Goal: Transaction & Acquisition: Purchase product/service

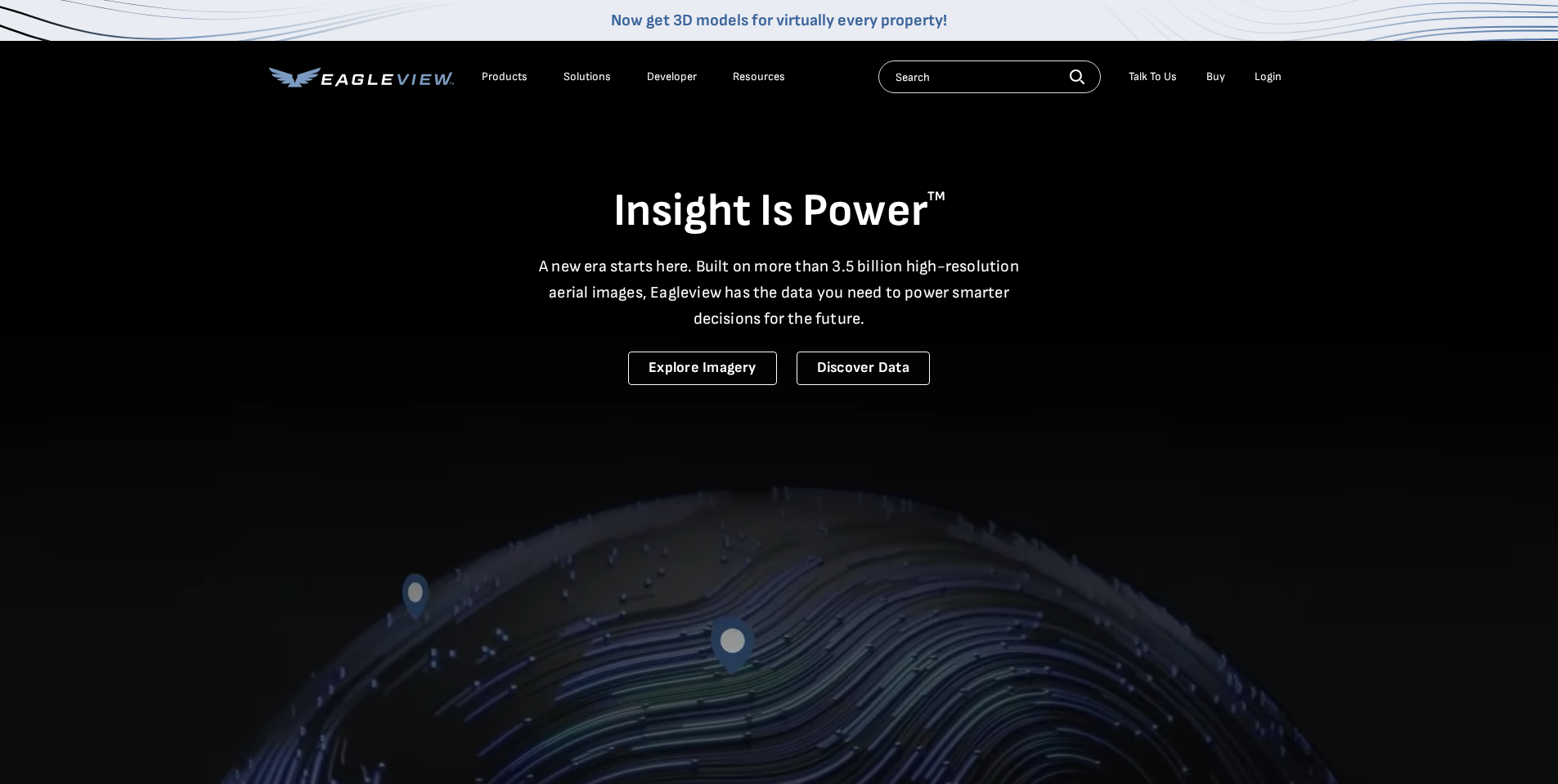
click at [1261, 77] on div "Login" at bounding box center [1268, 77] width 27 height 15
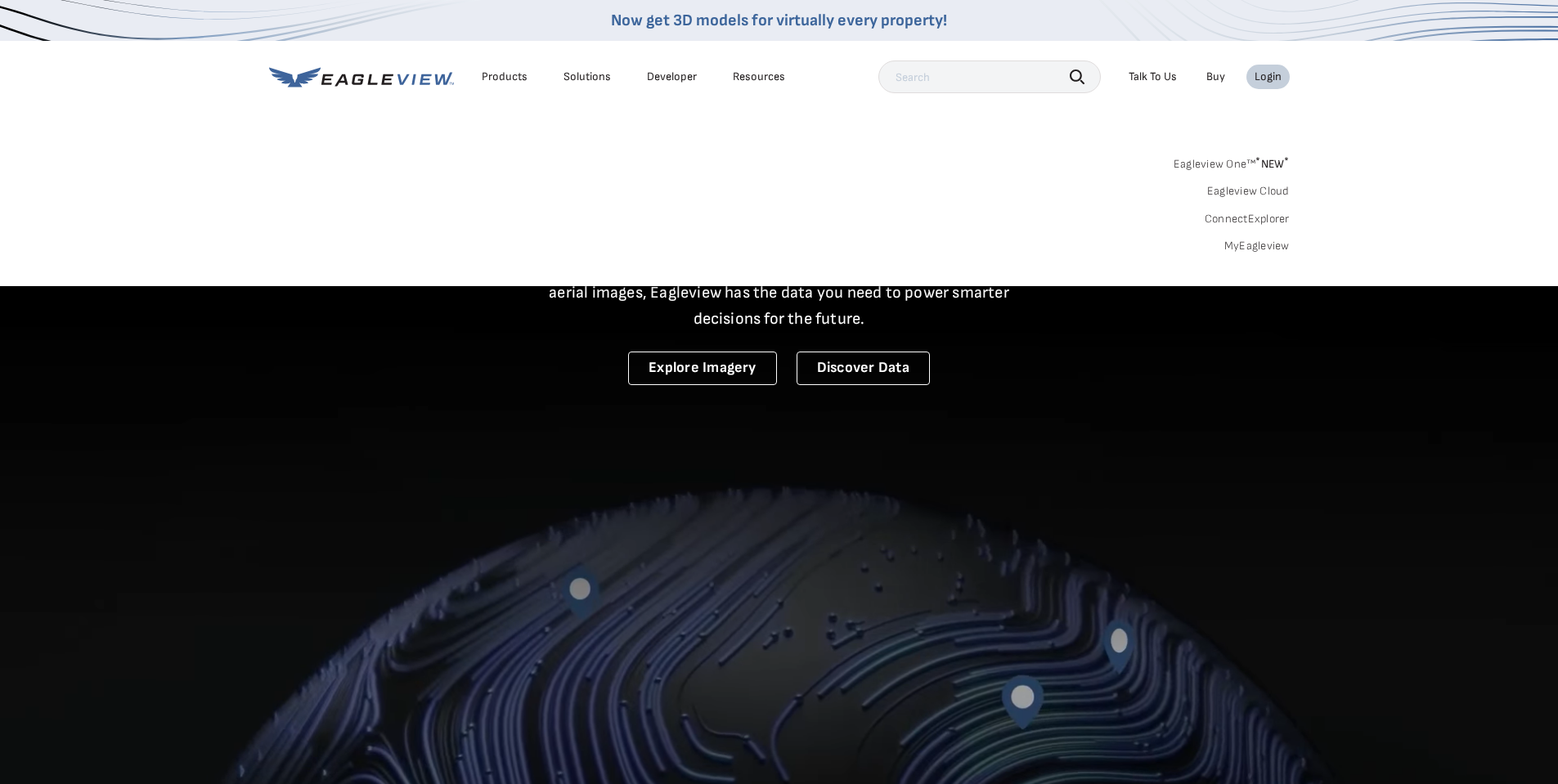
click at [1243, 241] on link "MyEagleview" at bounding box center [1257, 246] width 65 height 15
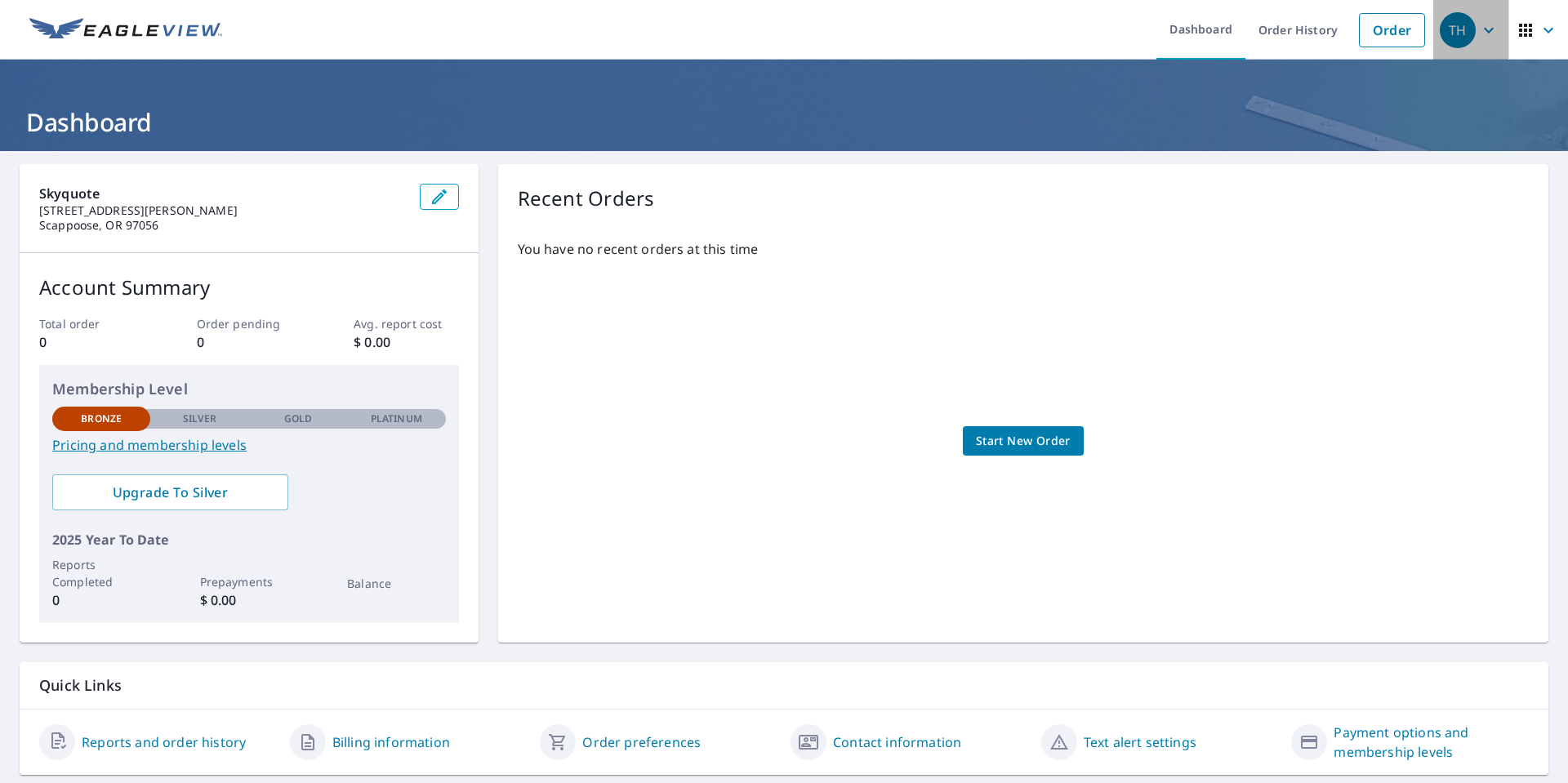
click at [1465, 29] on span "TH" at bounding box center [1471, 30] width 62 height 39
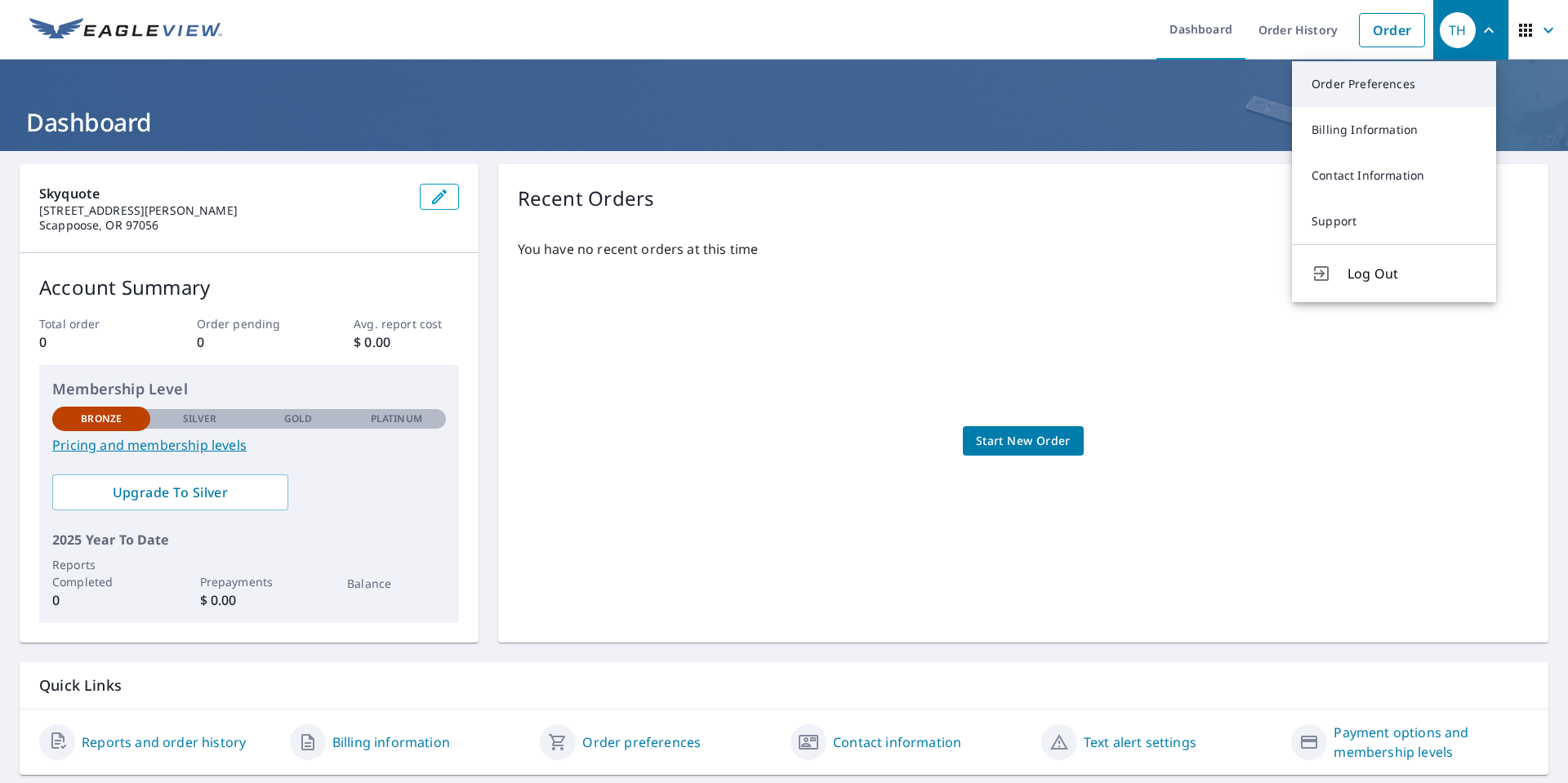
click at [1405, 91] on link "Order Preferences" at bounding box center [1394, 84] width 204 height 46
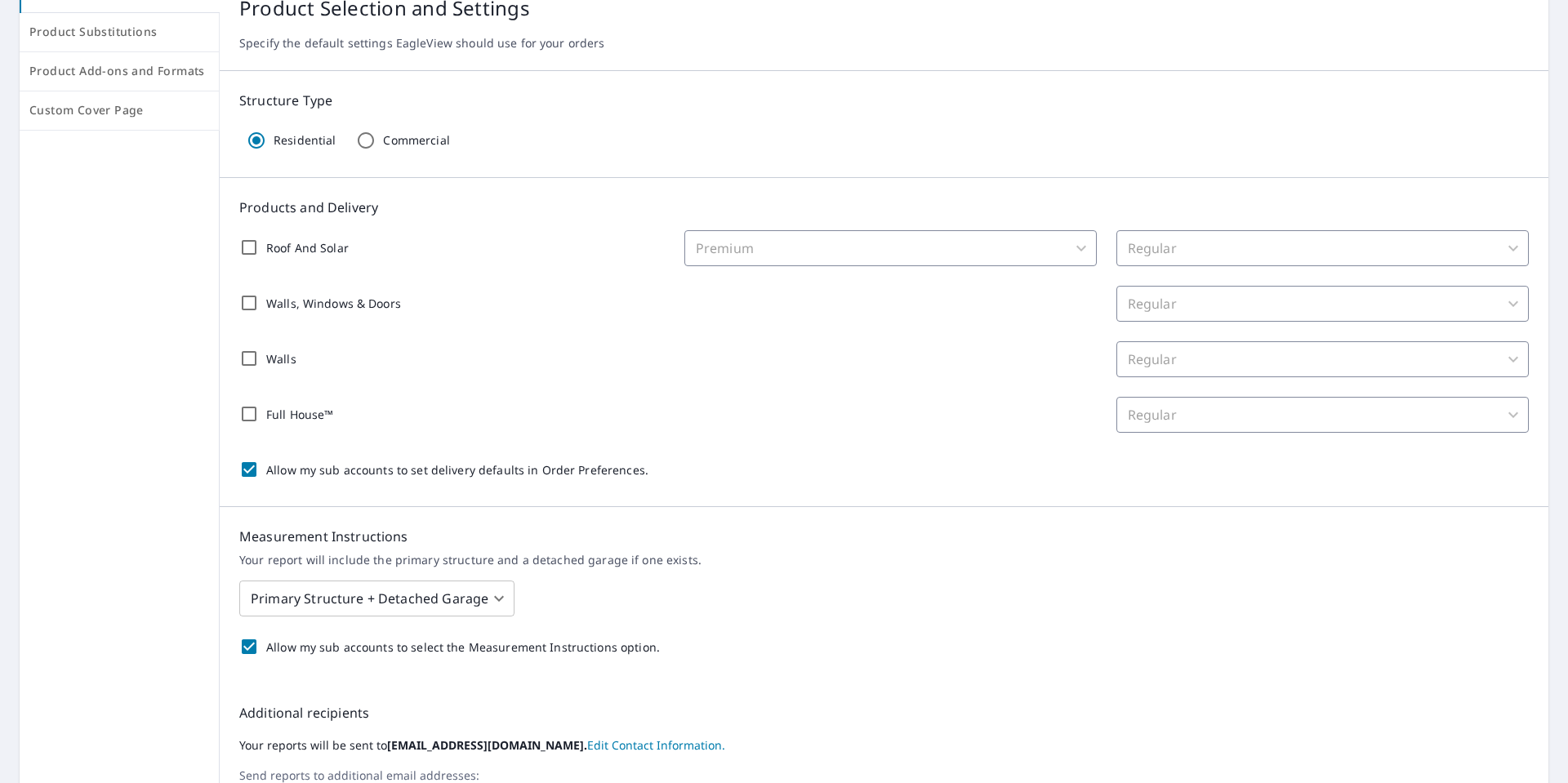
scroll to position [196, 0]
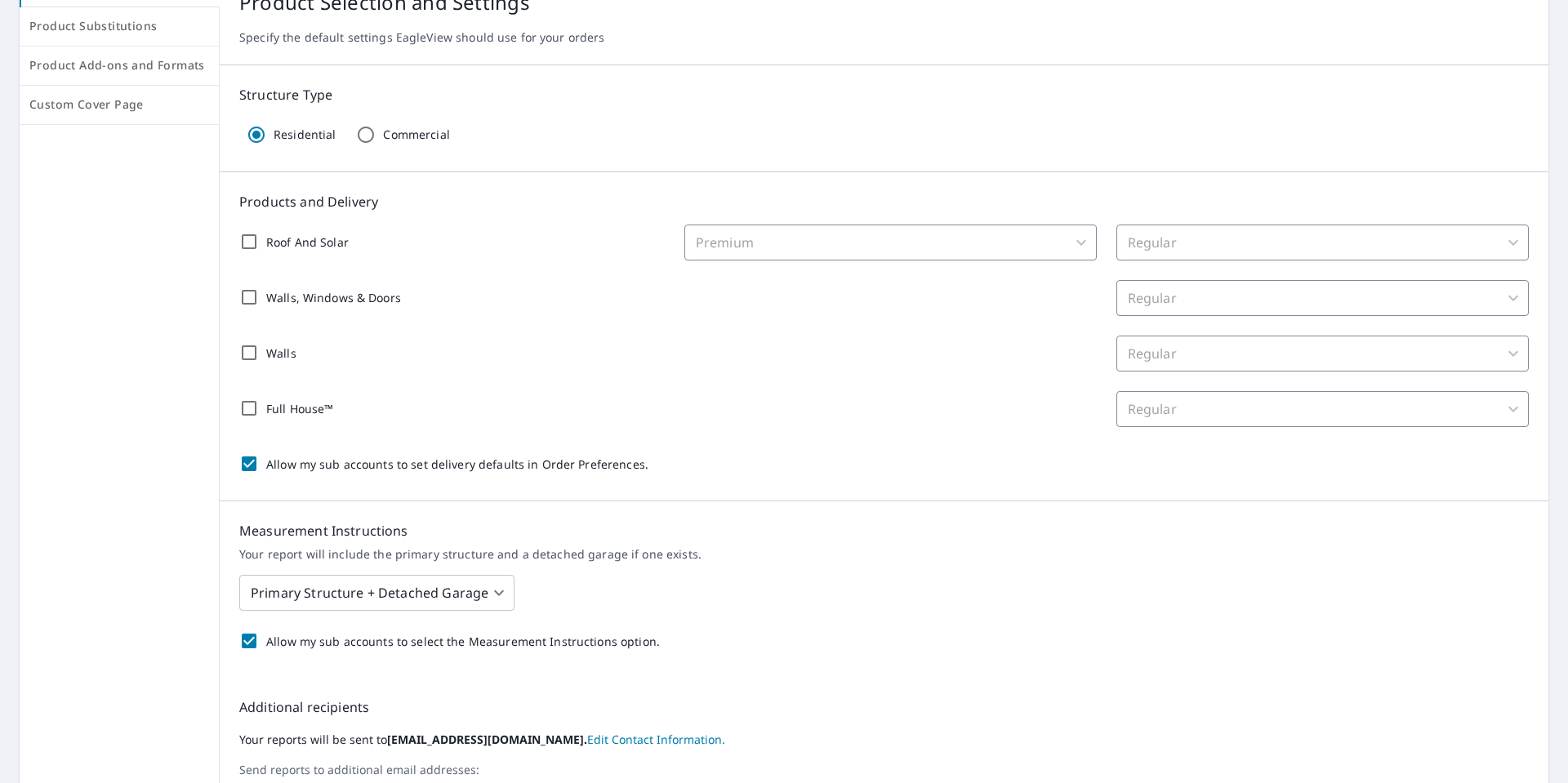
click at [245, 247] on input "Roof And Solar" at bounding box center [248, 242] width 34 height 34
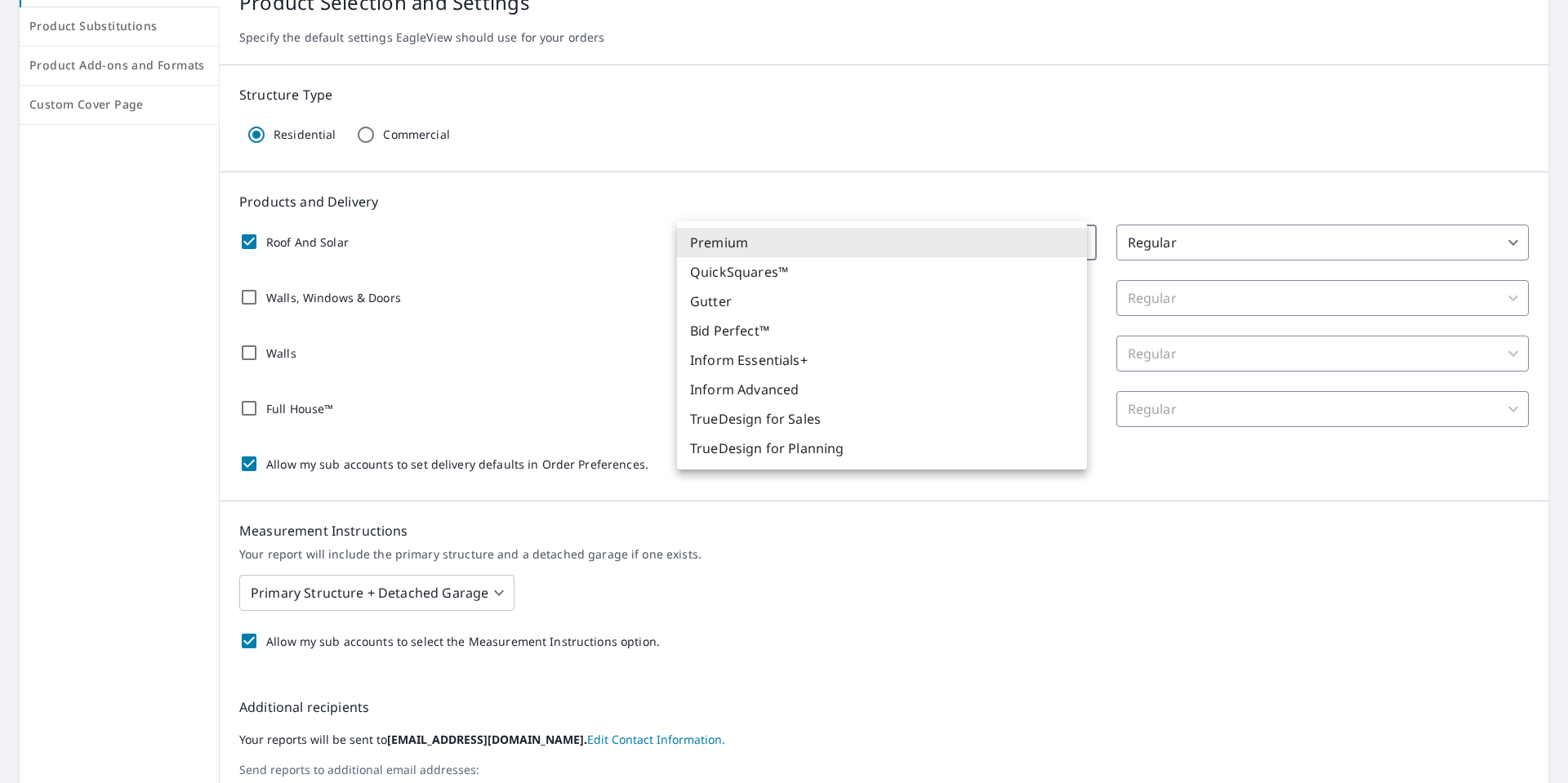
click at [847, 236] on body "TH TH Dashboard Order History Order TH Dashboard / Order Preferences / Product …" at bounding box center [784, 392] width 1568 height 783
click at [613, 252] on div at bounding box center [784, 392] width 1568 height 783
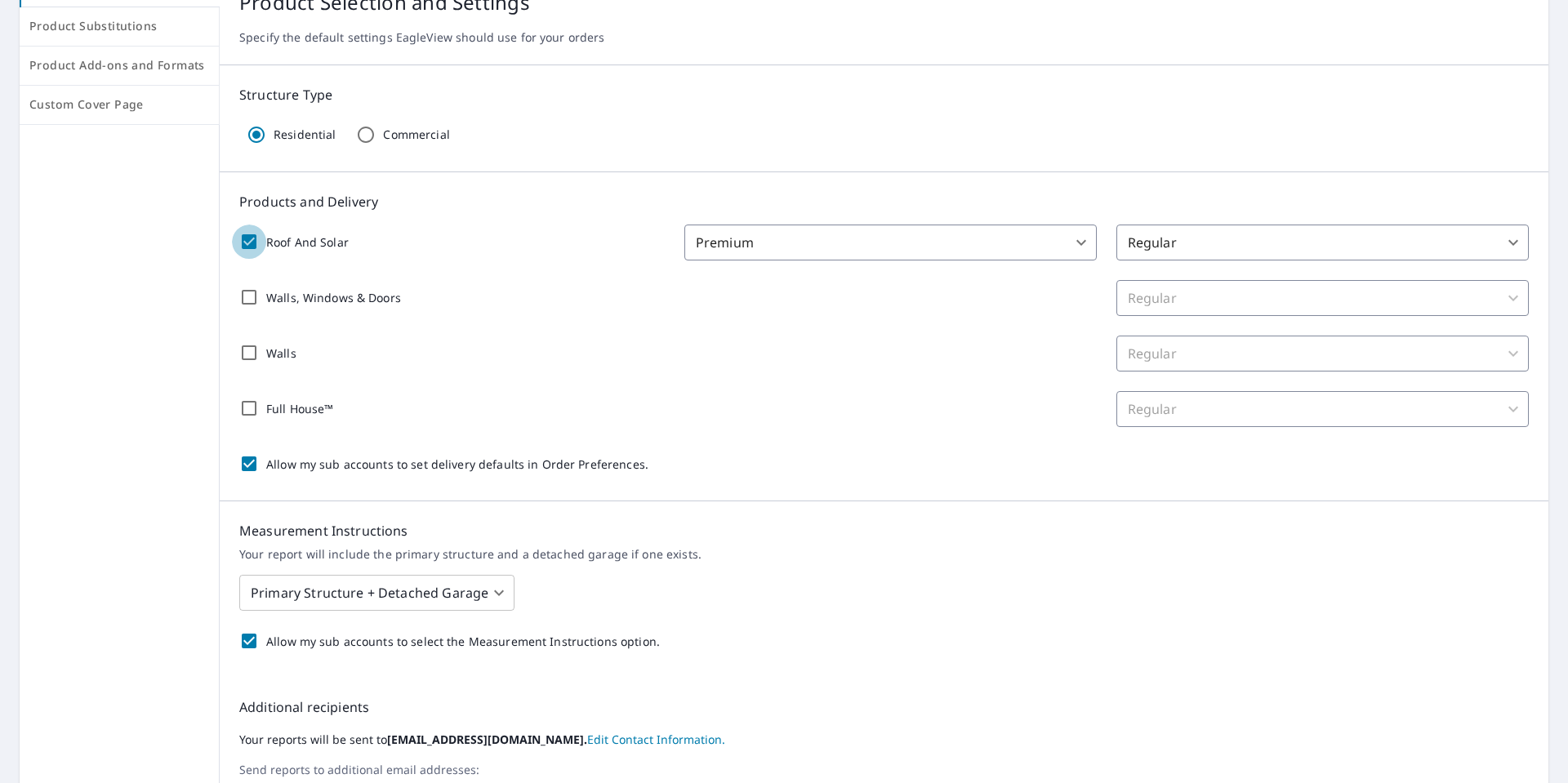
click at [248, 237] on input "Roof And Solar" at bounding box center [248, 242] width 34 height 34
checkbox input "false"
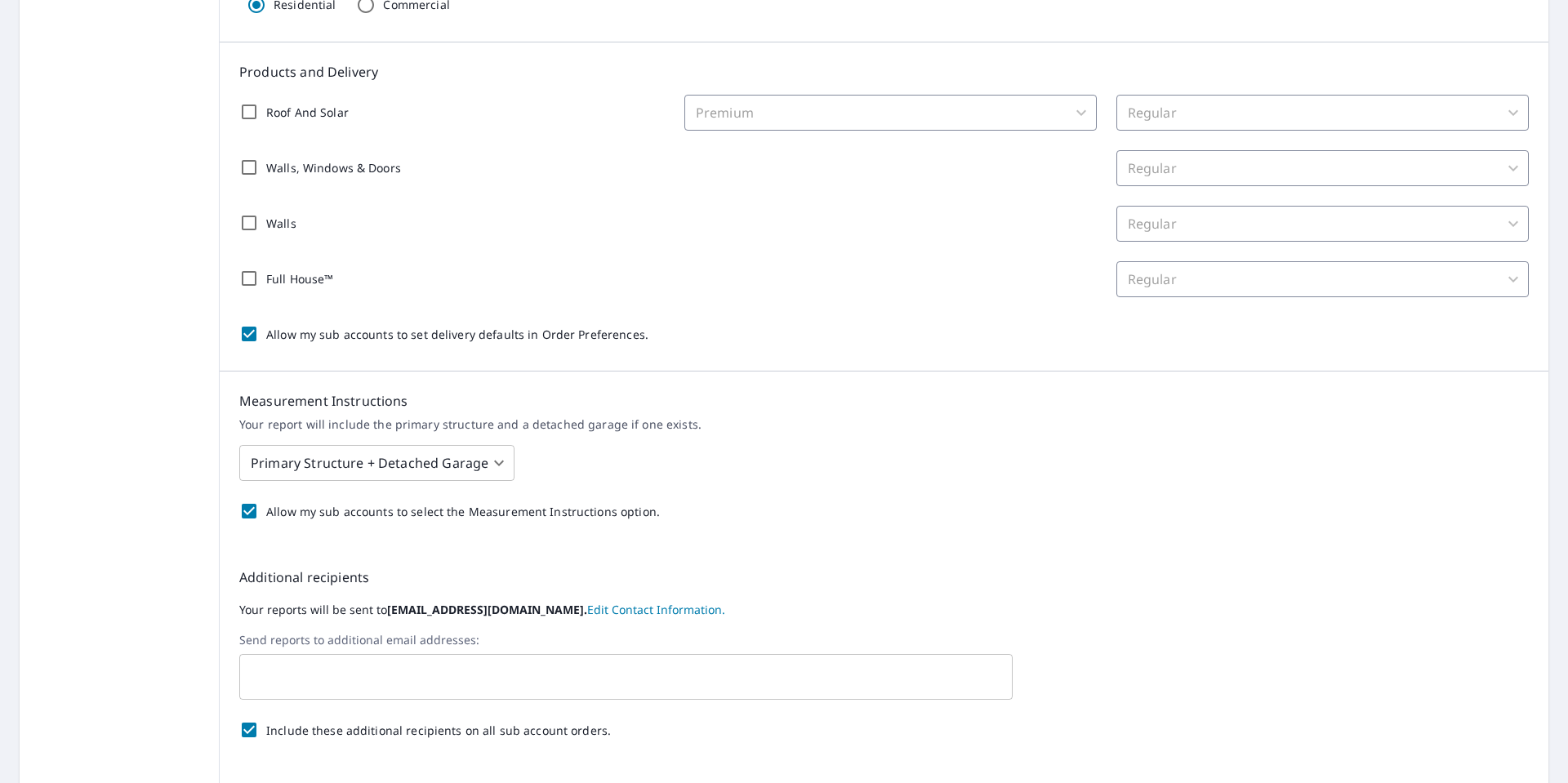
scroll to position [392, 0]
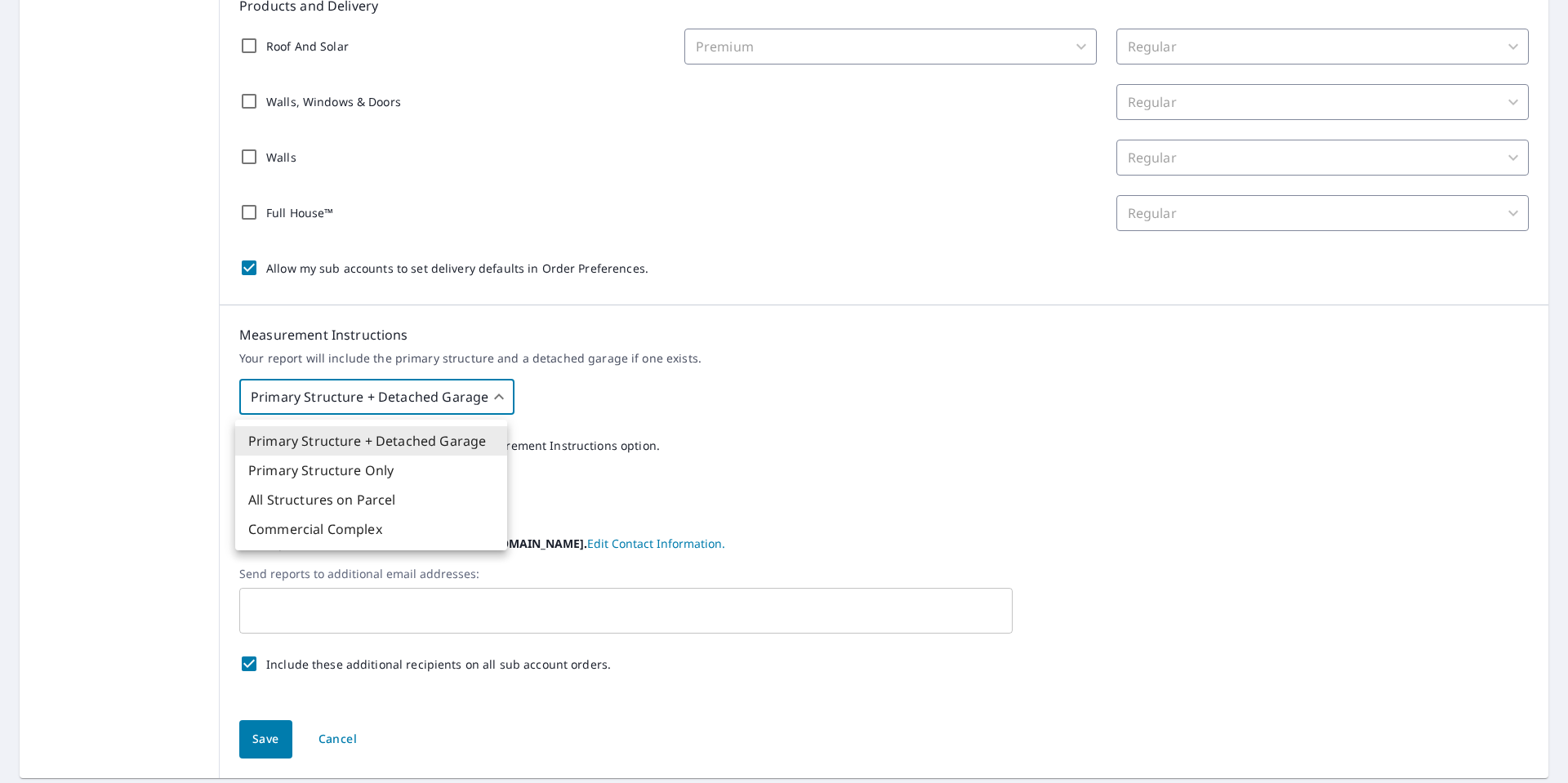
click at [461, 403] on body "TH TH Dashboard Order History Order TH Dashboard / Order Preferences / Product …" at bounding box center [784, 392] width 1568 height 783
click at [736, 387] on div at bounding box center [784, 392] width 1568 height 783
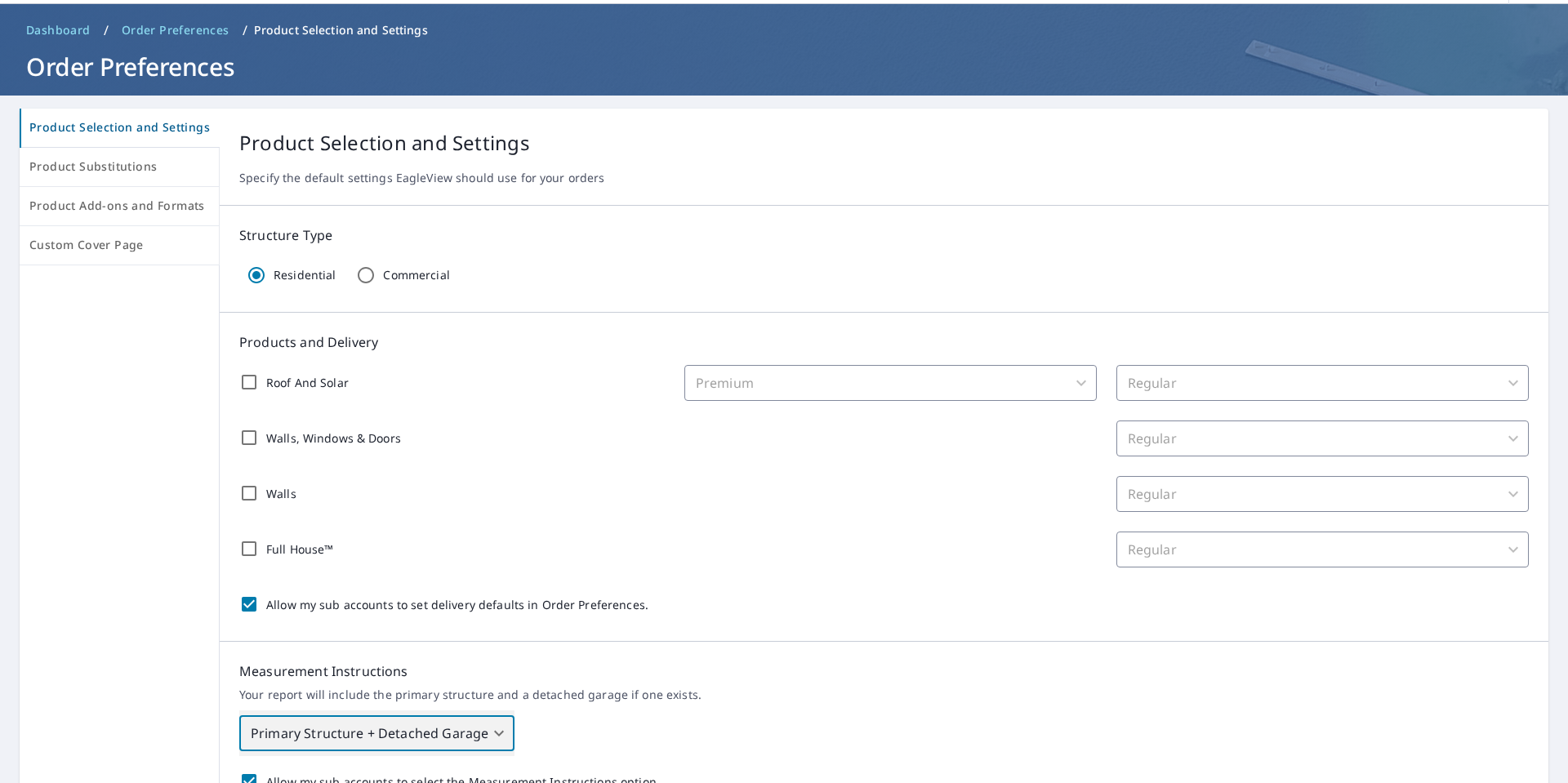
scroll to position [50, 0]
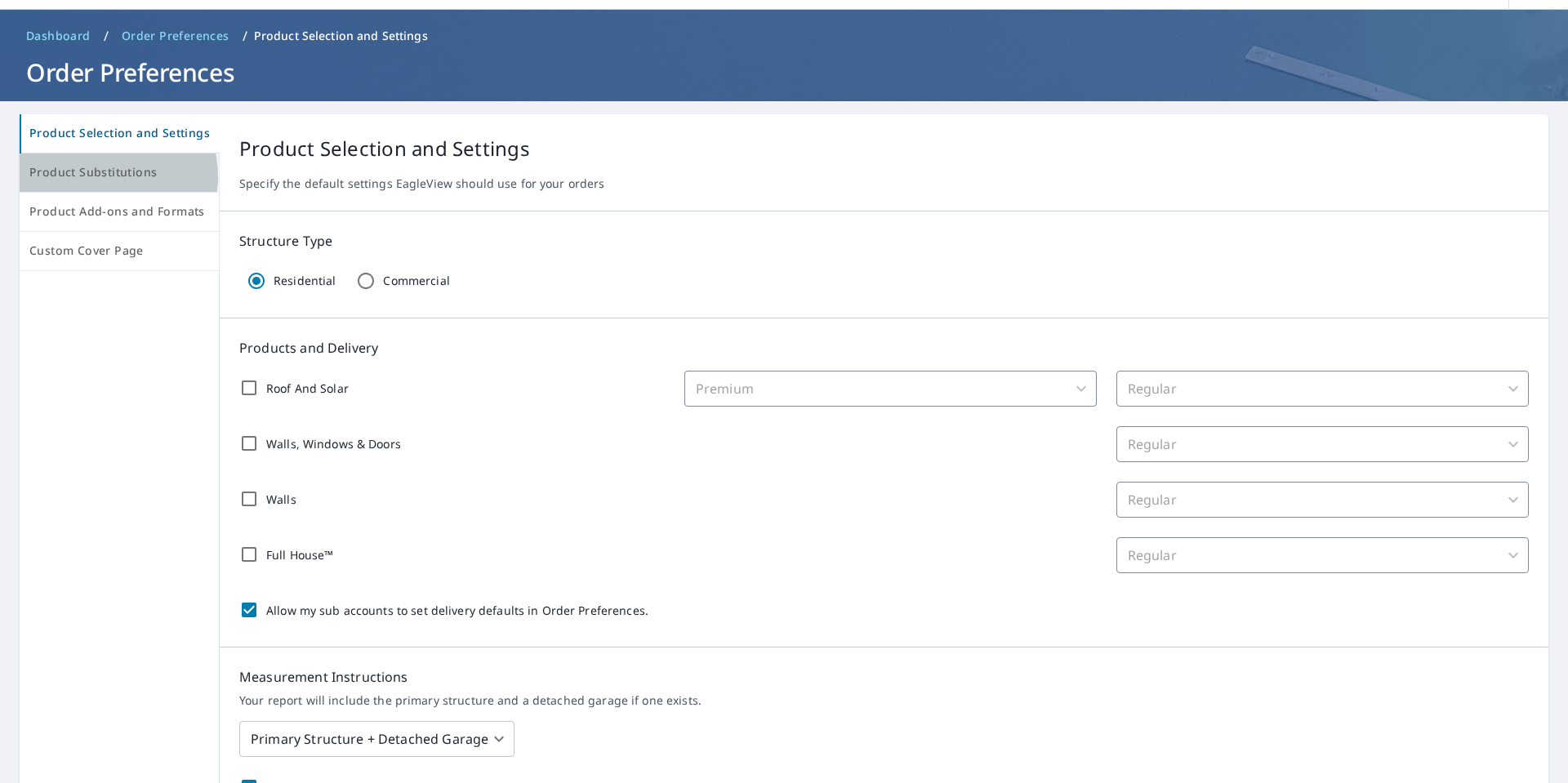
click at [104, 177] on span "Product Substitutions" at bounding box center [119, 172] width 180 height 21
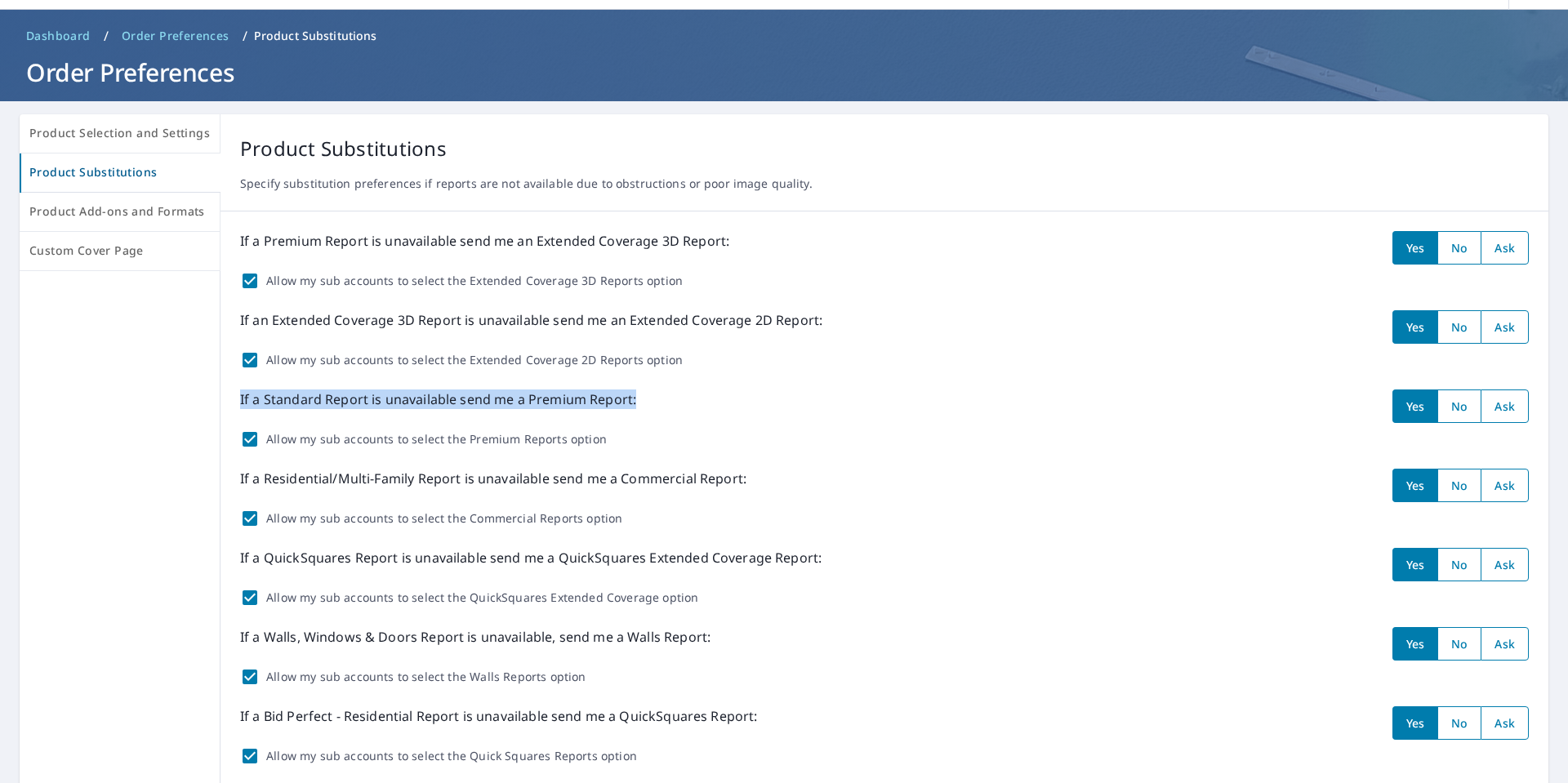
drag, startPoint x: 642, startPoint y: 408, endPoint x: 232, endPoint y: 397, distance: 410.1
click at [232, 397] on div "If a Premium Report is unavailable send me an Extended Coverage 3D Report: Yes …" at bounding box center [885, 617] width 1328 height 812
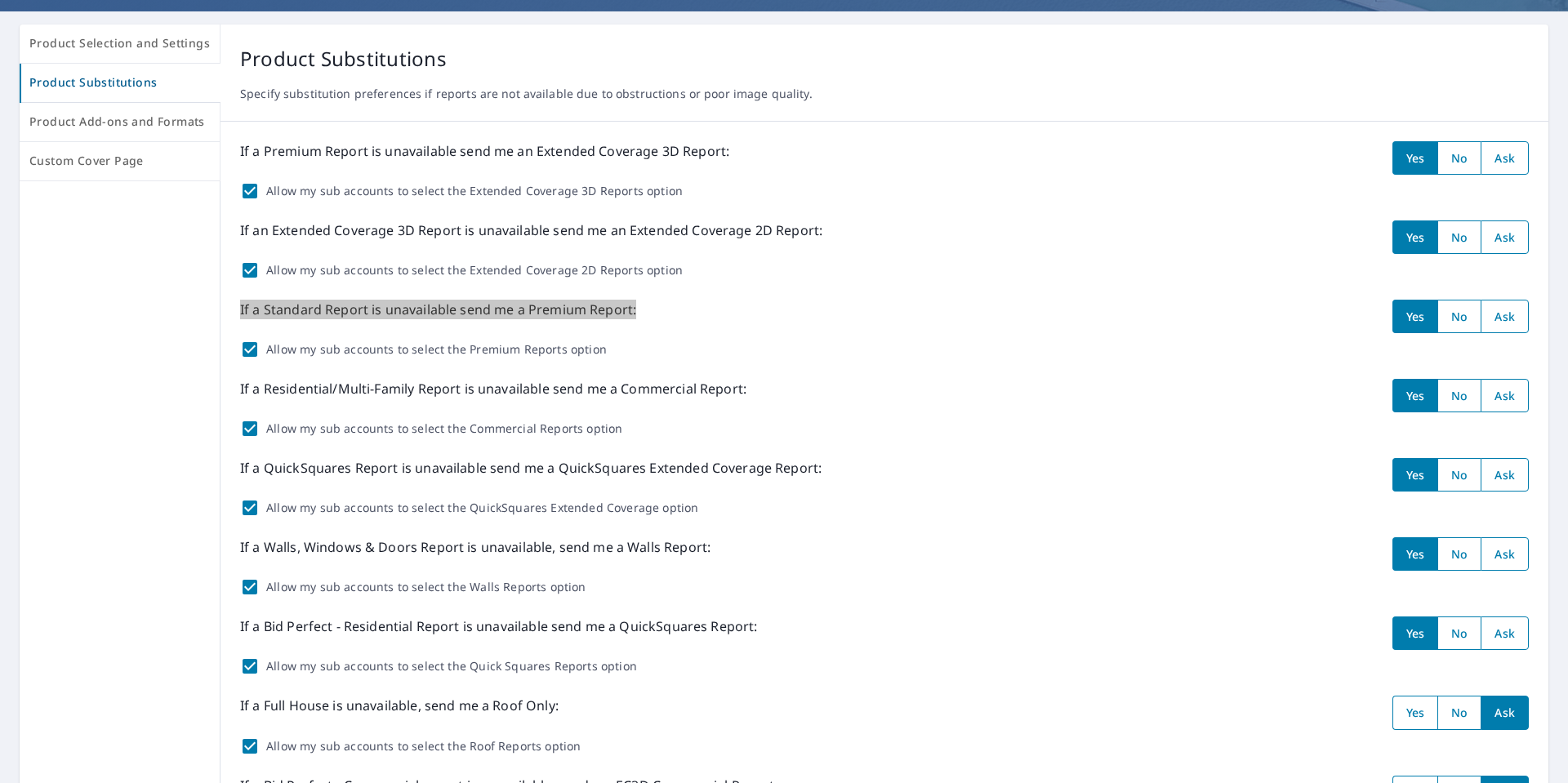
scroll to position [30, 0]
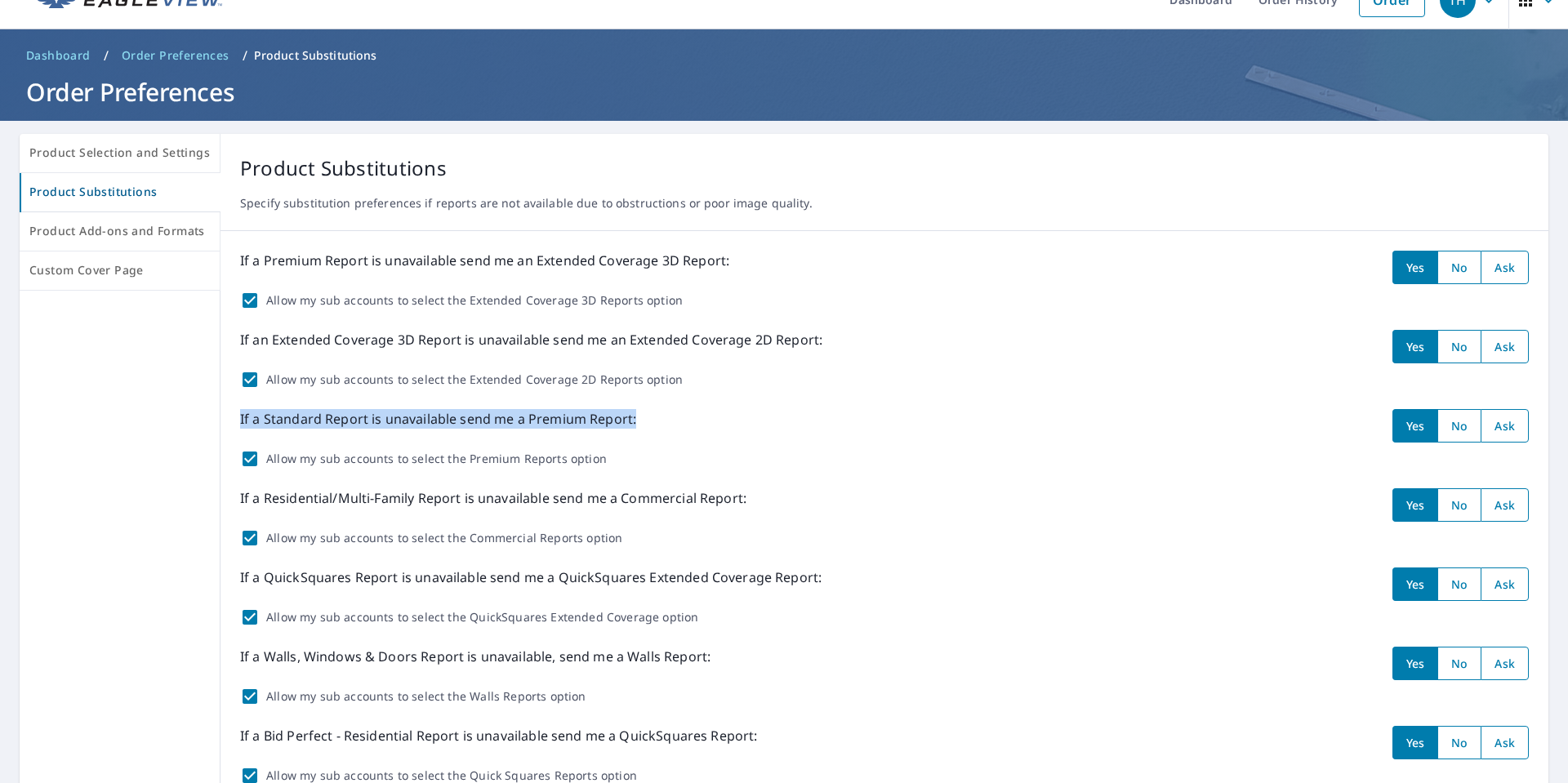
click at [66, 49] on span "Dashboard" at bounding box center [57, 56] width 64 height 17
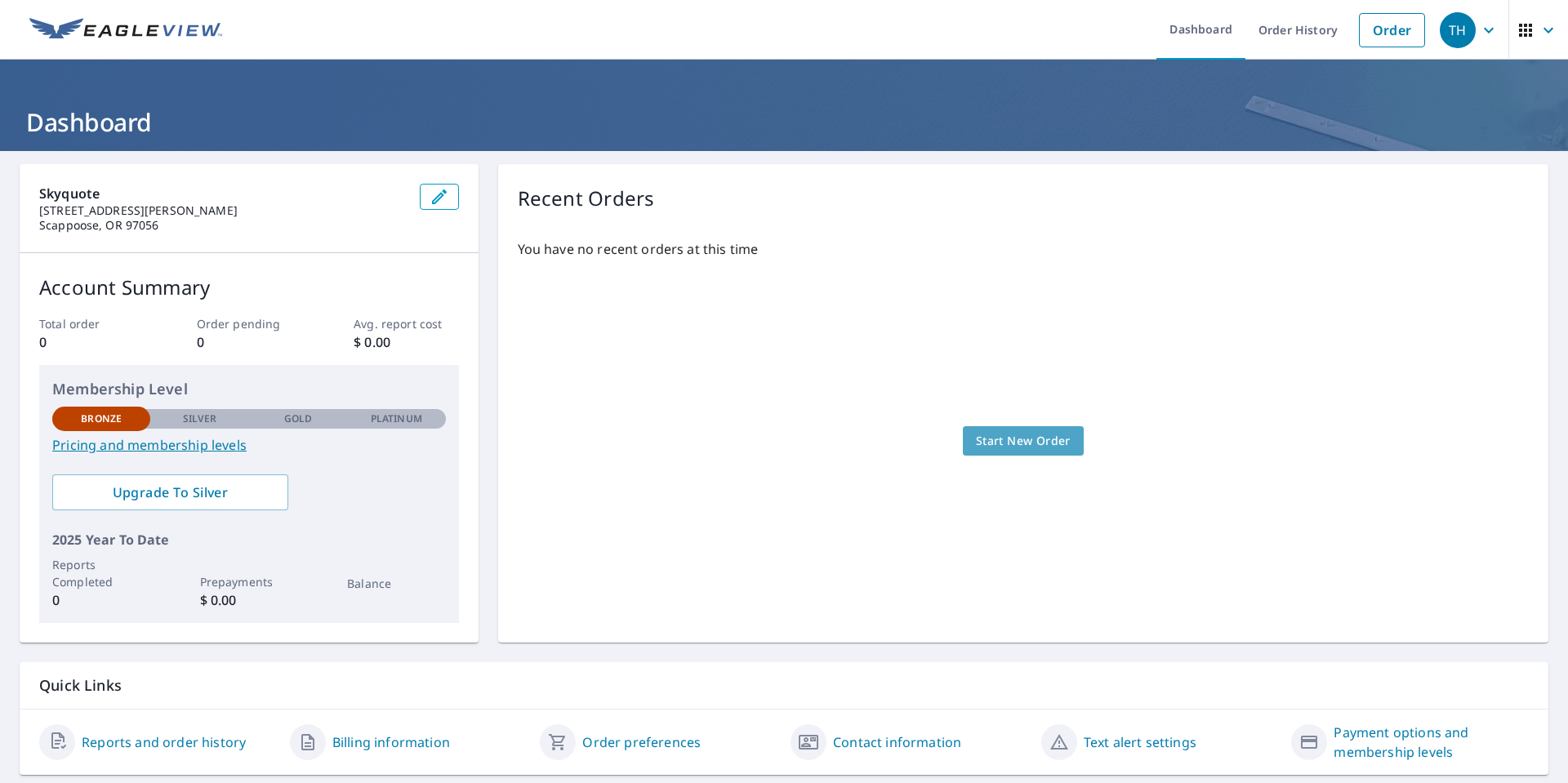
click at [1036, 439] on span "Start New Order" at bounding box center [1023, 441] width 95 height 21
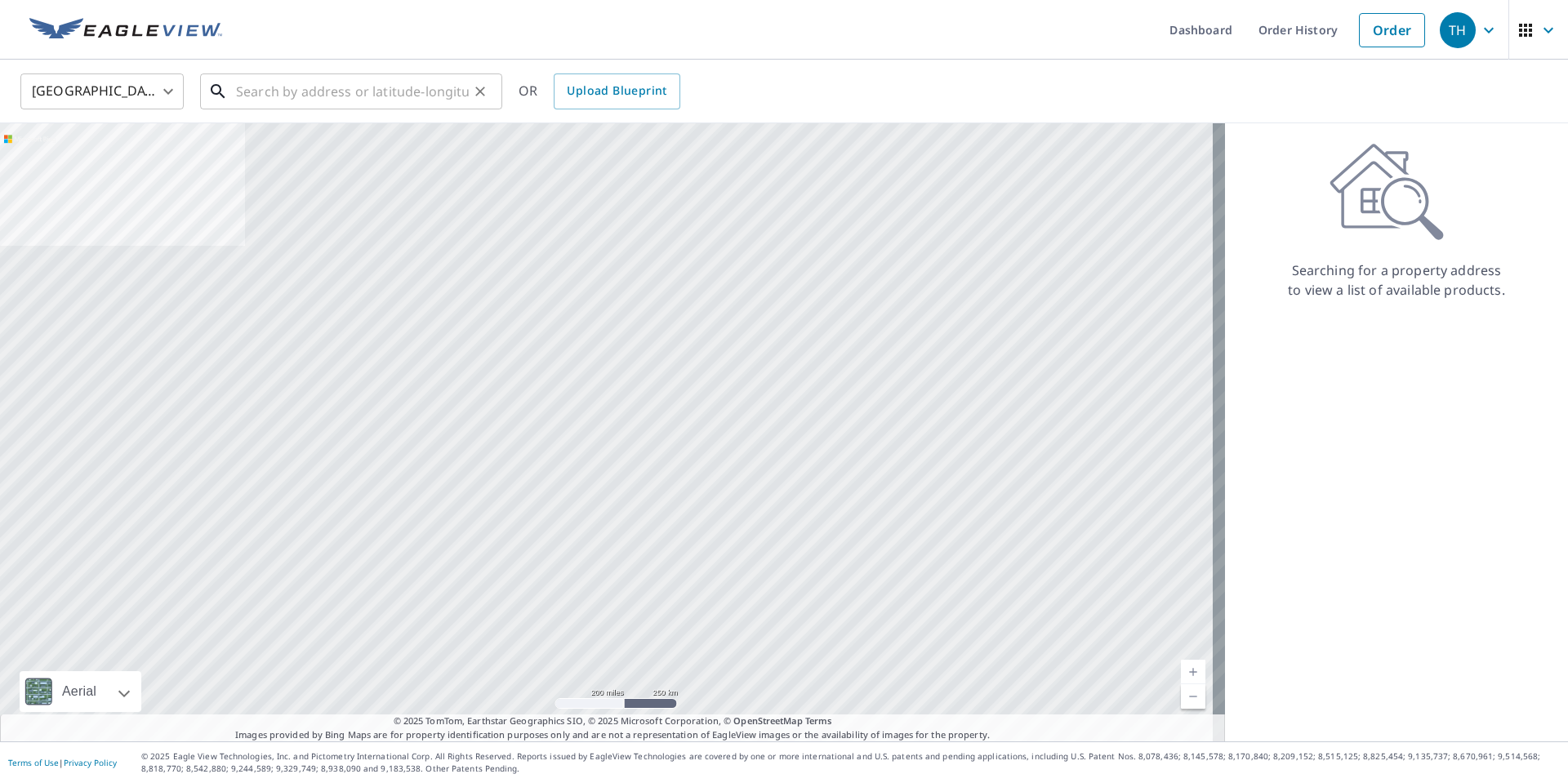
click at [287, 94] on input "text" at bounding box center [352, 91] width 232 height 46
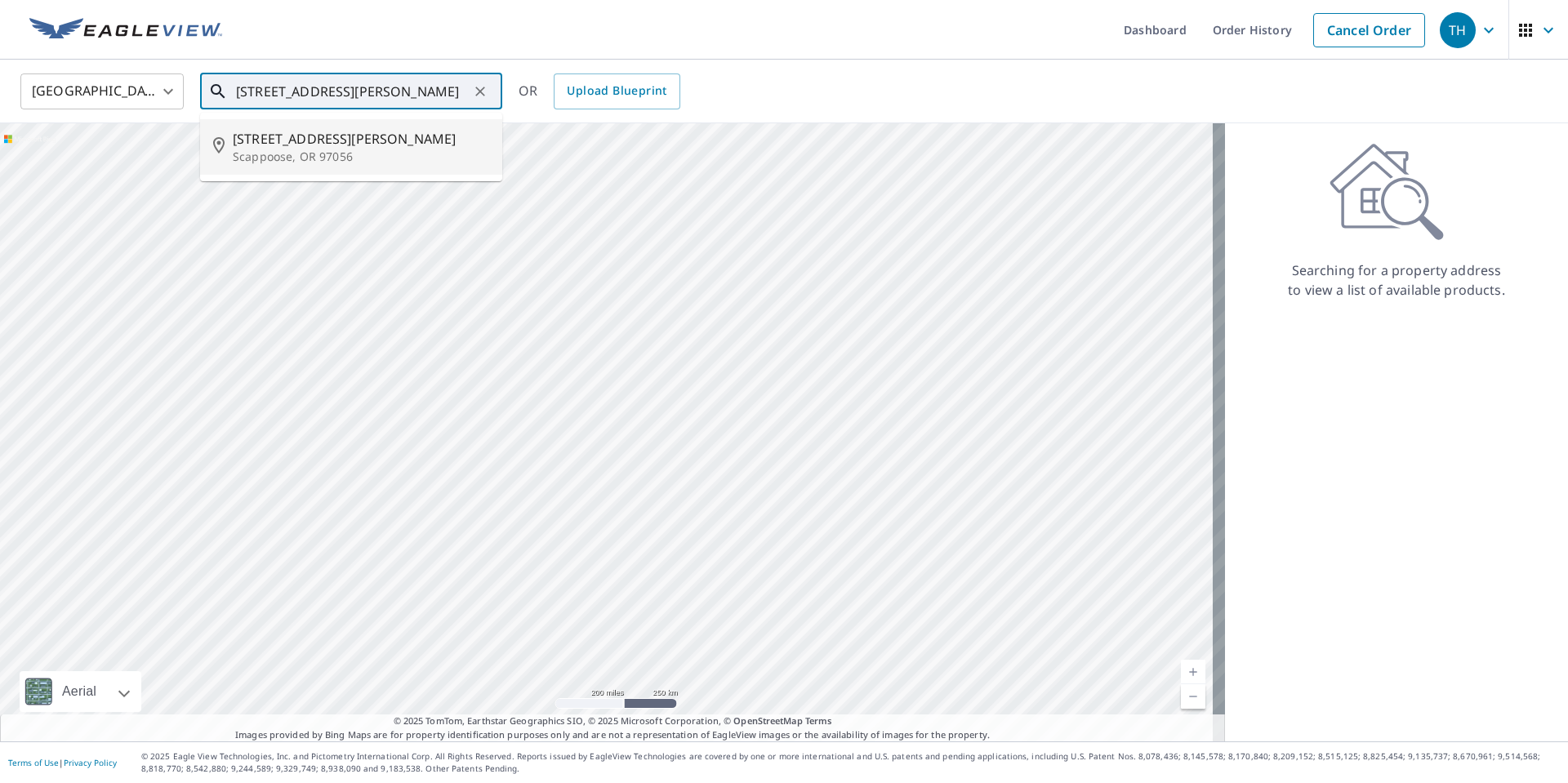
click at [264, 164] on p "Scappoose, OR 97056" at bounding box center [361, 157] width 257 height 17
type input "29265 Hale Rd Scappoose, OR 97056"
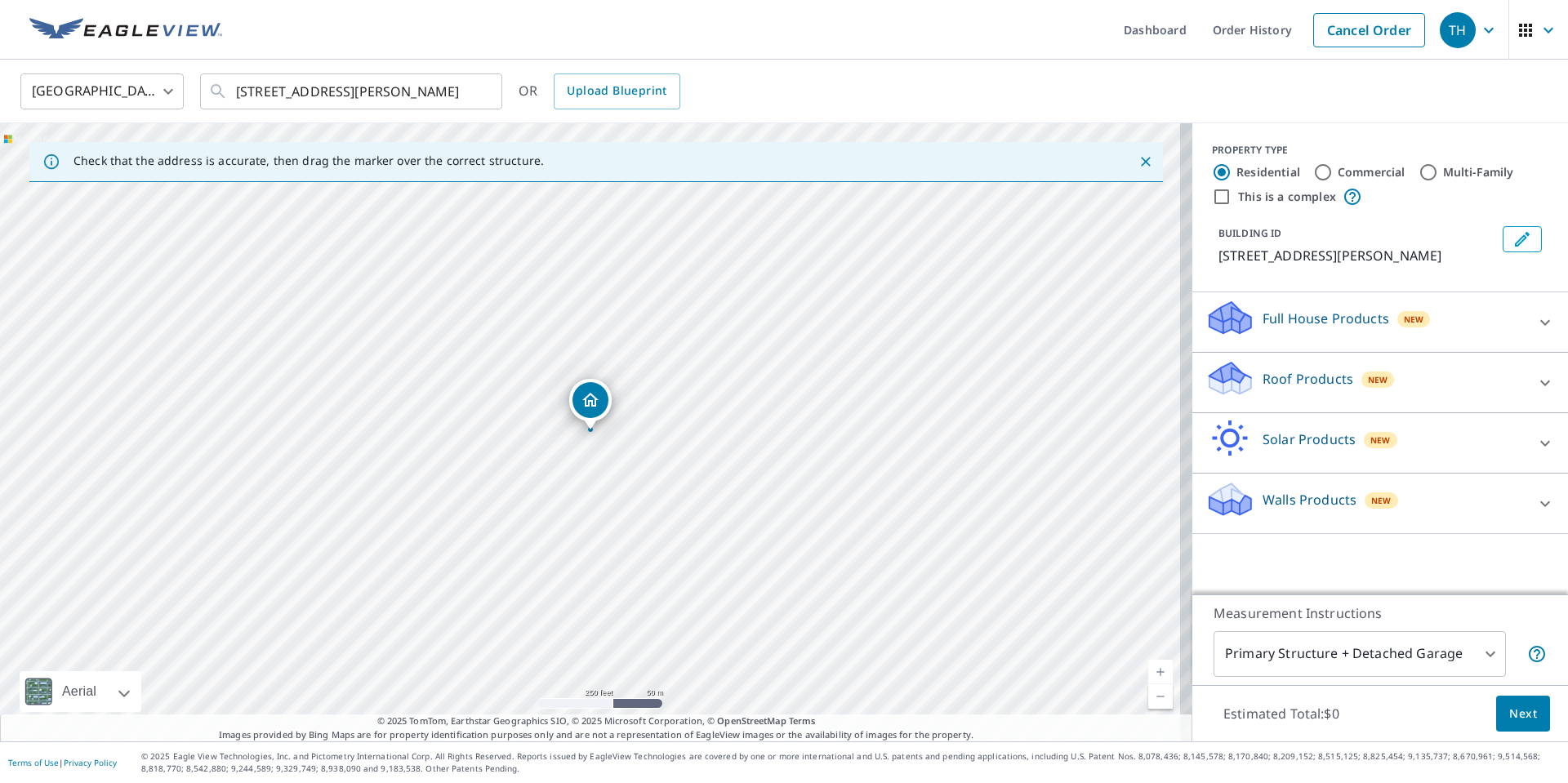
click at [1322, 387] on p "Roof Products" at bounding box center [1308, 379] width 91 height 20
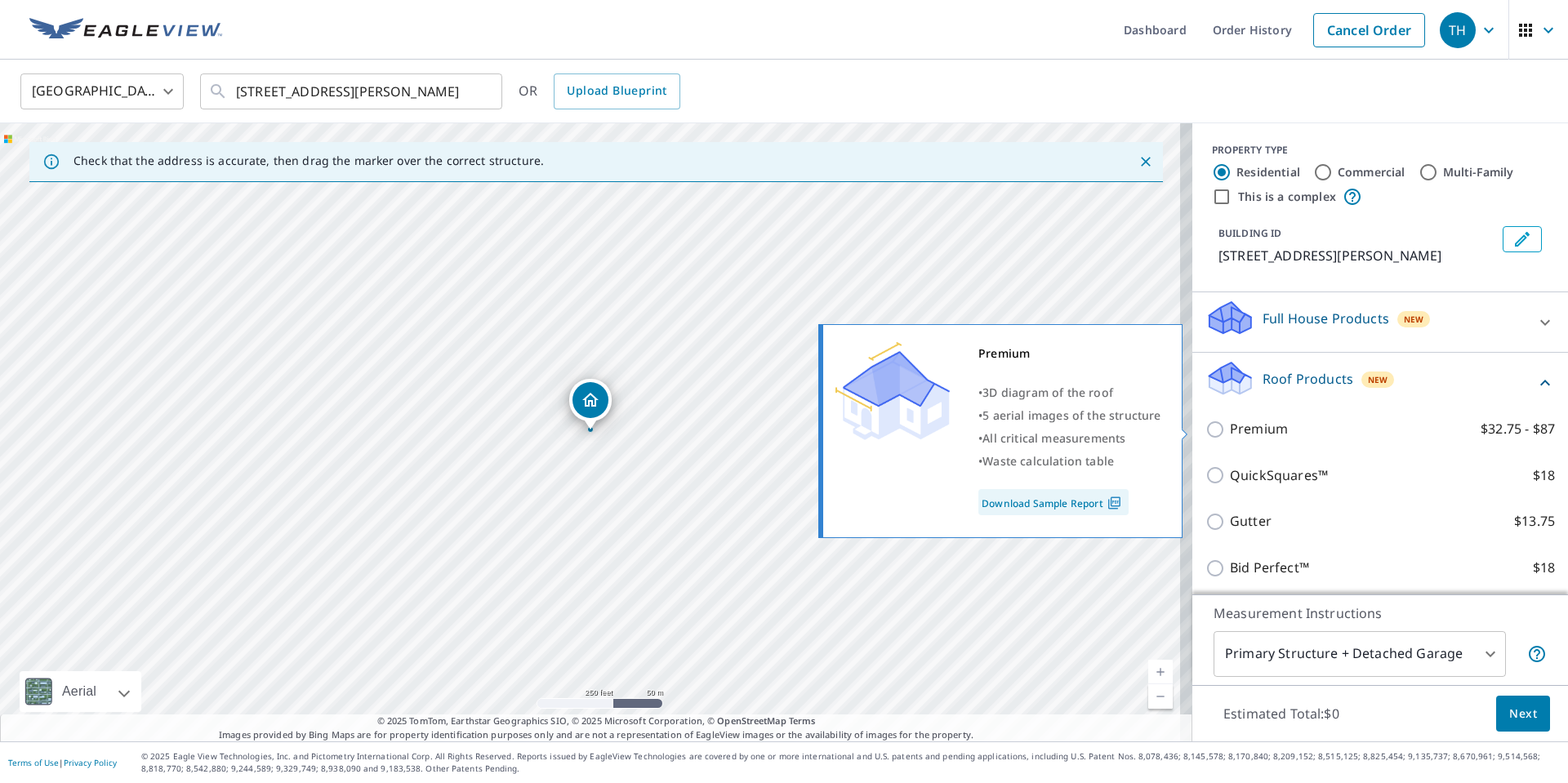
click at [1241, 438] on p "Premium" at bounding box center [1259, 429] width 58 height 21
click at [1230, 438] on input "Premium $32.75 - $87" at bounding box center [1217, 430] width 24 height 20
checkbox input "true"
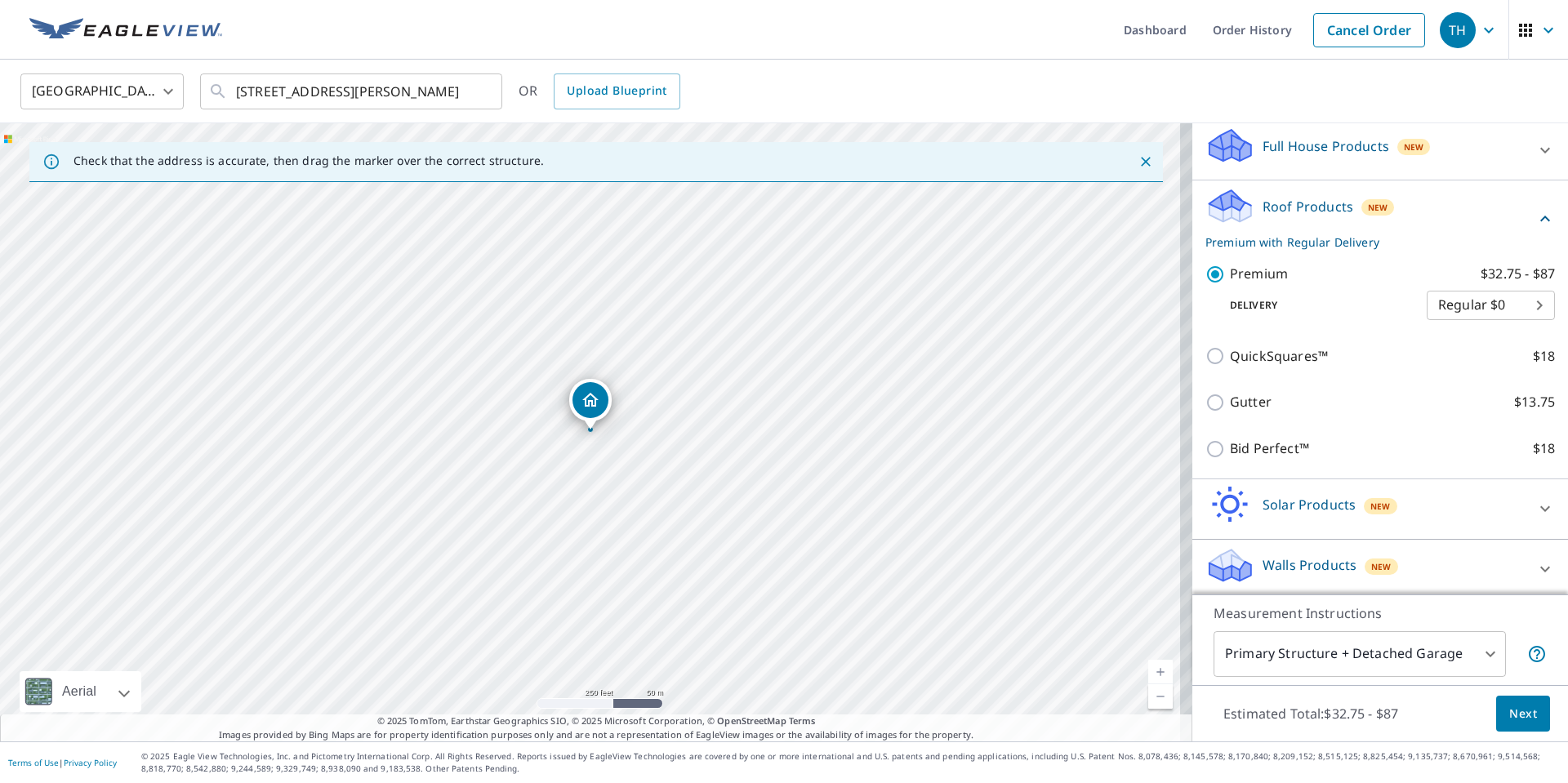
scroll to position [178, 0]
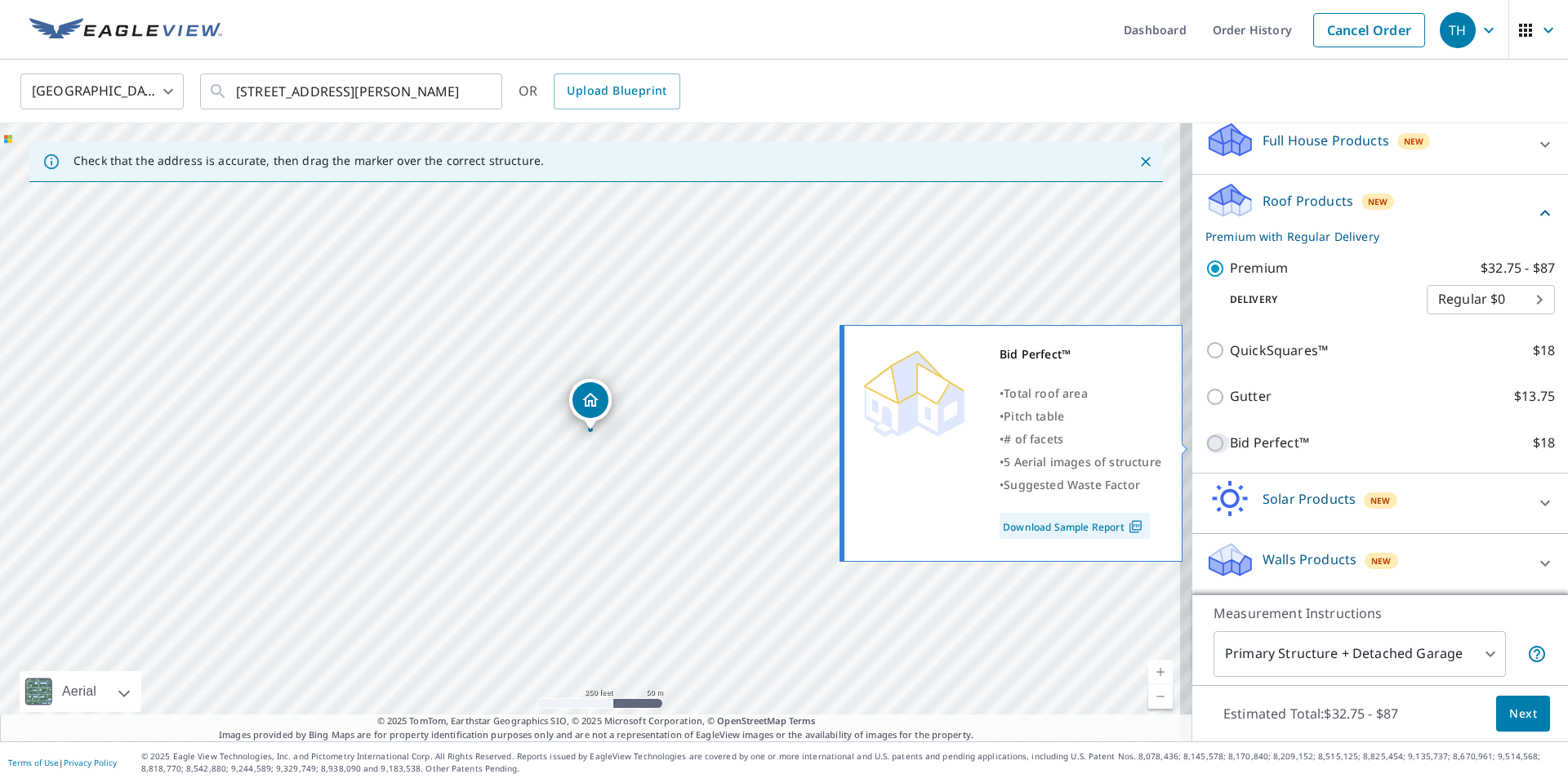
click at [1206, 447] on input "Bid Perfect™ $18" at bounding box center [1217, 444] width 24 height 20
checkbox input "true"
checkbox input "false"
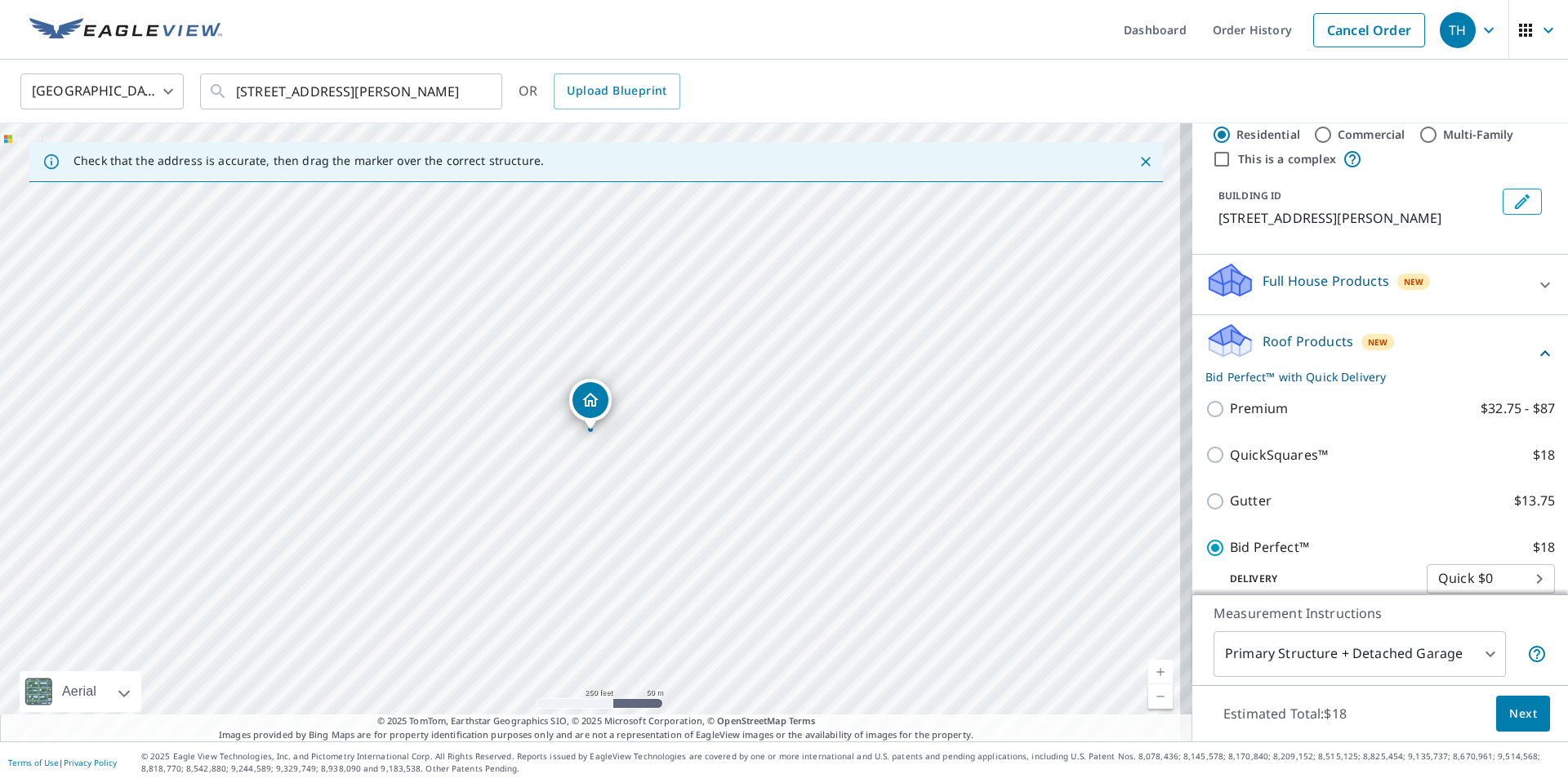
scroll to position [0, 0]
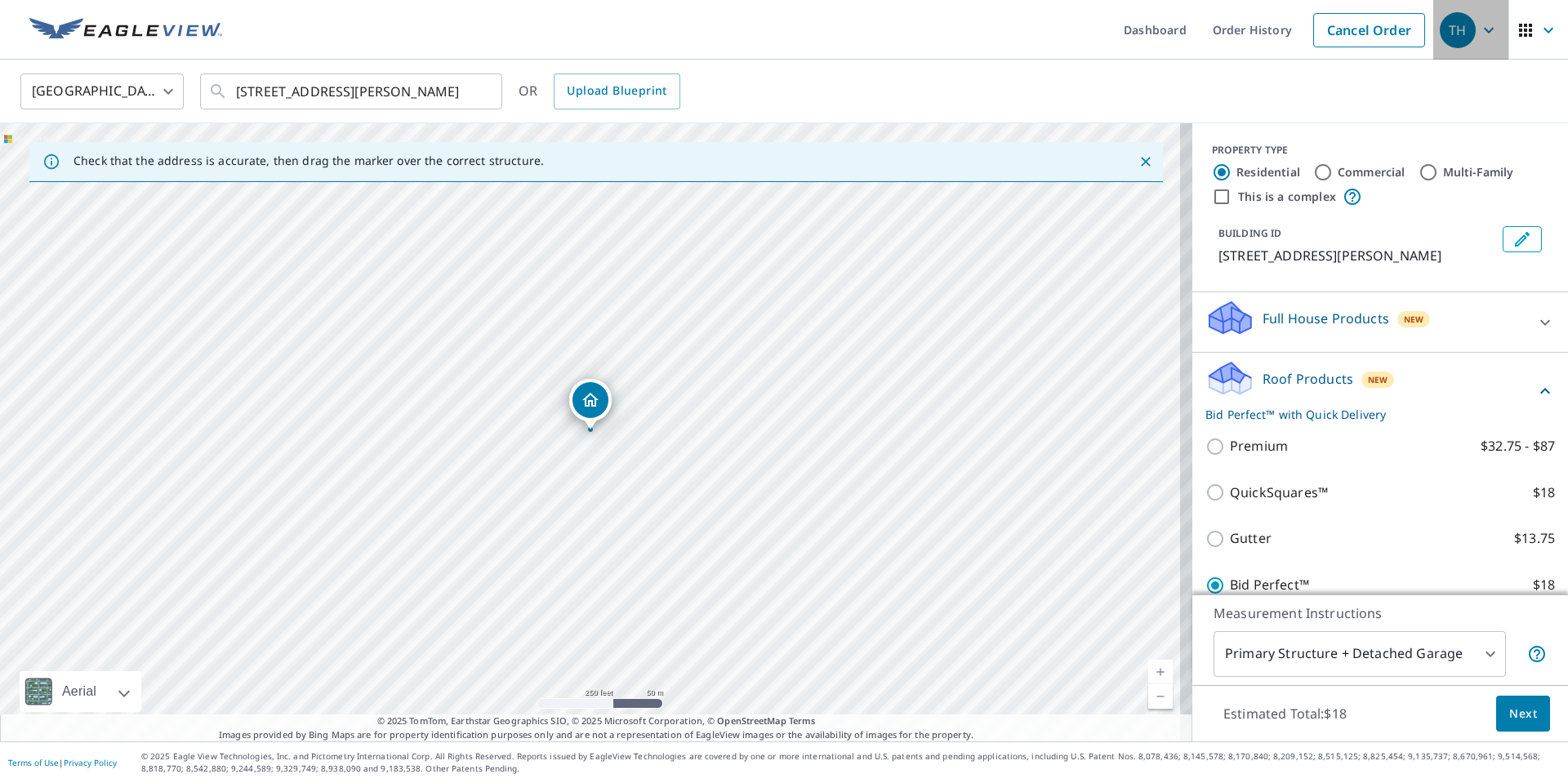
click at [1479, 33] on icon "button" at bounding box center [1489, 31] width 20 height 20
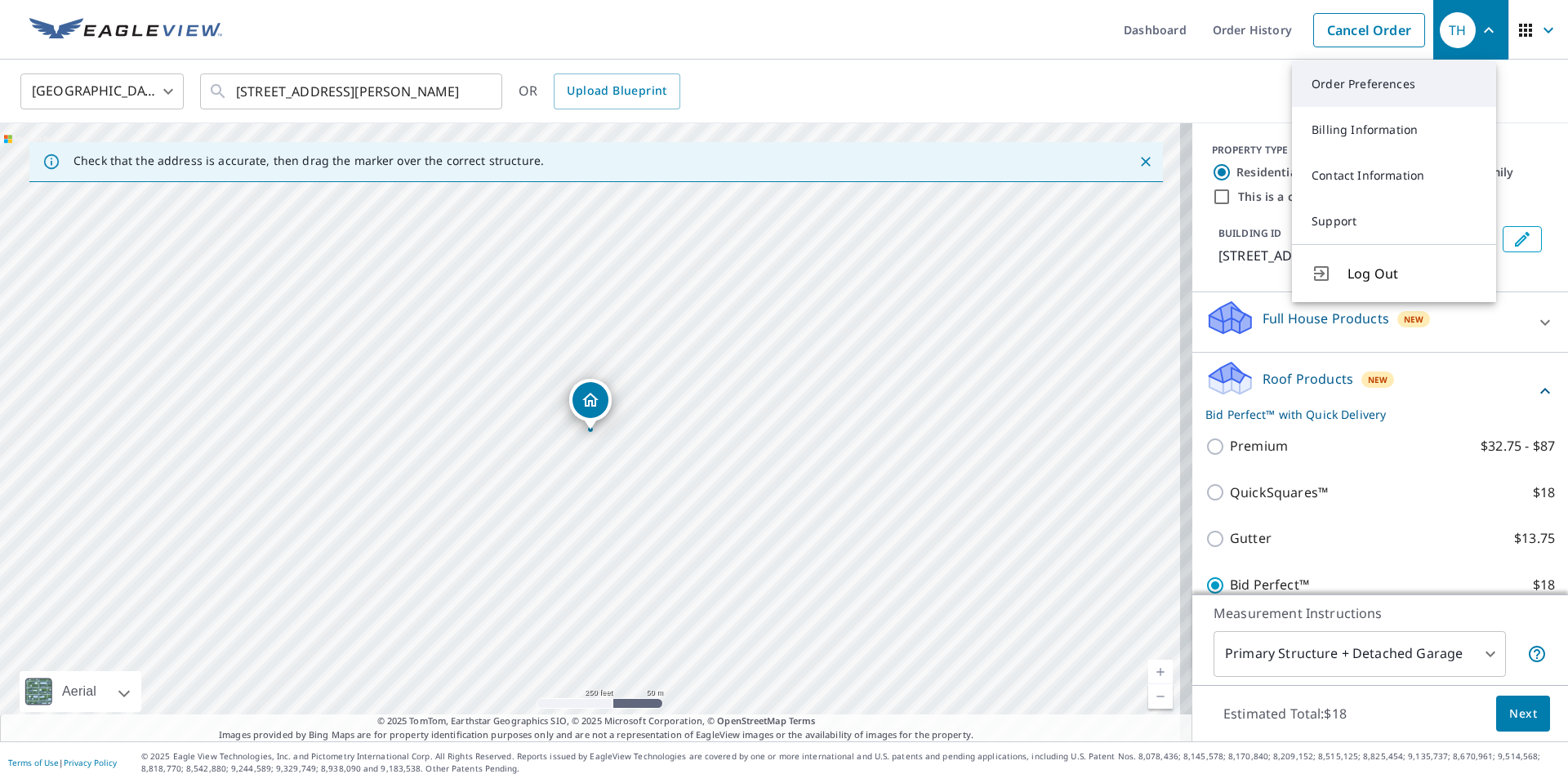
click at [1399, 84] on link "Order Preferences" at bounding box center [1394, 84] width 204 height 46
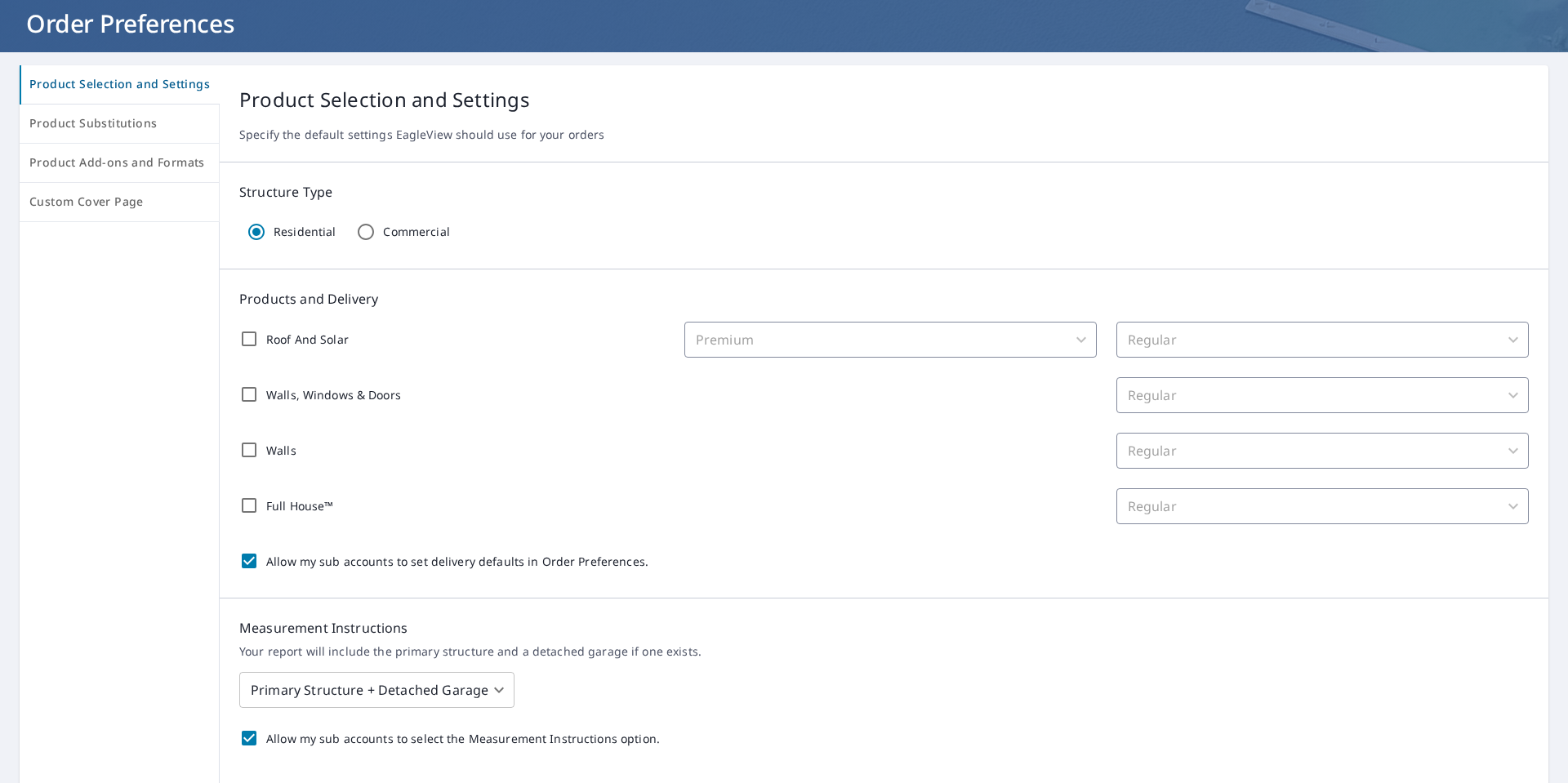
scroll to position [98, 0]
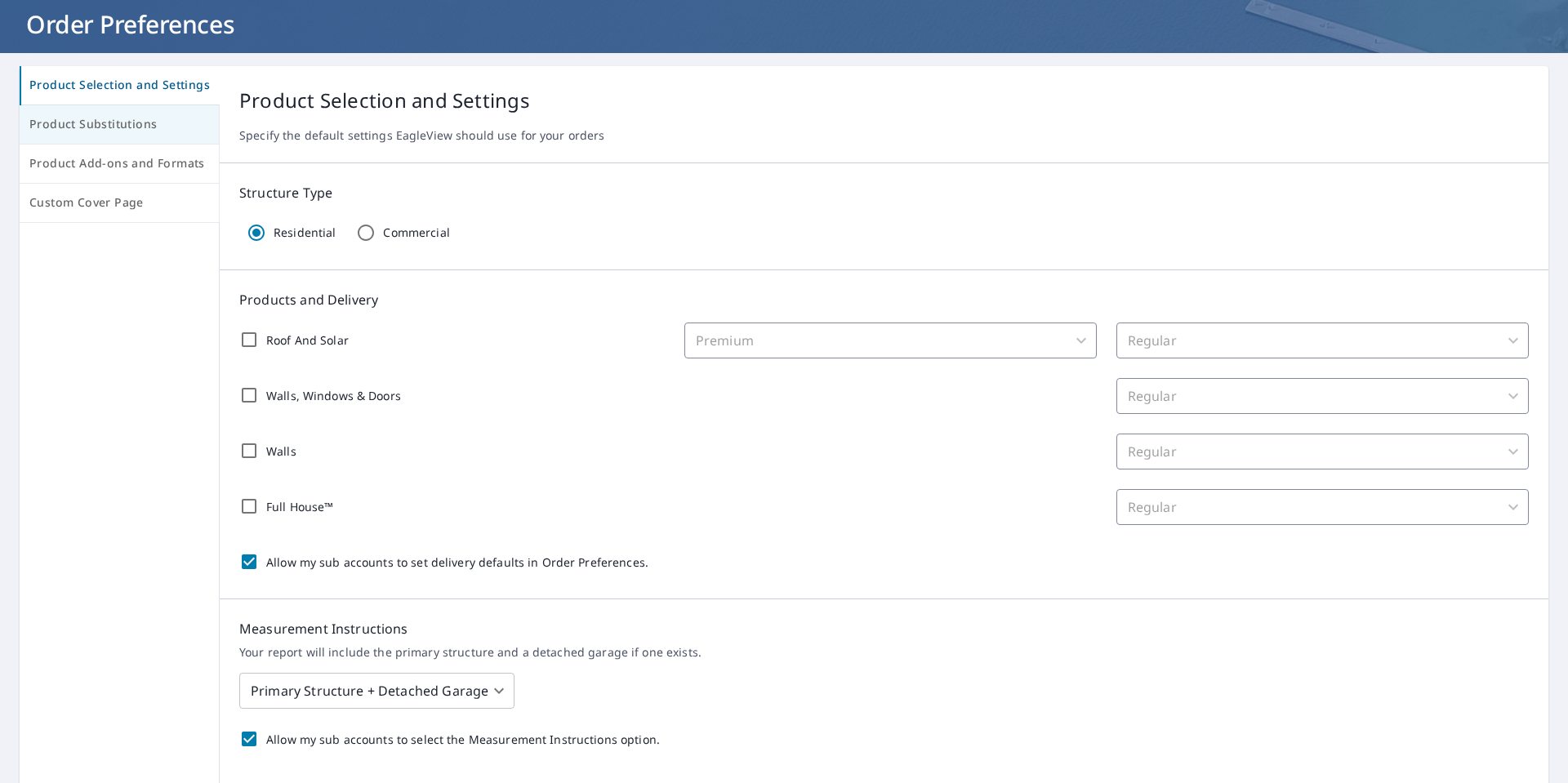
click at [135, 127] on span "Product Substitutions" at bounding box center [119, 124] width 180 height 21
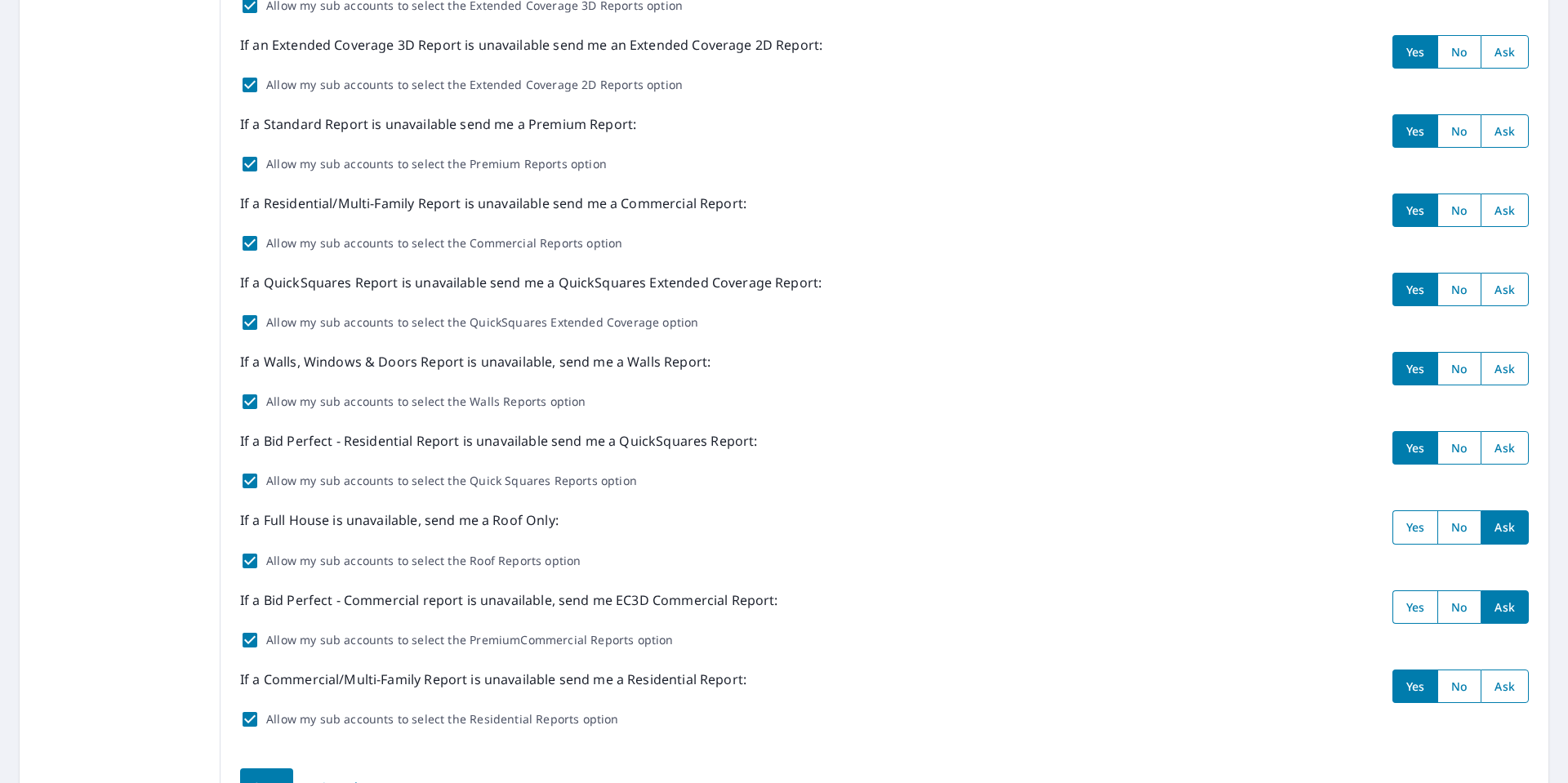
scroll to position [324, 0]
click at [1500, 450] on input "radio" at bounding box center [1505, 449] width 48 height 33
radio input "true"
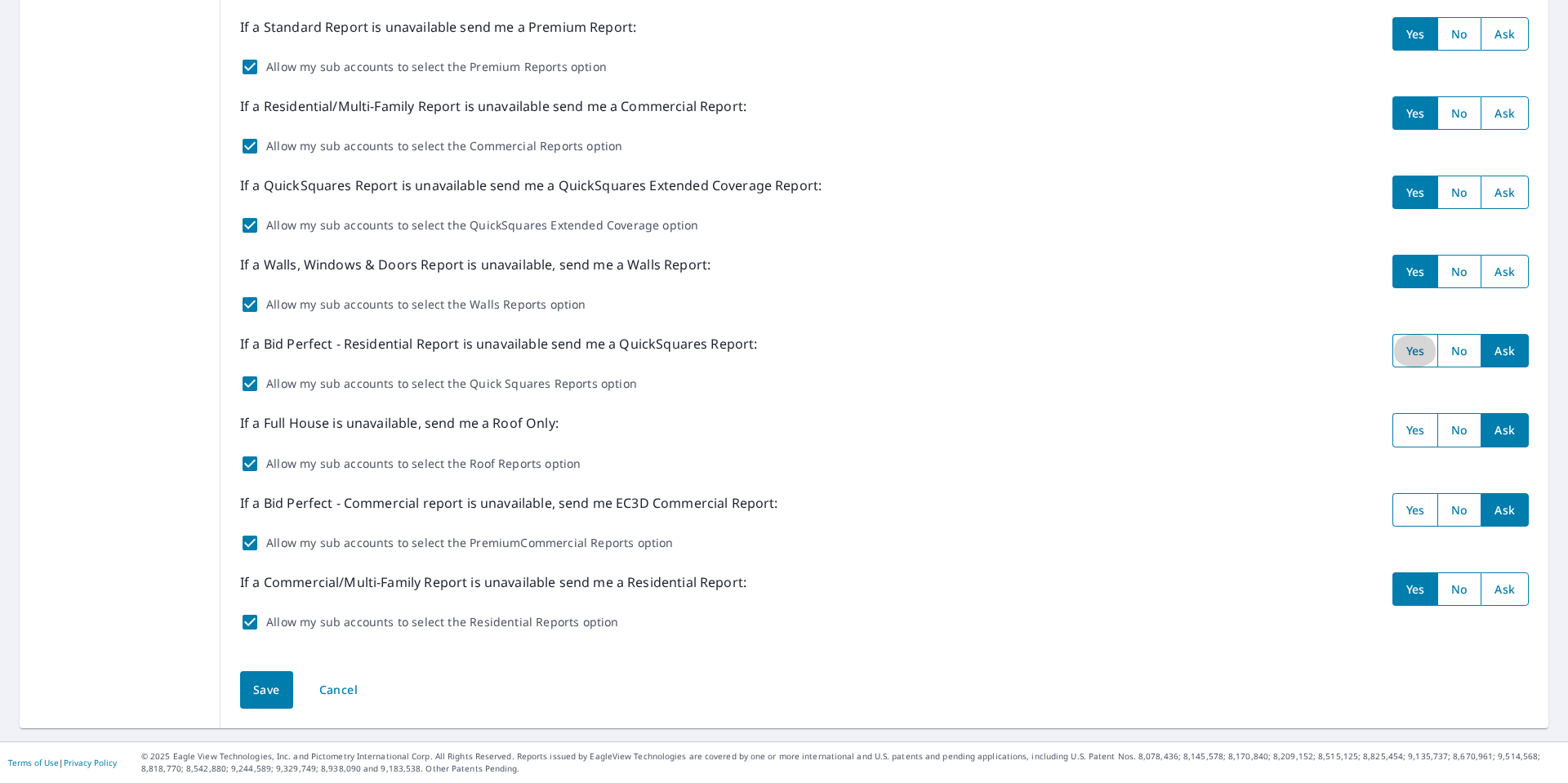
click at [1413, 356] on input "radio" at bounding box center [1415, 351] width 46 height 33
radio input "true"
click at [1456, 353] on input "radio" at bounding box center [1459, 351] width 43 height 33
radio input "true"
click at [1392, 355] on input "radio" at bounding box center [1415, 351] width 46 height 33
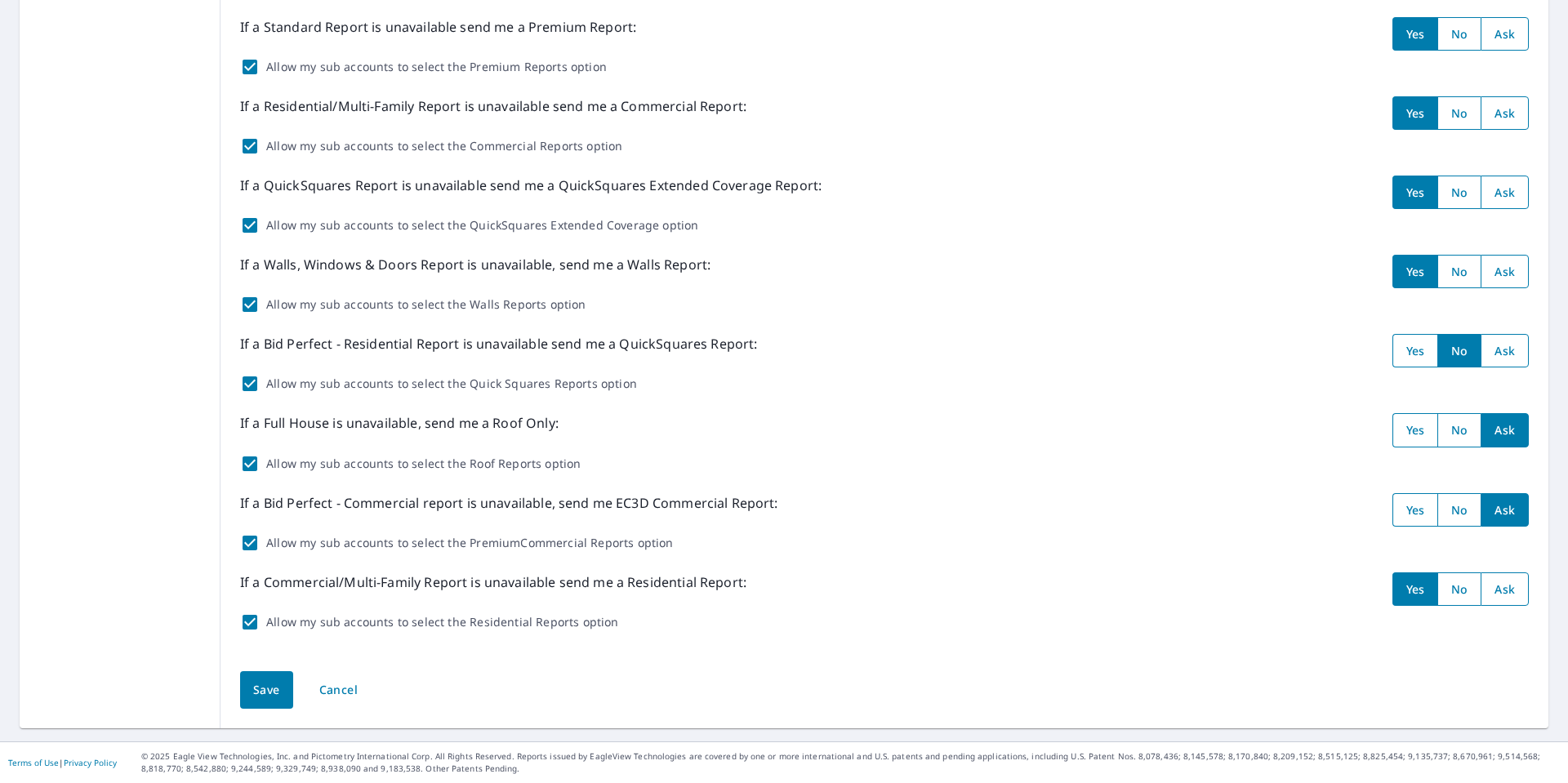
radio input "true"
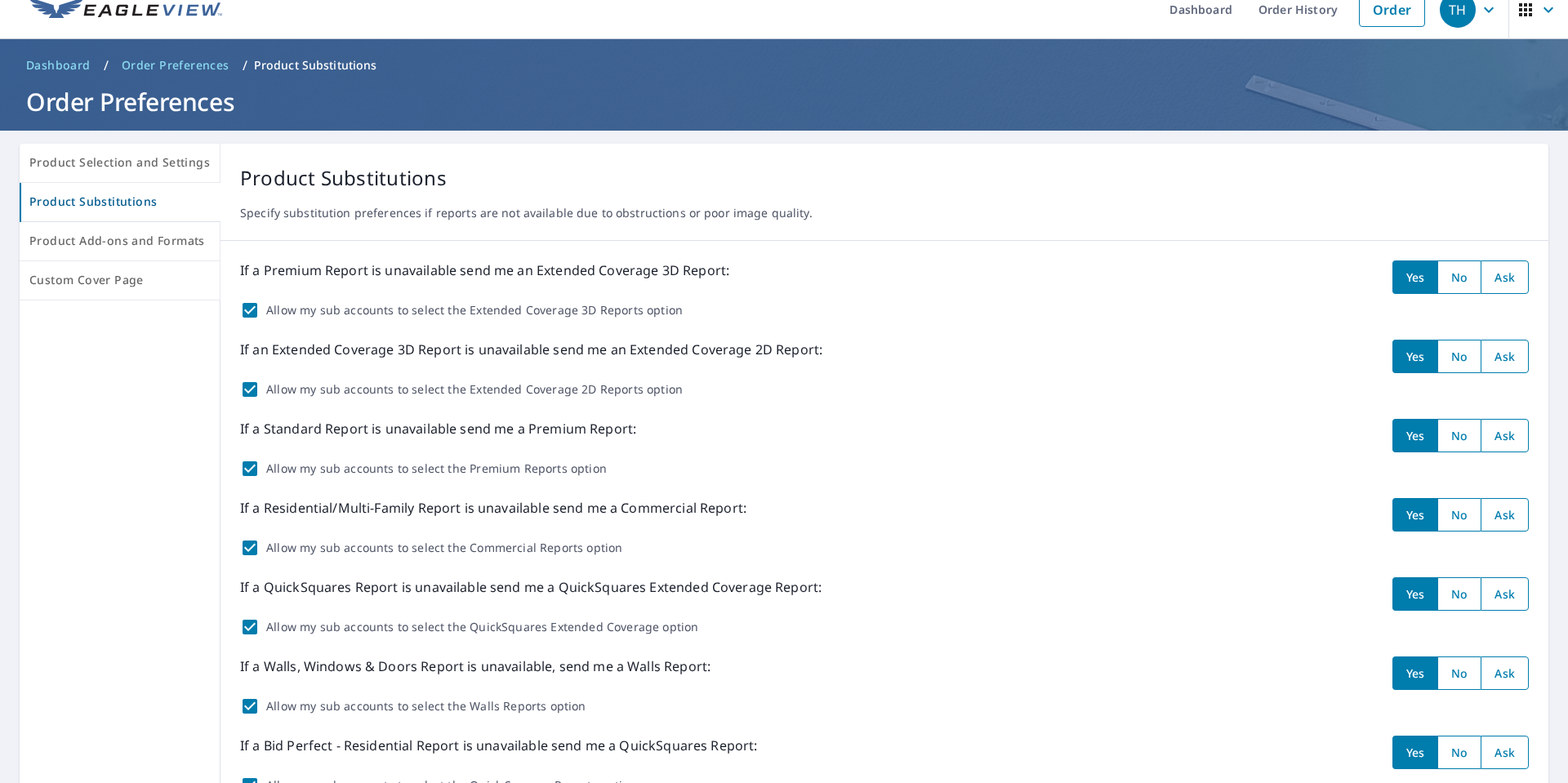
scroll to position [0, 0]
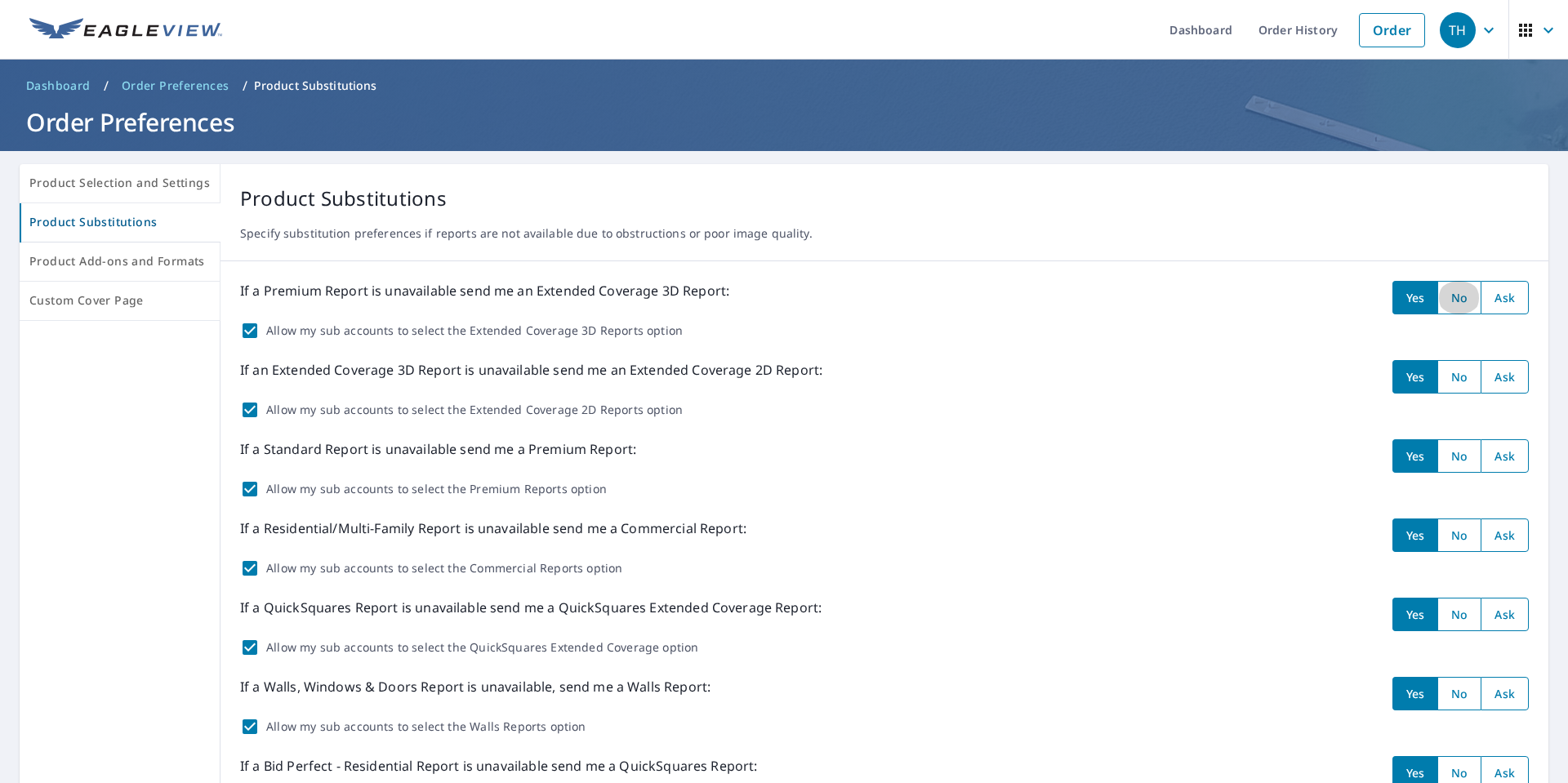
click at [1450, 292] on input "radio" at bounding box center [1459, 297] width 43 height 33
radio input "true"
click at [164, 182] on span "Product Selection and Settings" at bounding box center [119, 183] width 181 height 21
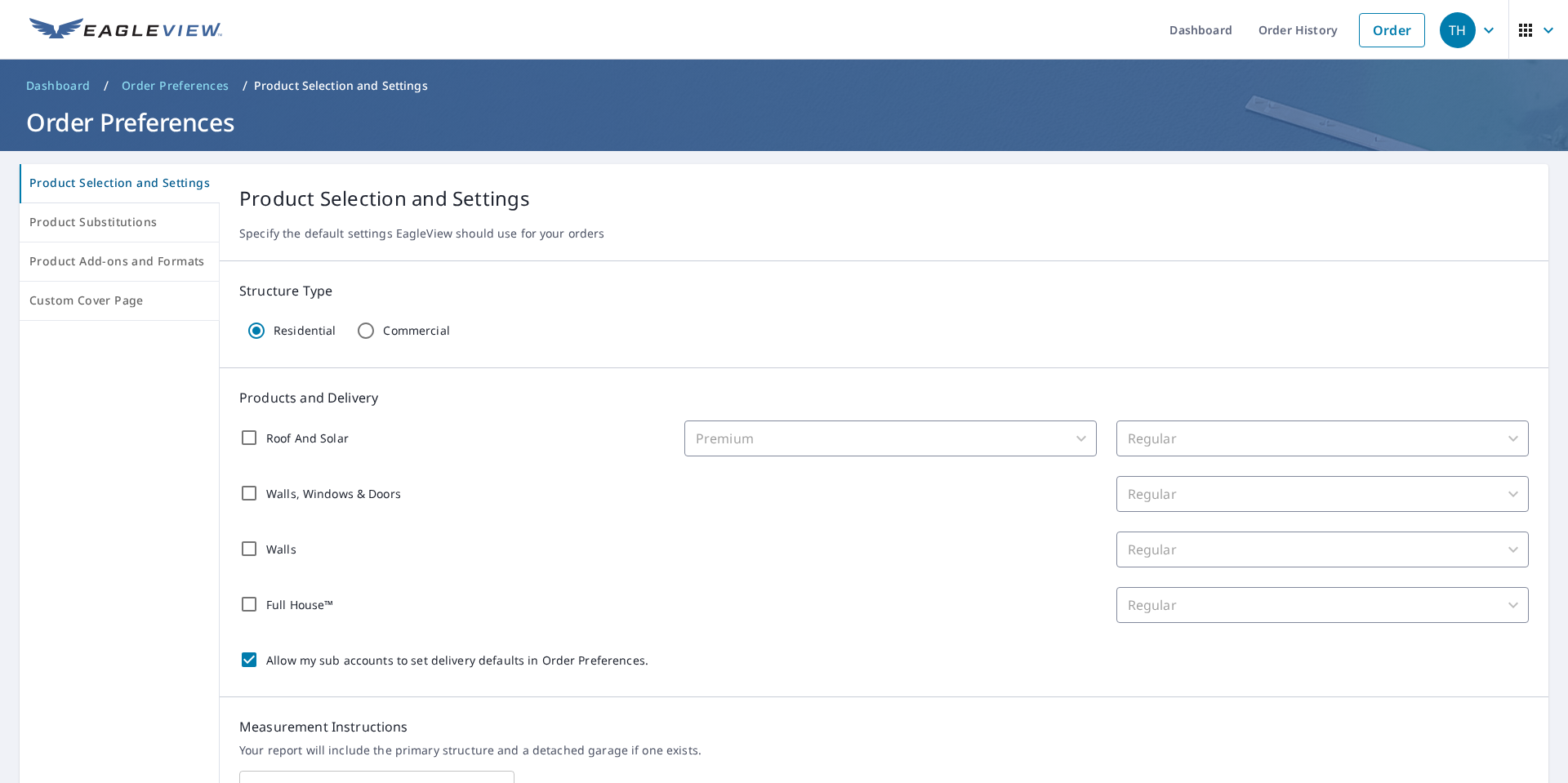
click at [239, 439] on input "Roof And Solar" at bounding box center [248, 437] width 34 height 34
checkbox input "true"
click at [245, 659] on input "Allow my sub accounts to set delivery defaults in Order Preferences." at bounding box center [248, 660] width 34 height 34
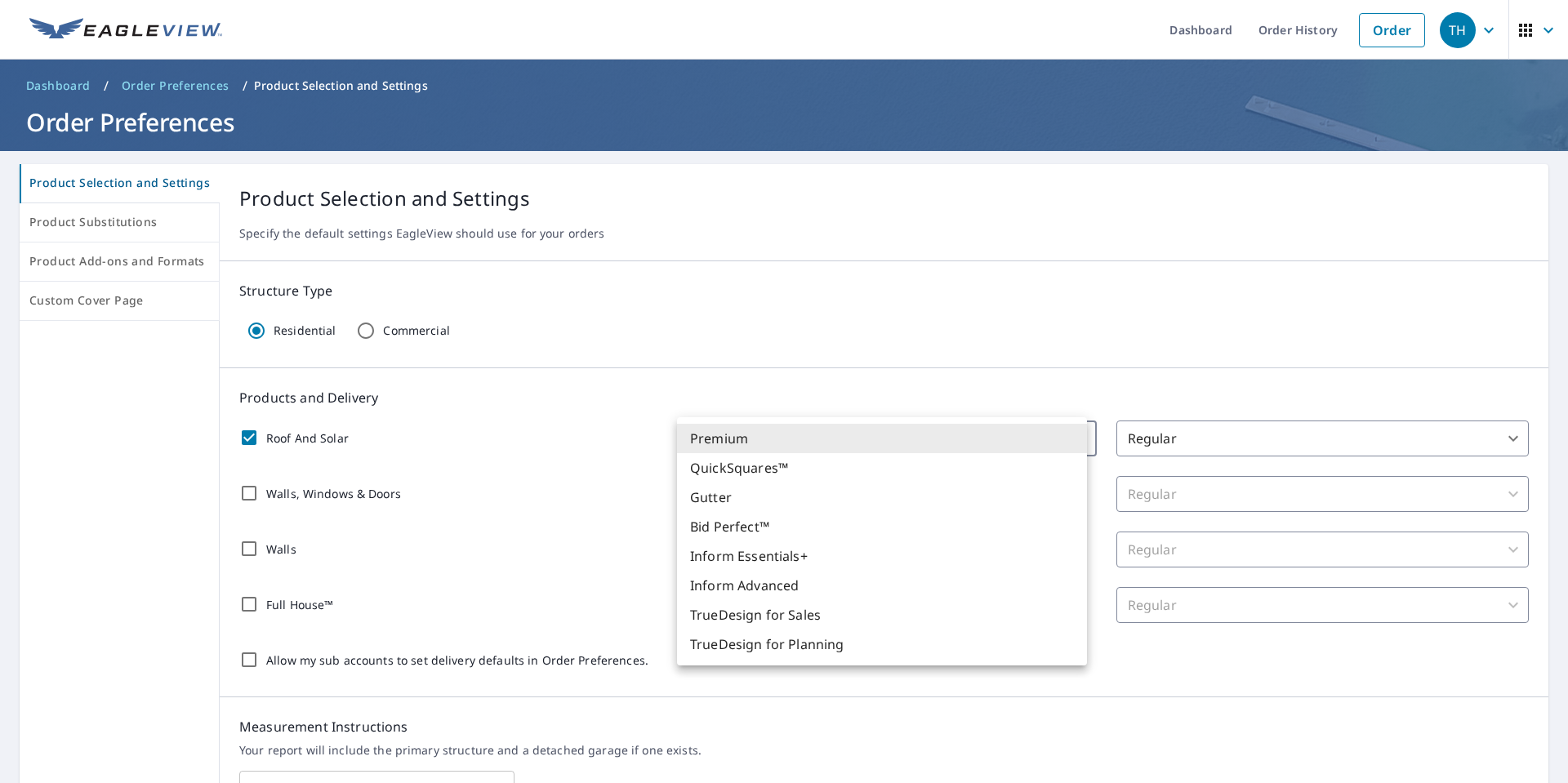
click at [930, 441] on body "TH TH Dashboard Order History Order TH Dashboard / Order Preferences / Product …" at bounding box center [784, 392] width 1568 height 783
click at [1192, 436] on div at bounding box center [784, 392] width 1568 height 783
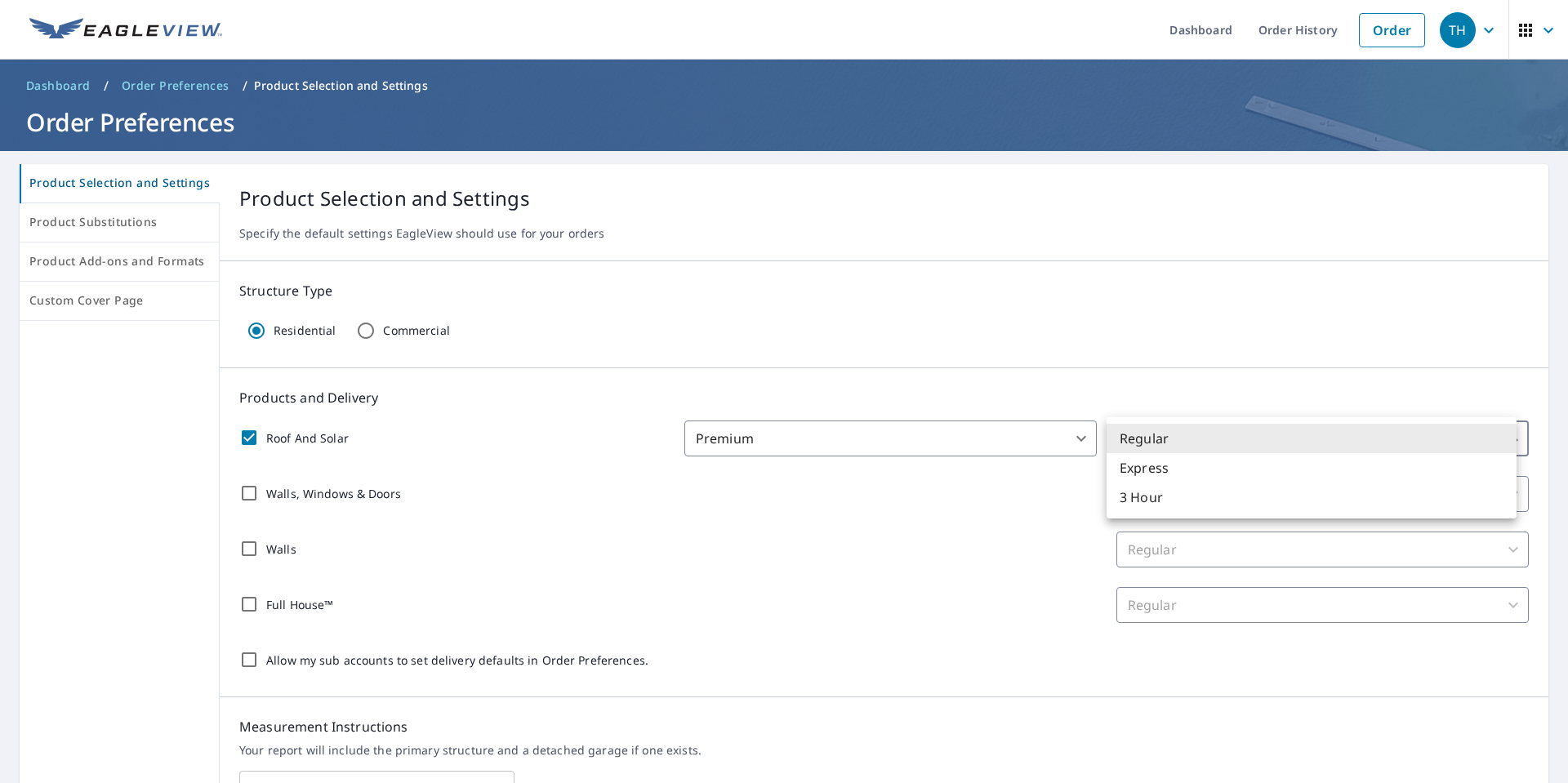
click at [1192, 436] on body "TH TH Dashboard Order History Order TH Dashboard / Order Preferences / Product …" at bounding box center [784, 392] width 1568 height 783
click at [1180, 392] on div at bounding box center [784, 392] width 1568 height 783
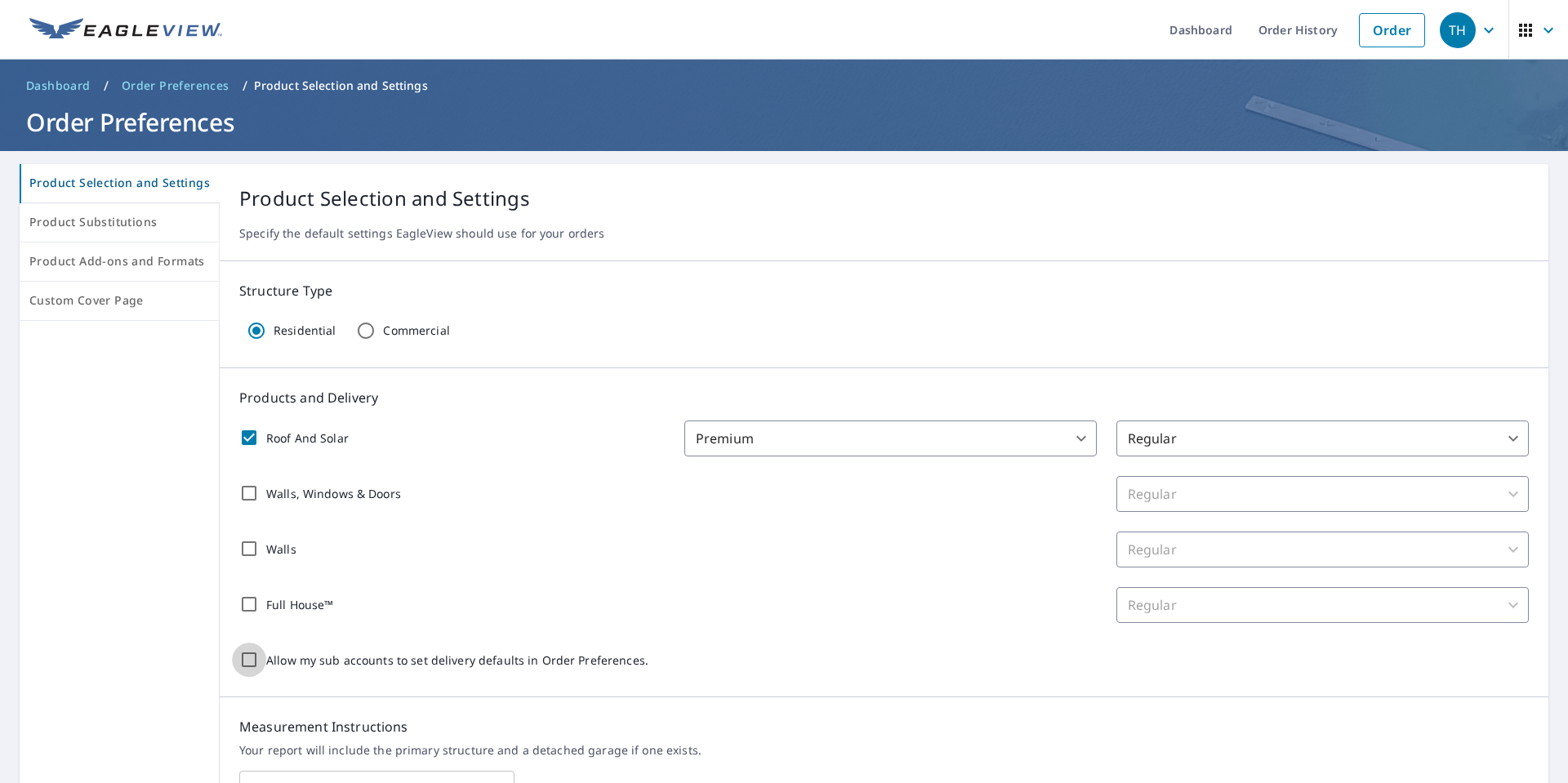
click at [238, 661] on input "Allow my sub accounts to set delivery defaults in Order Preferences." at bounding box center [248, 660] width 34 height 34
checkbox input "true"
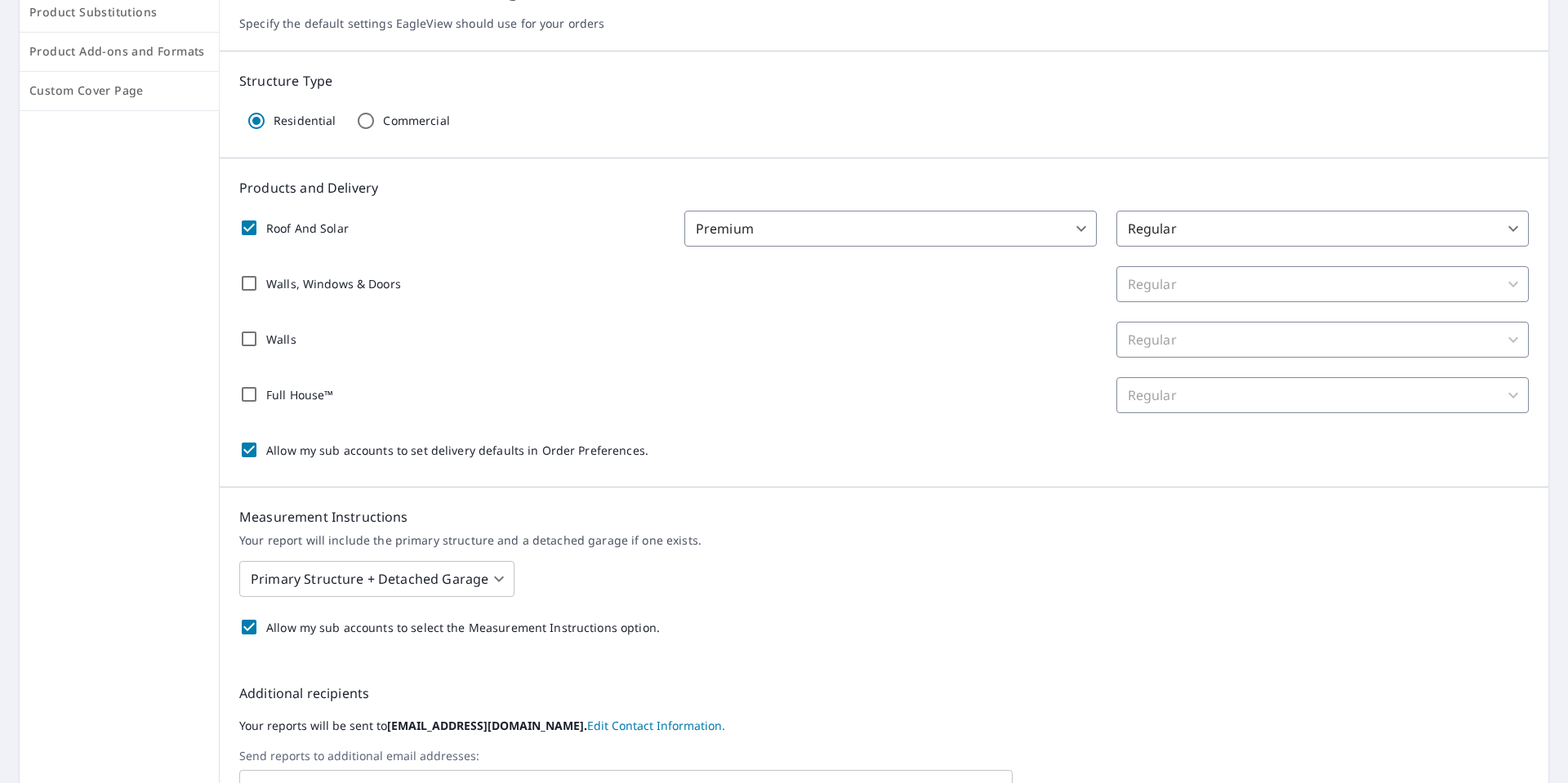
scroll to position [441, 0]
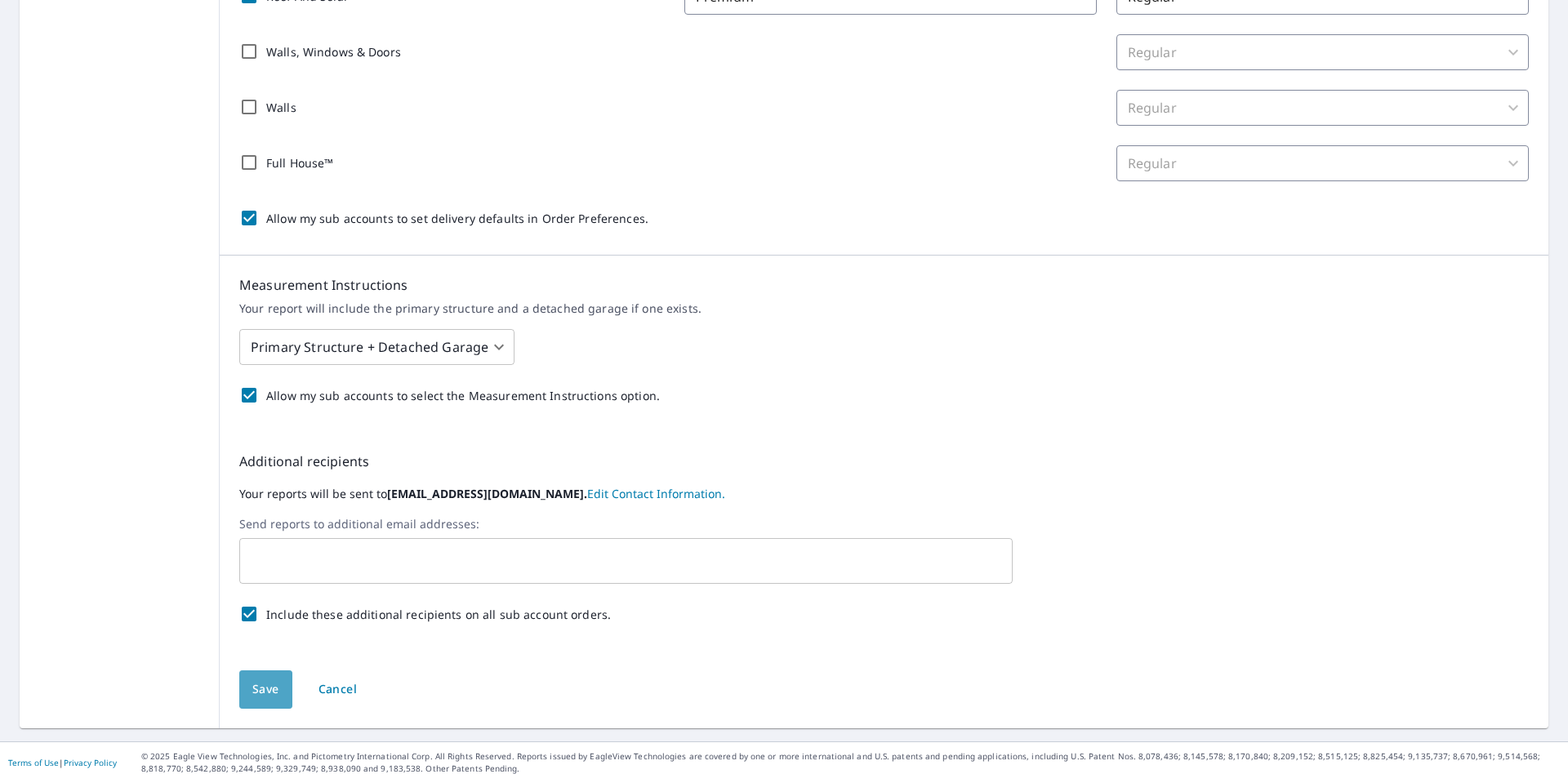
click at [266, 689] on span "Save" at bounding box center [266, 690] width 27 height 21
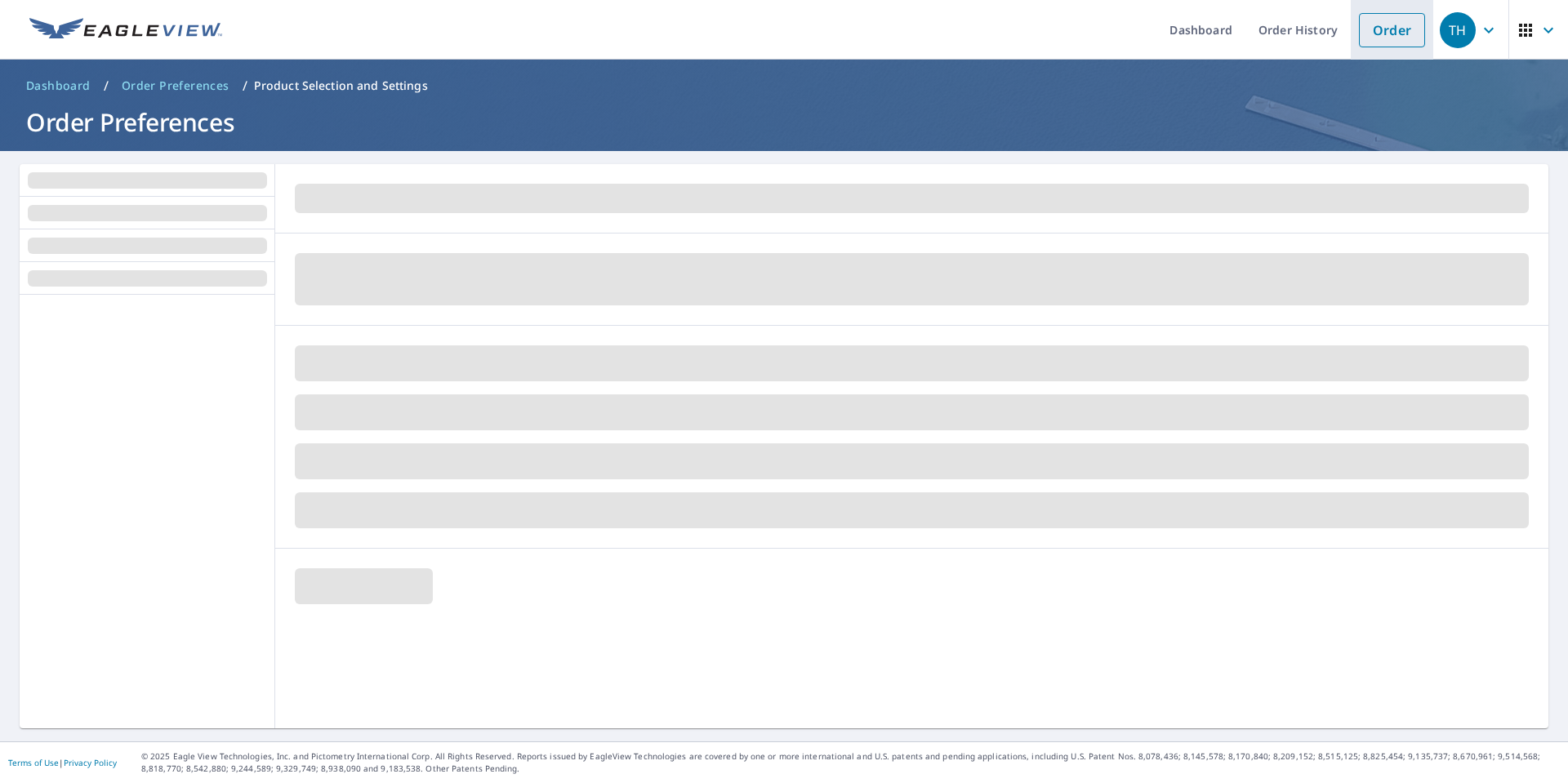
click at [1361, 32] on link "Order" at bounding box center [1391, 30] width 66 height 34
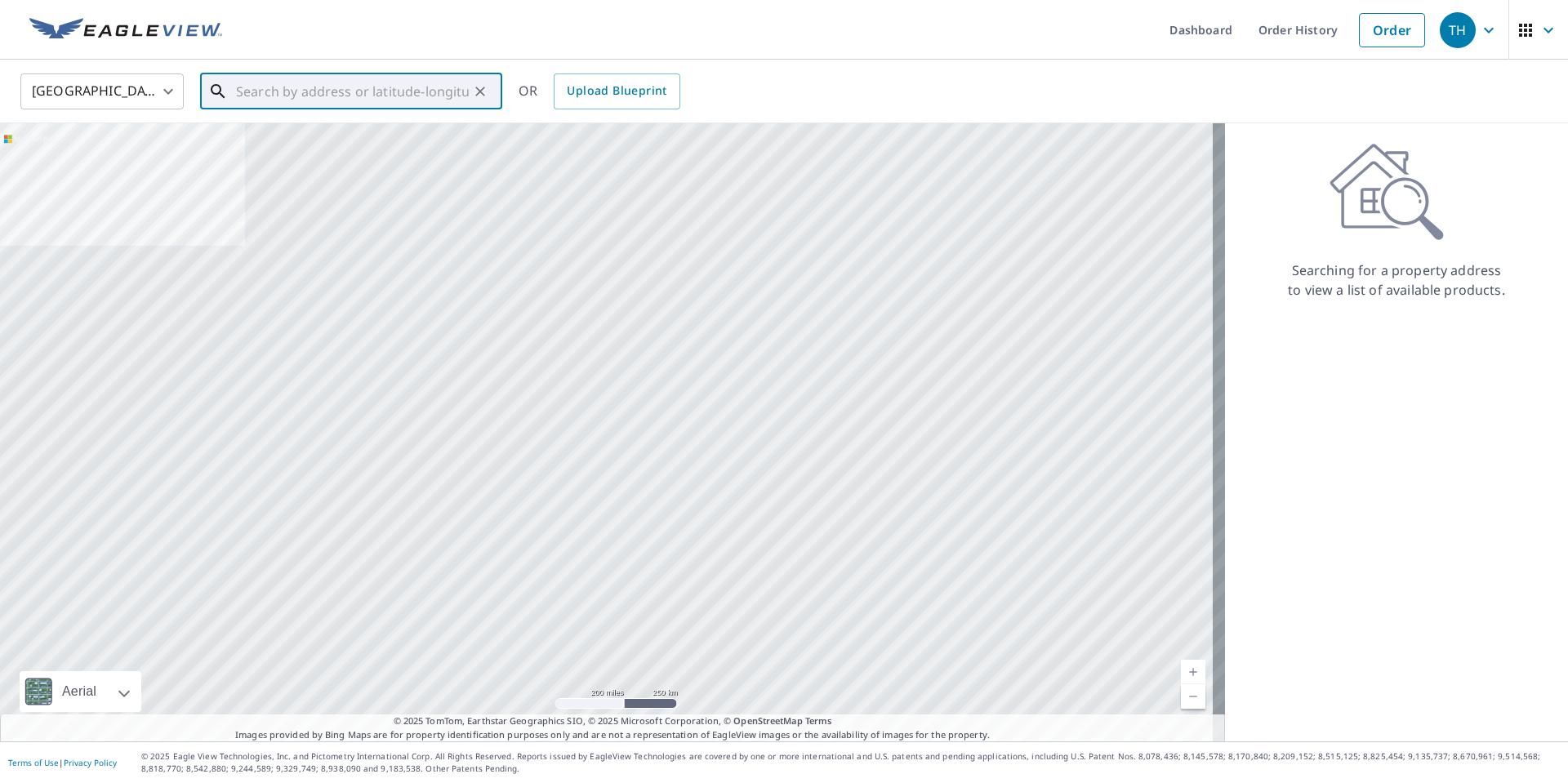
click at [283, 83] on input "text" at bounding box center [352, 91] width 232 height 46
click at [348, 97] on input "text" at bounding box center [352, 91] width 232 height 46
click at [607, 94] on span "Upload Blueprint" at bounding box center [617, 91] width 100 height 21
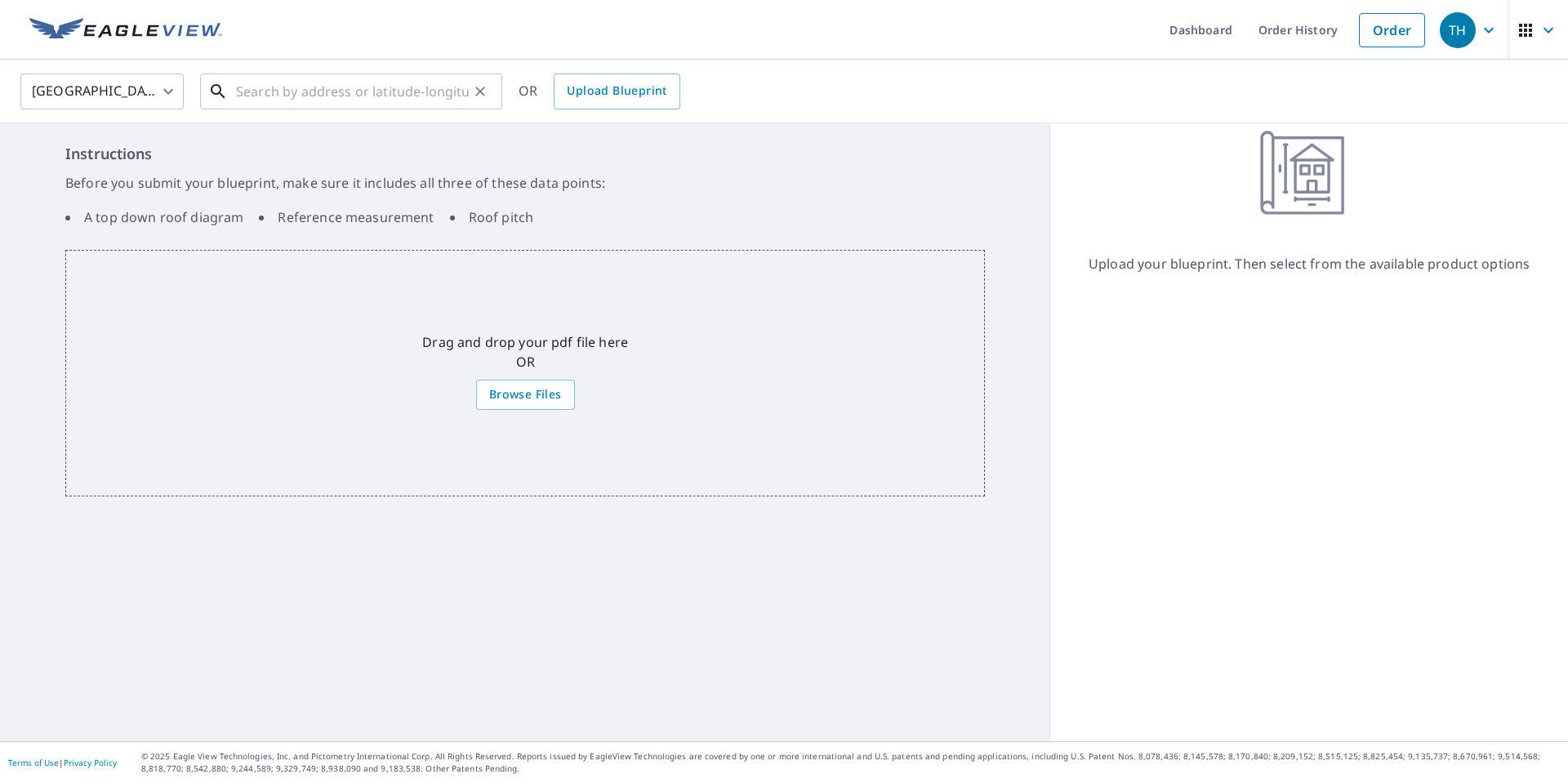
click at [270, 92] on input "text" at bounding box center [352, 91] width 232 height 46
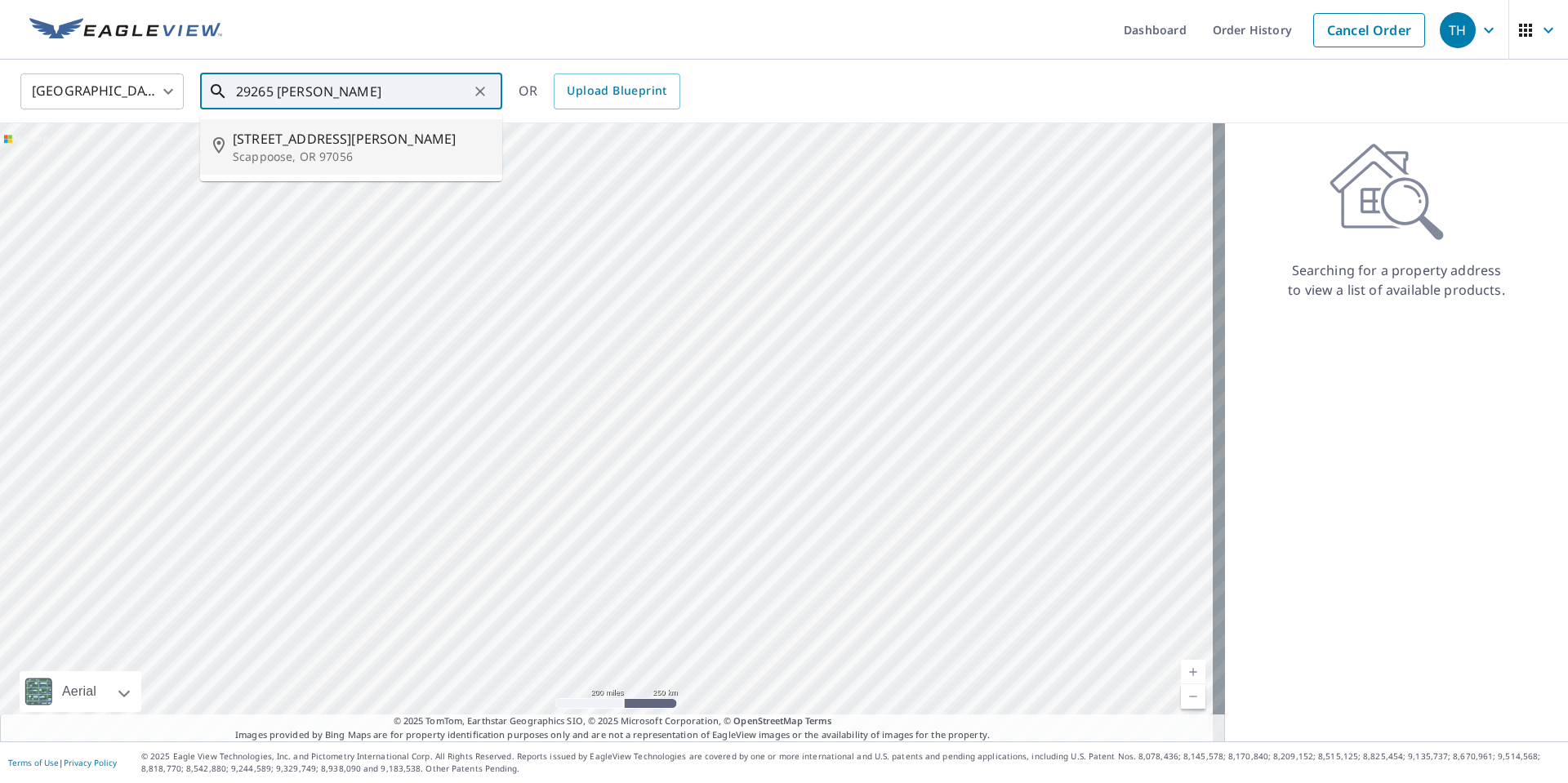
click at [312, 142] on span "29265 Hale Rd" at bounding box center [361, 139] width 257 height 20
type input "29265 Hale Rd Scappoose, OR 97056"
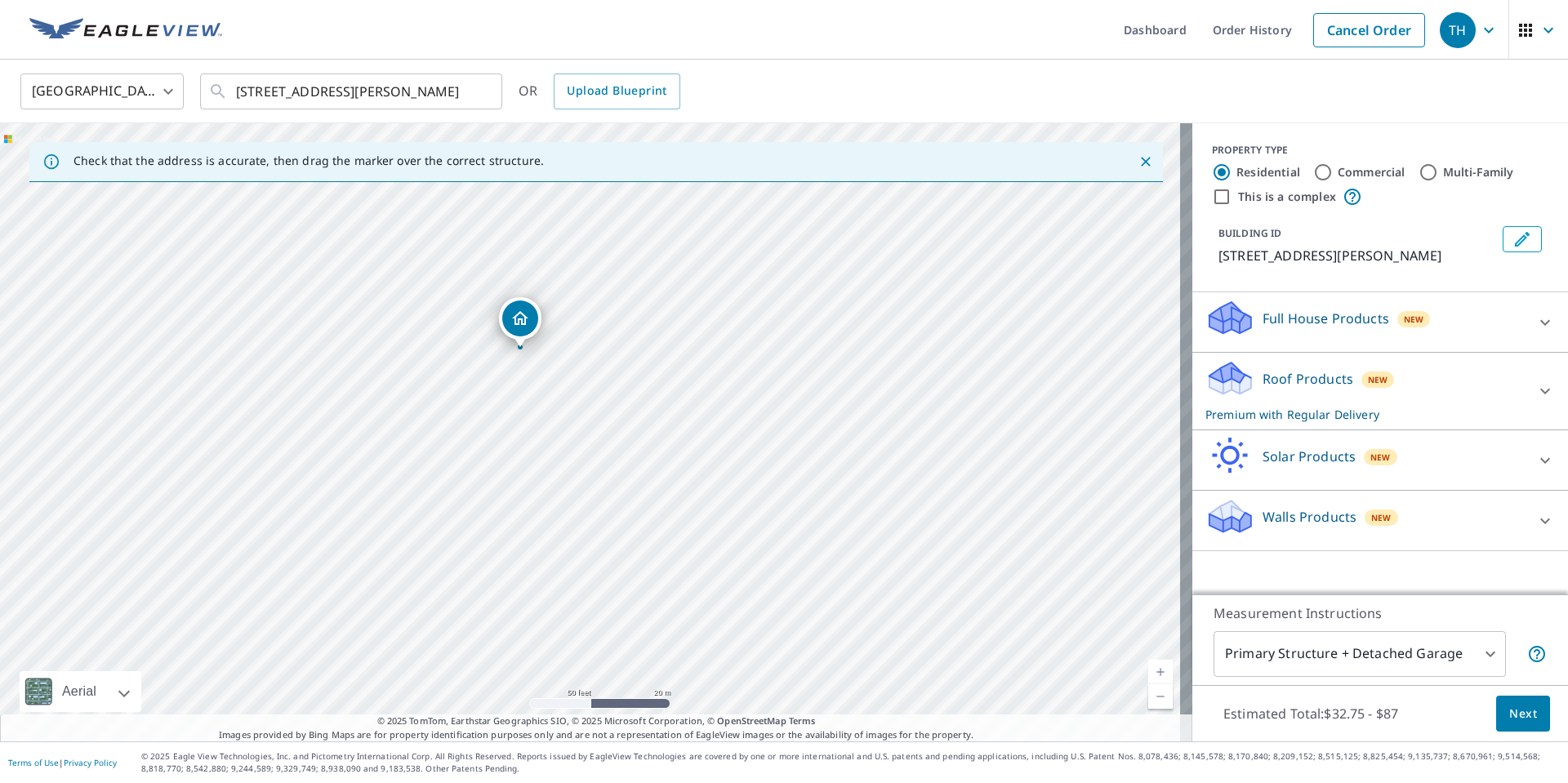
click at [1292, 363] on div "Roof Products New Premium with Regular Delivery" at bounding box center [1366, 391] width 320 height 63
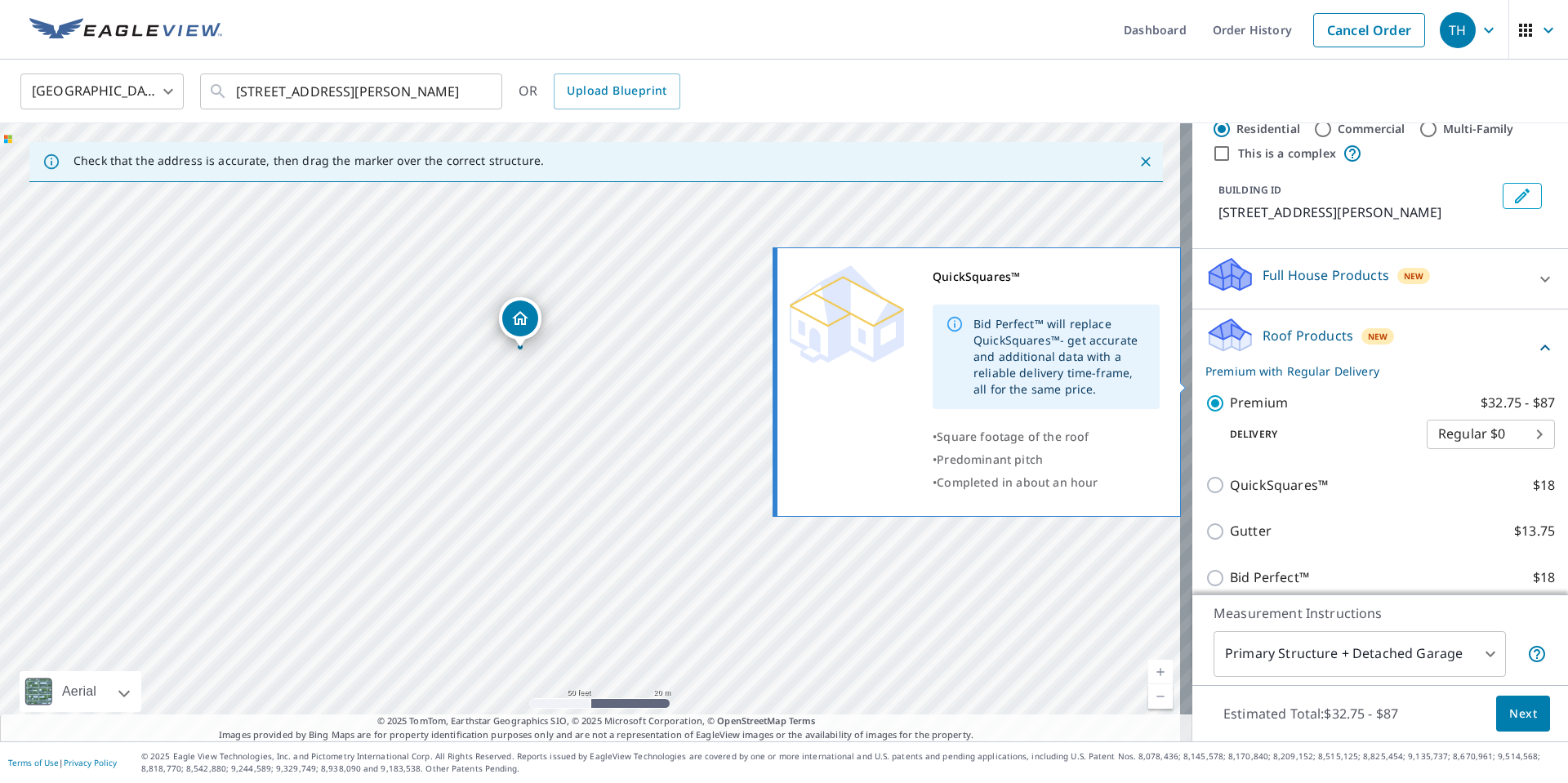
scroll to position [178, 0]
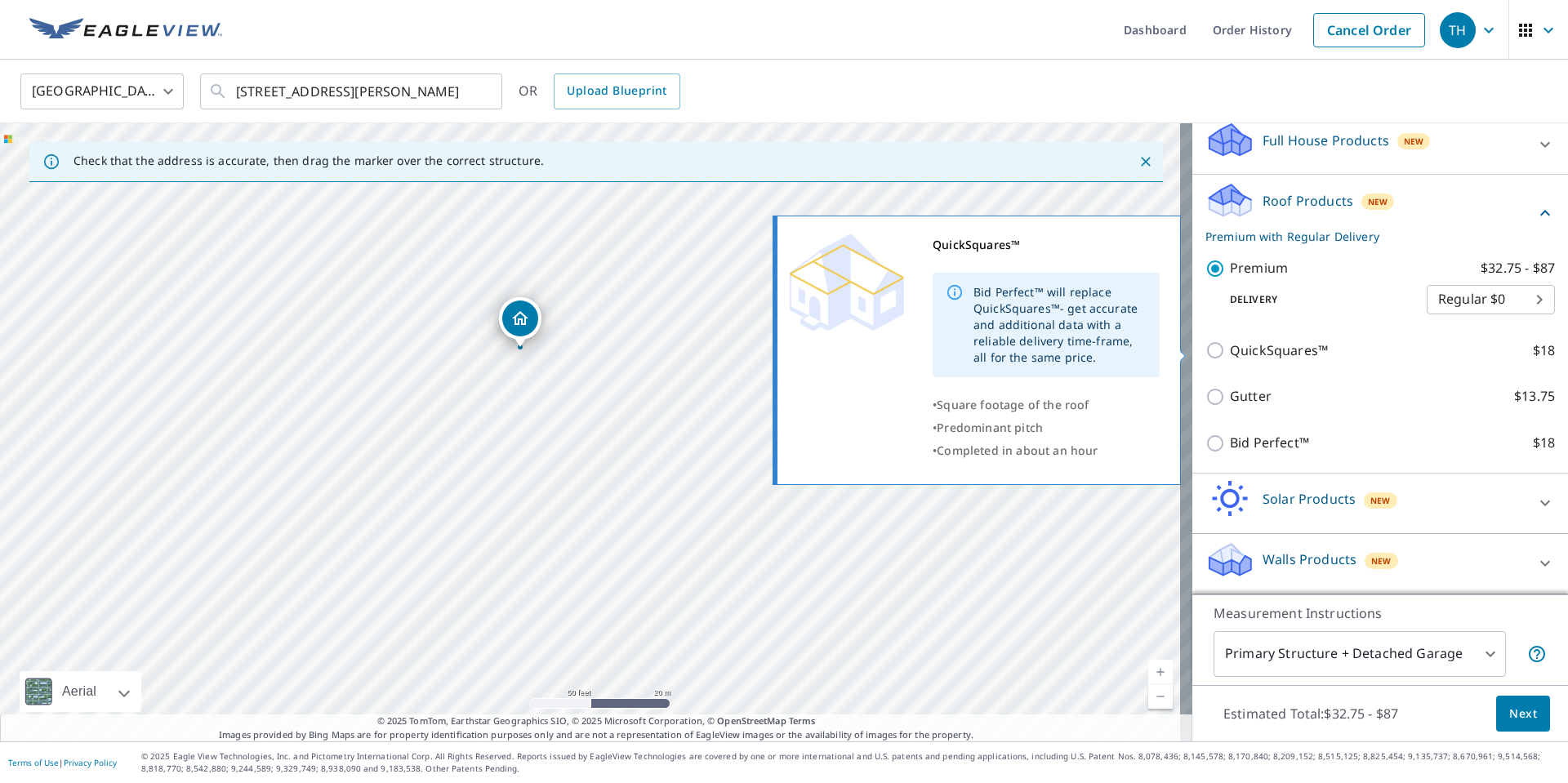
click at [1297, 357] on p "QuickSquares™" at bounding box center [1279, 351] width 98 height 21
click at [1230, 357] on input "QuickSquares™ $18" at bounding box center [1217, 351] width 24 height 20
checkbox input "true"
checkbox input "false"
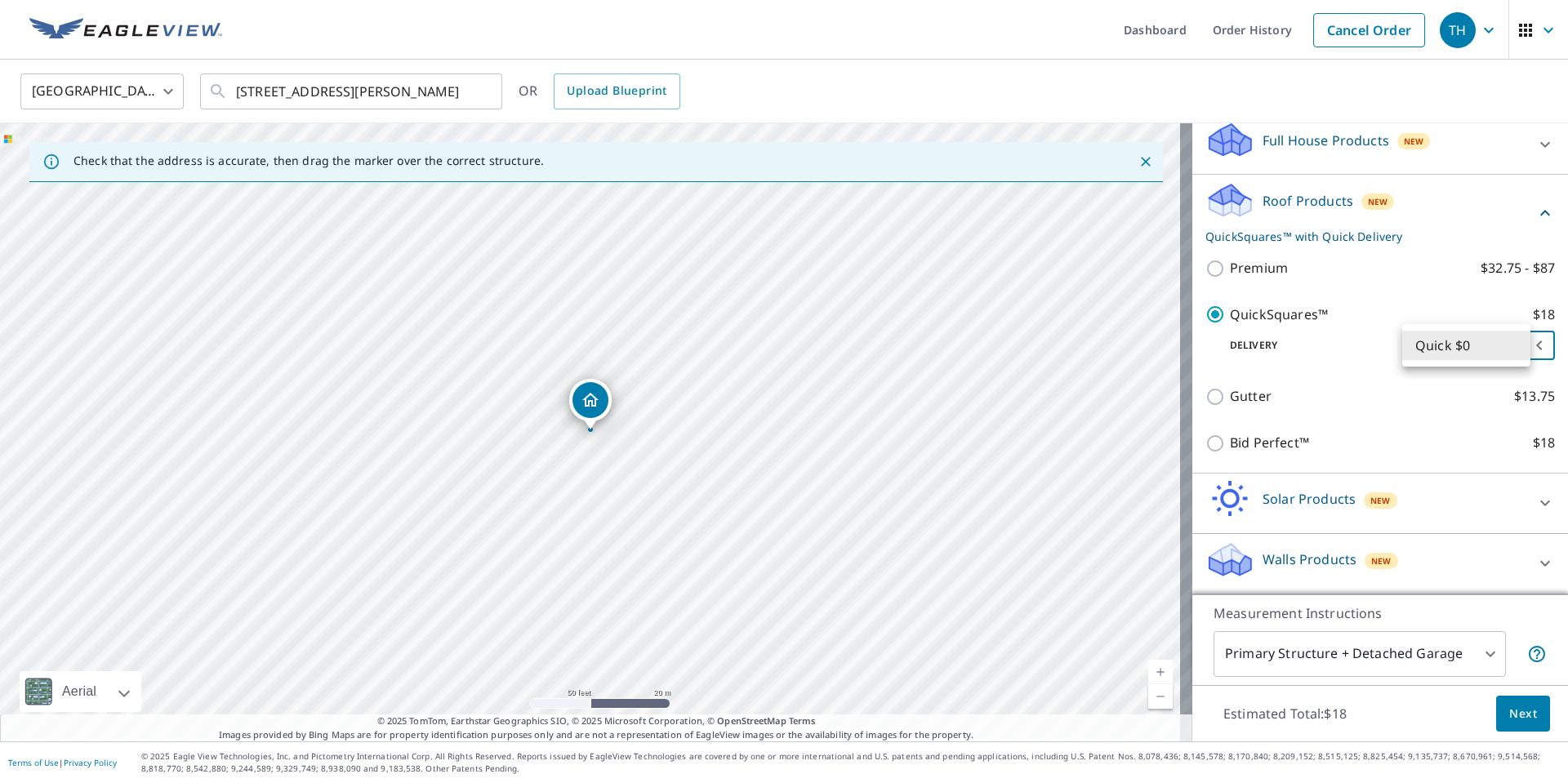
click at [1471, 352] on body "TH TH Dashboard Order History Cancel Order TH United States US ​ 29265 Hale Rd …" at bounding box center [784, 392] width 1568 height 783
click at [1220, 431] on div at bounding box center [784, 392] width 1568 height 783
click at [1206, 453] on div "Bid Perfect™ $18" at bounding box center [1381, 443] width 350 height 47
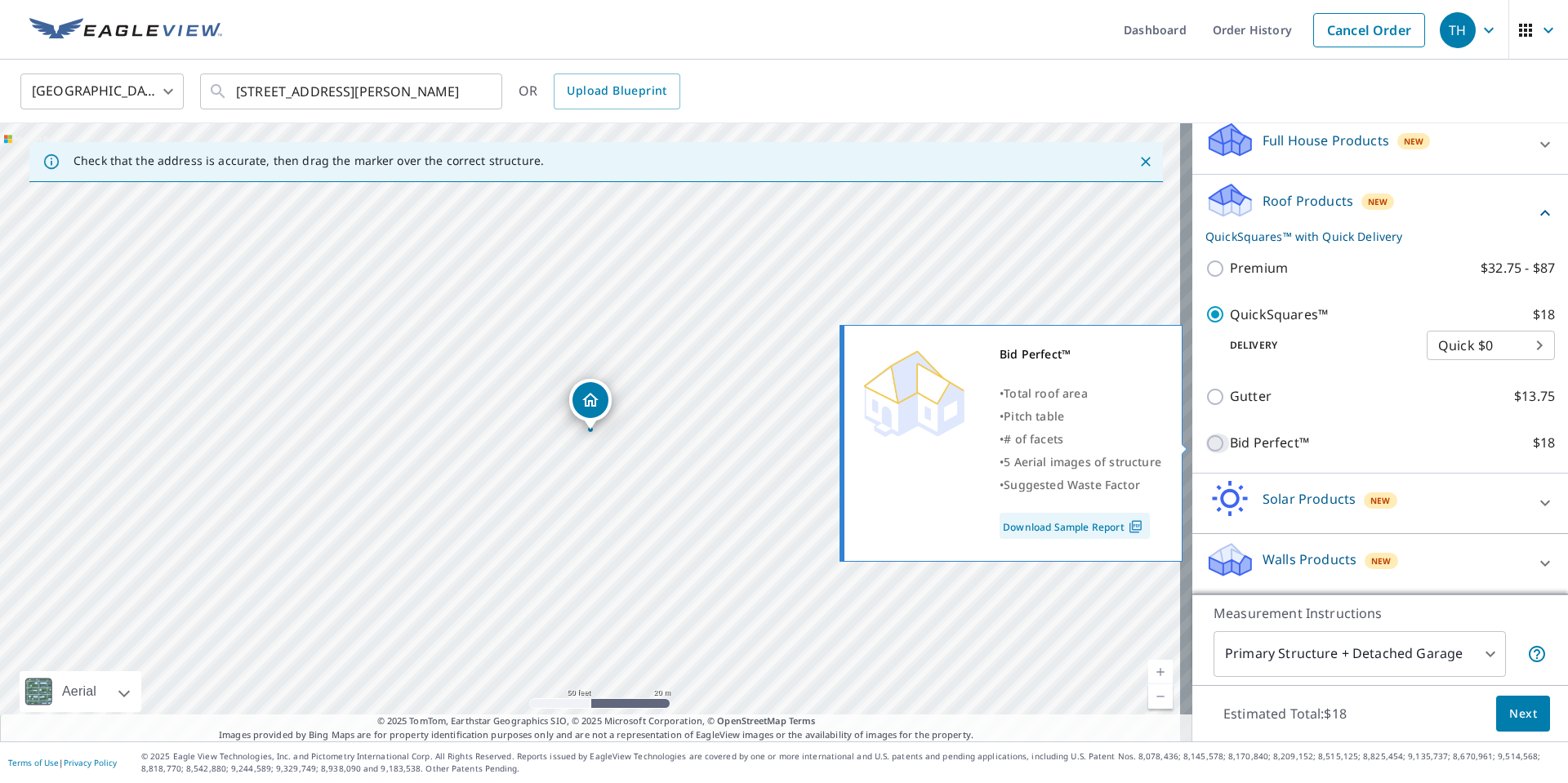
click at [1206, 442] on input "Bid Perfect™ $18" at bounding box center [1217, 444] width 24 height 20
checkbox input "true"
checkbox input "false"
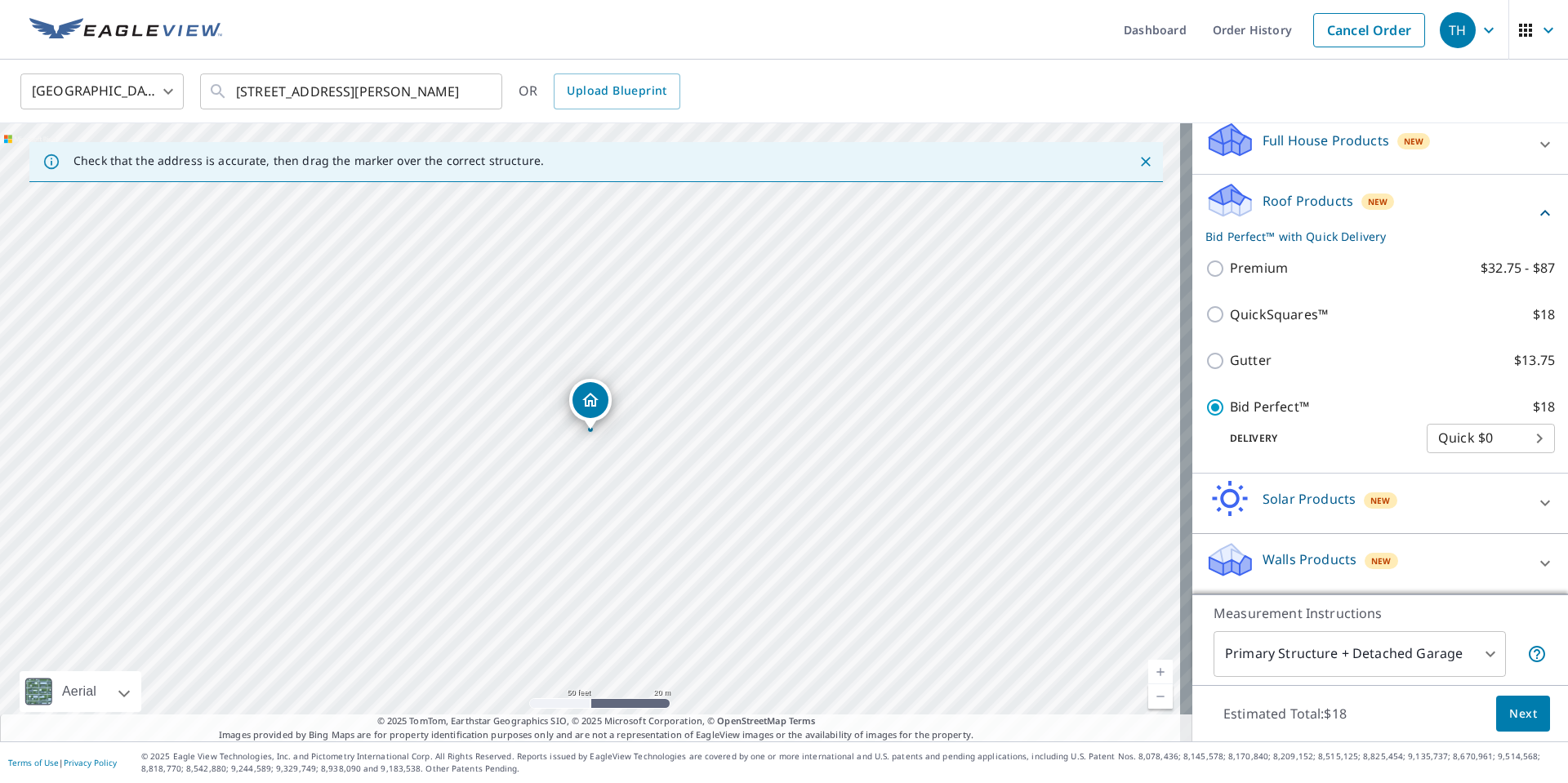
click at [1381, 650] on body "TH TH Dashboard Order History Cancel Order TH United States US ​ 29265 Hale Rd …" at bounding box center [784, 392] width 1568 height 783
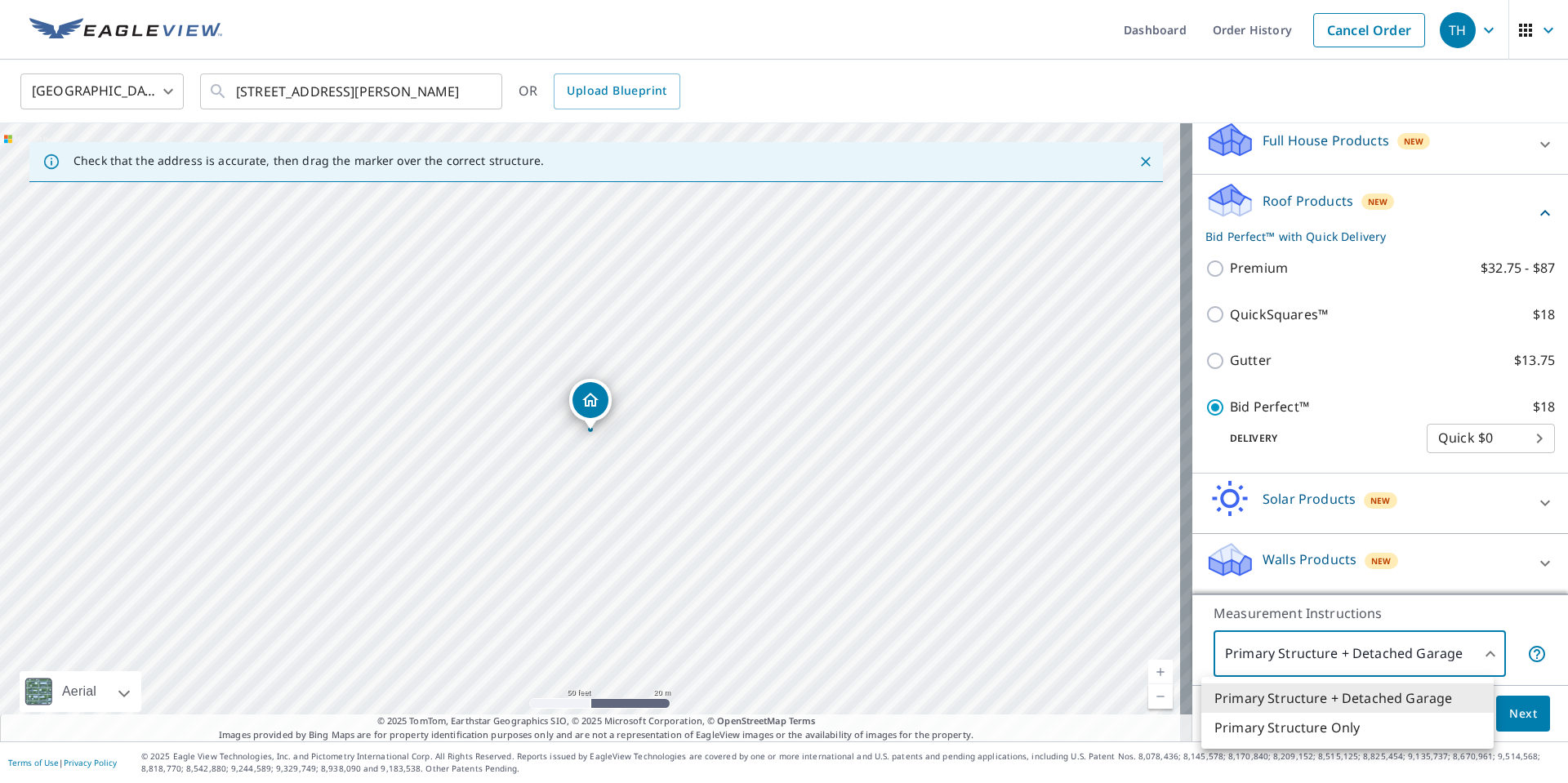
drag, startPoint x: 584, startPoint y: 399, endPoint x: 577, endPoint y: 447, distance: 48.5
click at [577, 447] on div at bounding box center [784, 392] width 1568 height 783
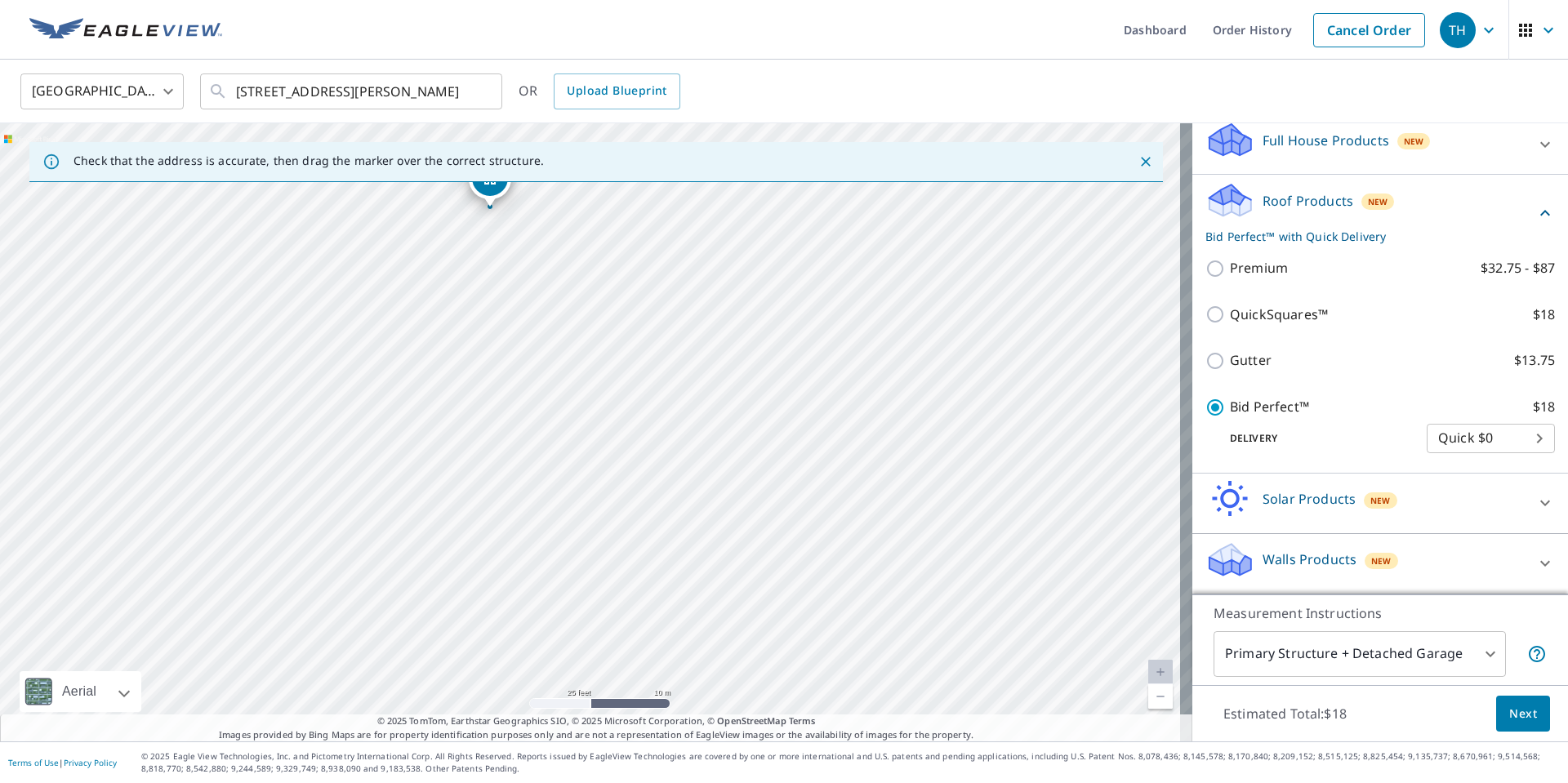
drag, startPoint x: 833, startPoint y: 534, endPoint x: 836, endPoint y: 409, distance: 125.0
click at [1510, 711] on span "Next" at bounding box center [1523, 714] width 27 height 21
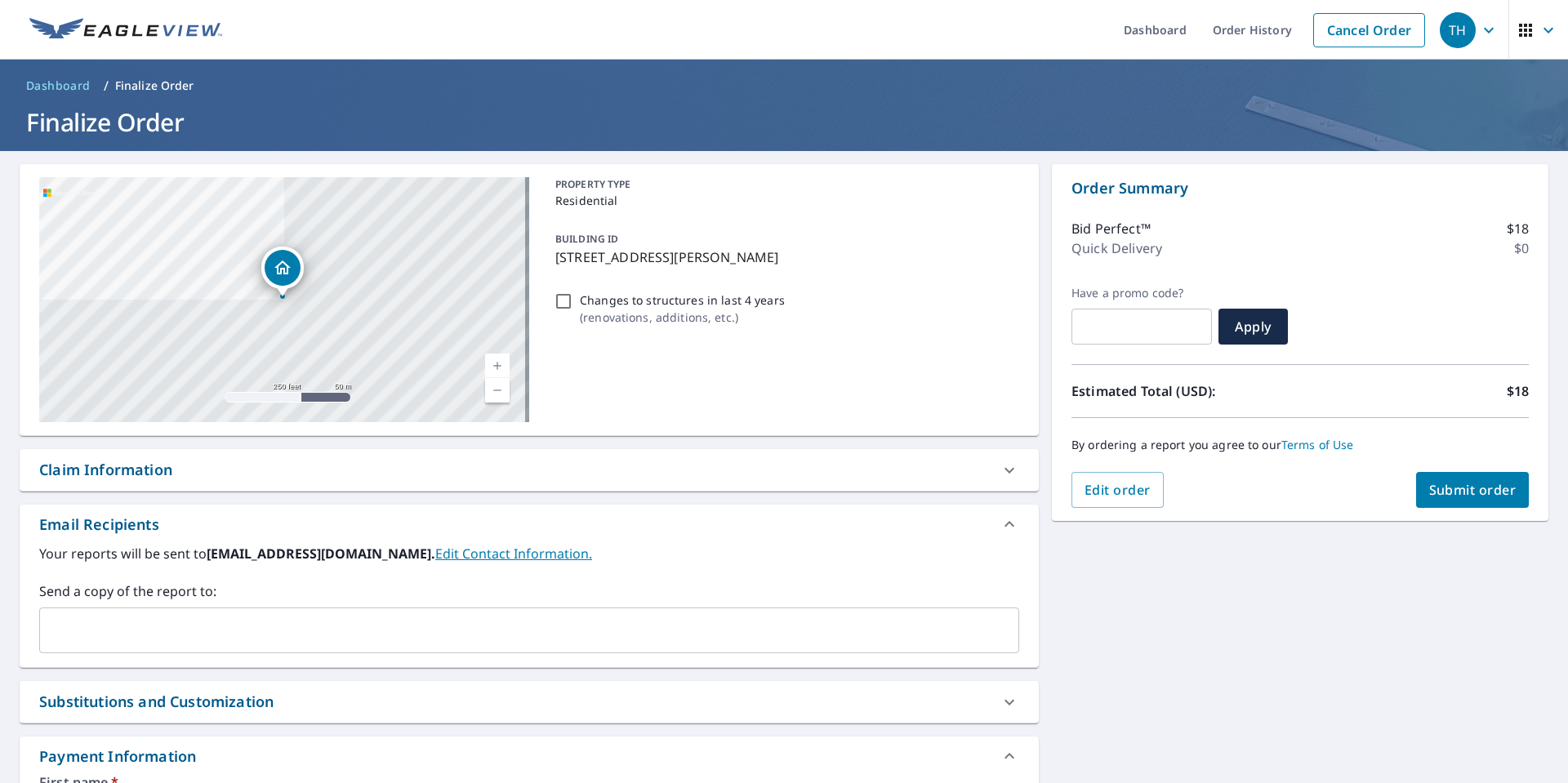
click at [765, 467] on div "Claim Information" at bounding box center [514, 470] width 951 height 22
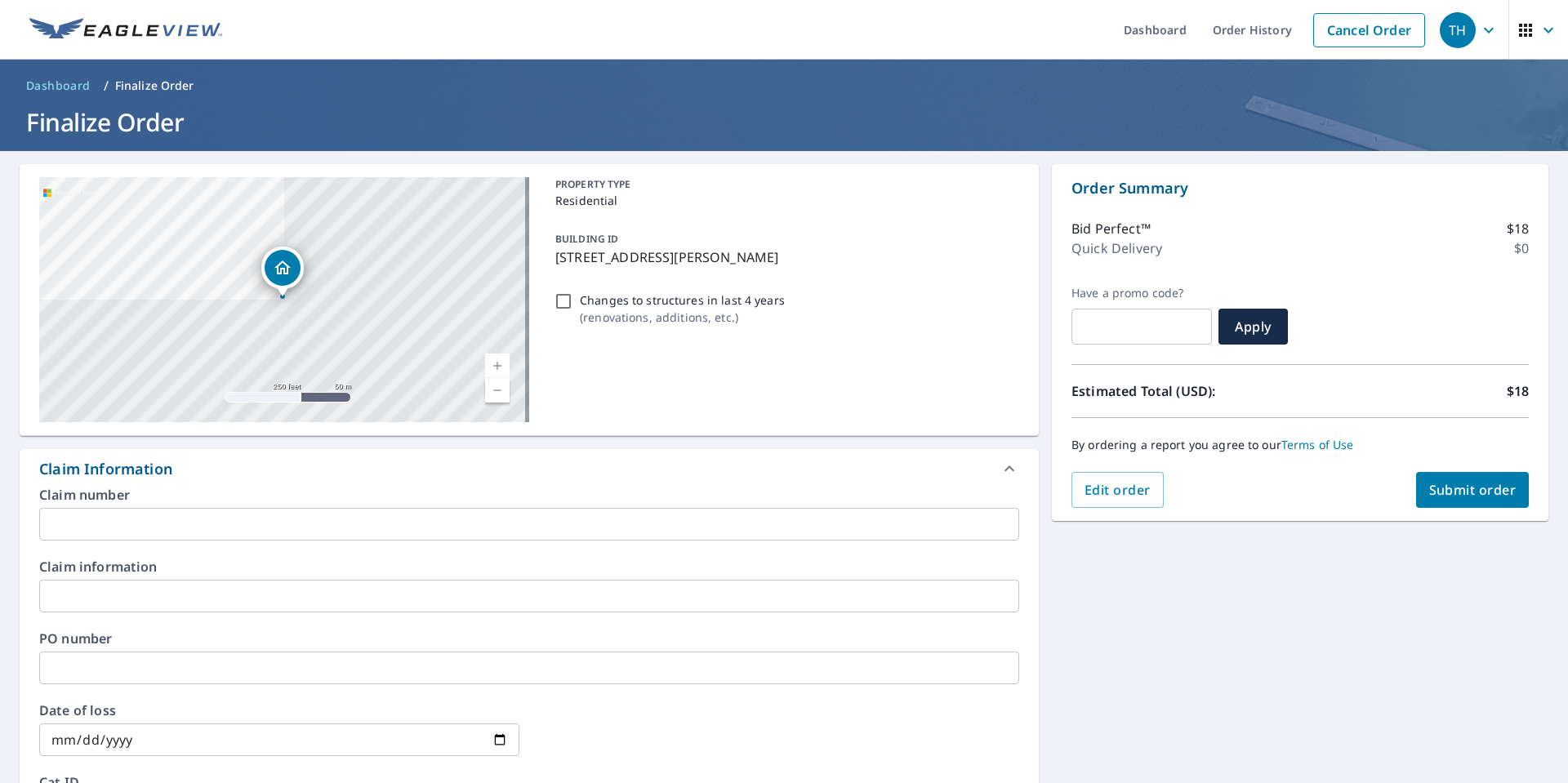
click at [765, 467] on div "Claim Information" at bounding box center [514, 469] width 951 height 22
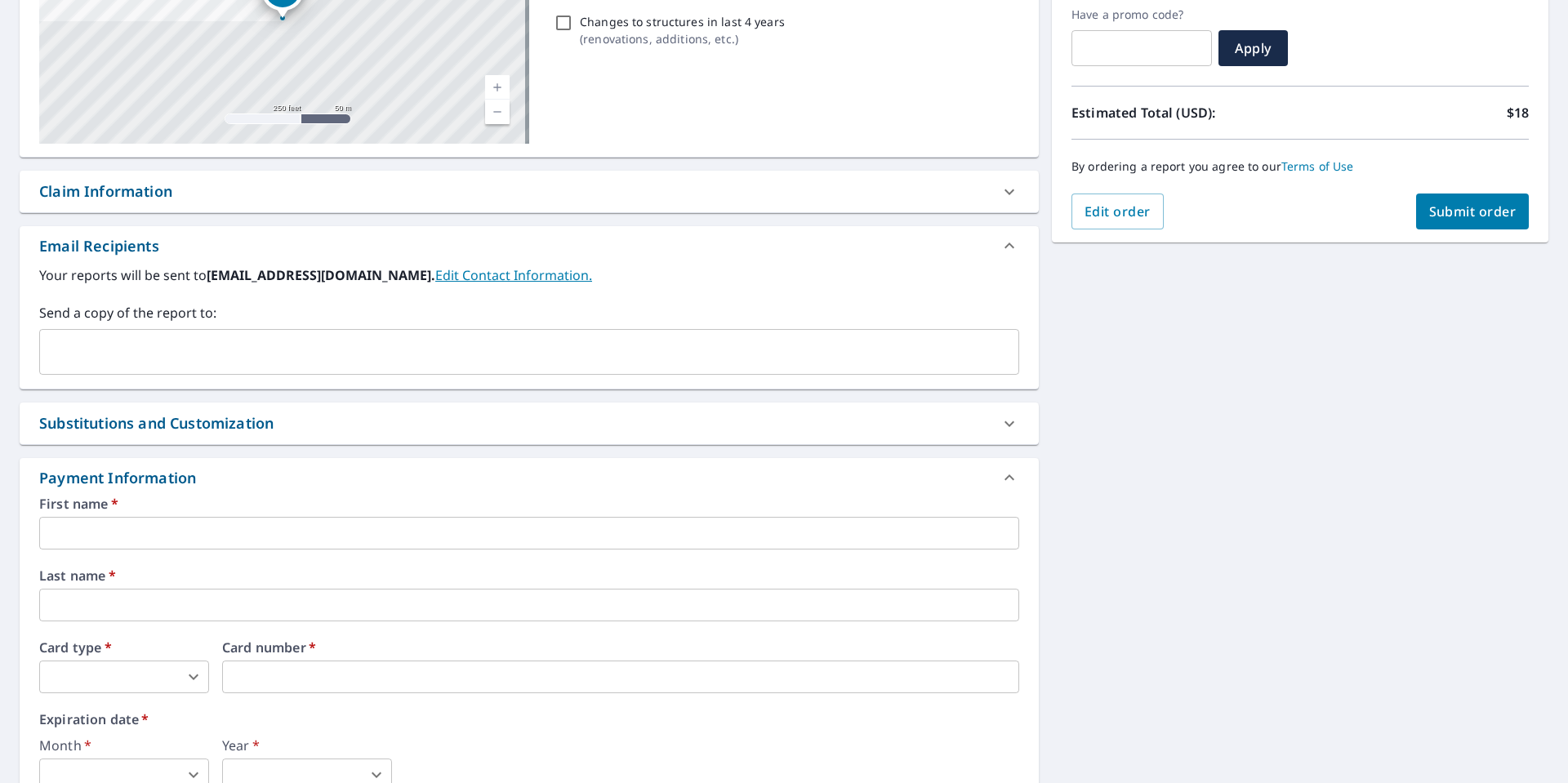
scroll to position [294, 0]
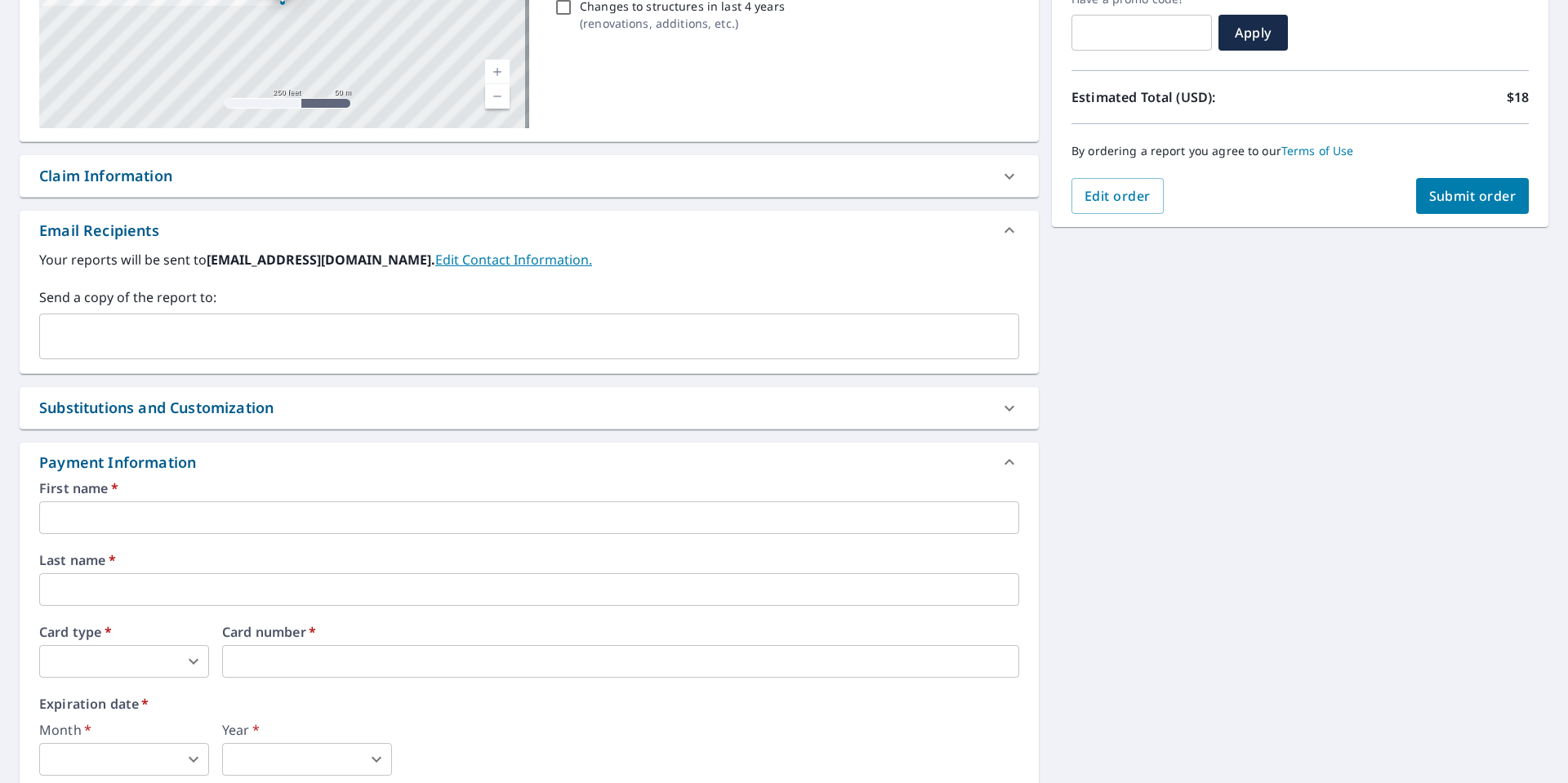
click at [740, 421] on div "Substitutions and Customization" at bounding box center [529, 408] width 1019 height 42
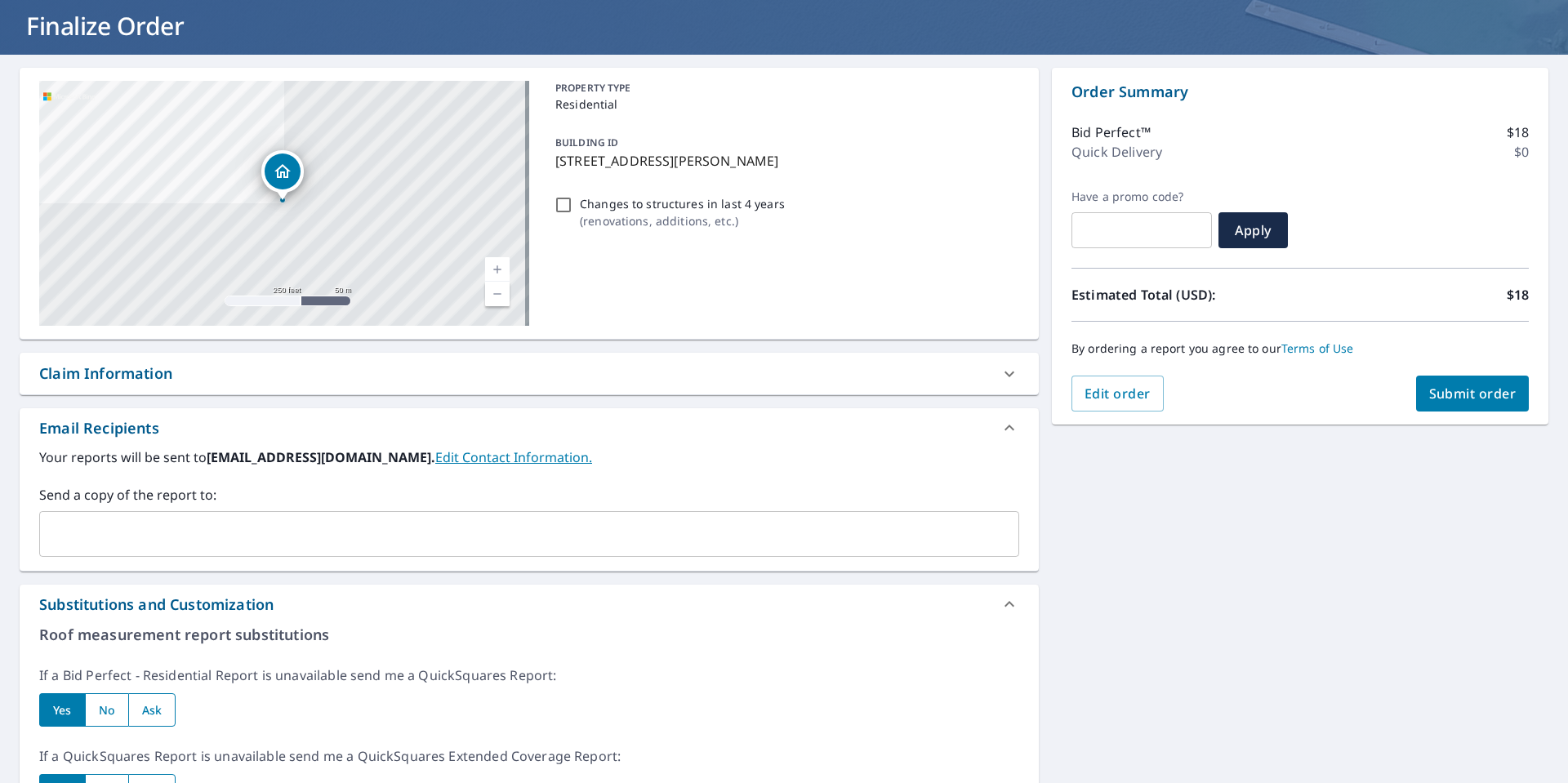
scroll to position [43, 0]
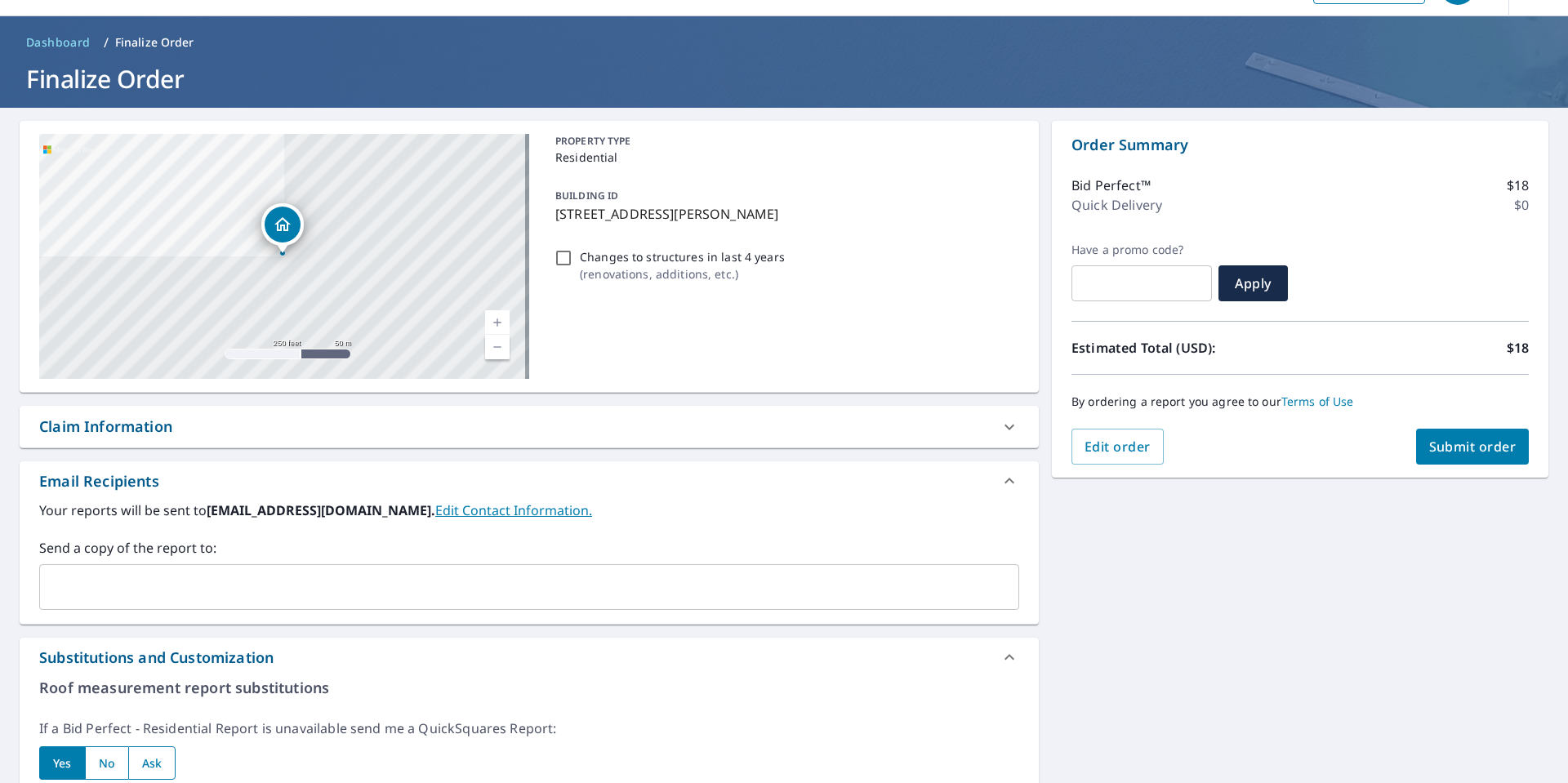
click at [777, 431] on div "Claim Information" at bounding box center [514, 426] width 951 height 22
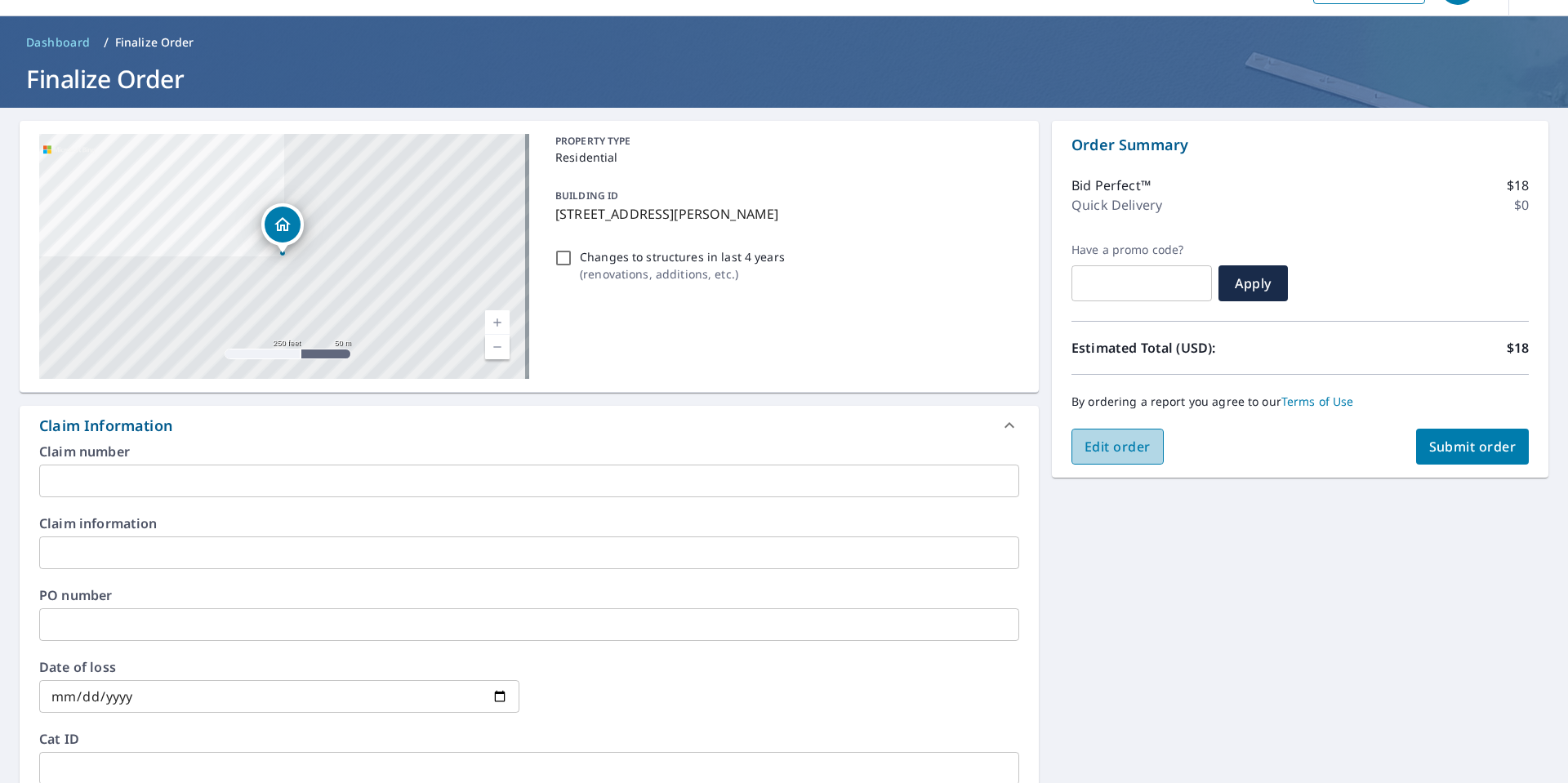
click at [1118, 453] on span "Edit order" at bounding box center [1117, 446] width 66 height 18
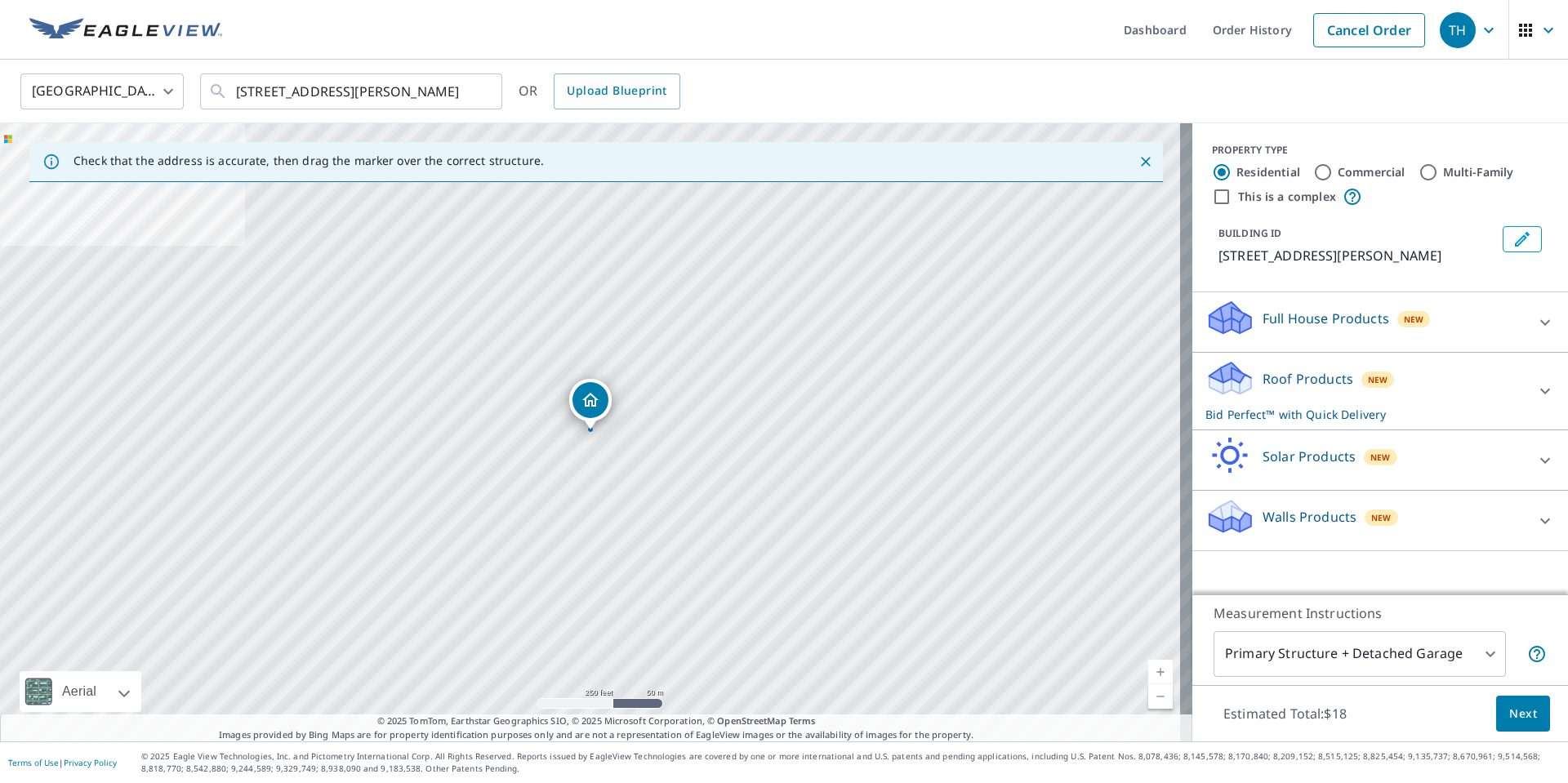
click at [1300, 382] on p "Roof Products" at bounding box center [1308, 379] width 91 height 20
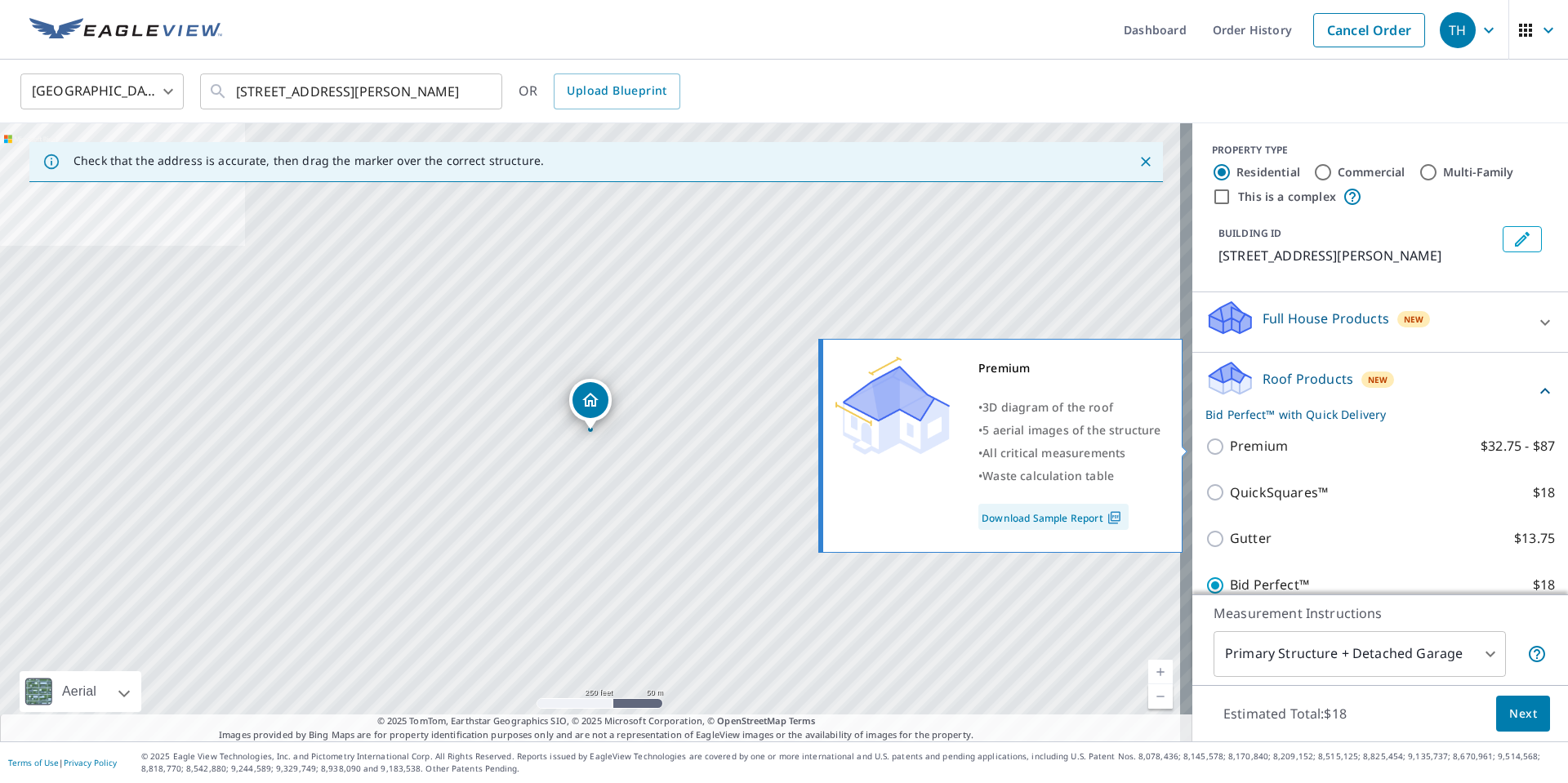
click at [1230, 454] on p "Premium" at bounding box center [1259, 446] width 58 height 21
click at [1226, 454] on input "Premium $32.75 - $87" at bounding box center [1217, 446] width 24 height 20
checkbox input "true"
checkbox input "false"
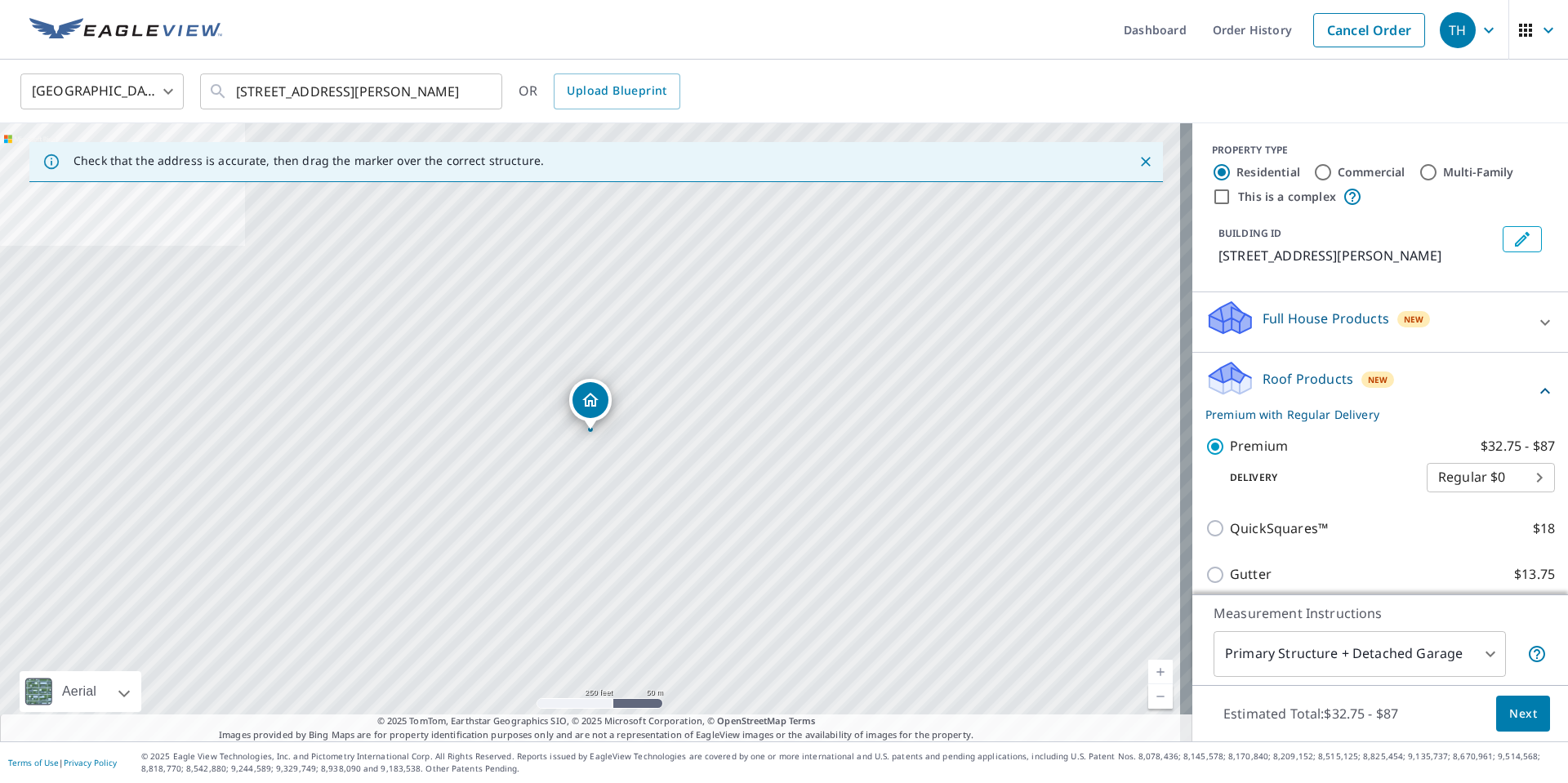
click at [1451, 486] on body "TH TH Dashboard Order History Cancel Order TH United States US ​ 29265 Hale Rd …" at bounding box center [784, 392] width 1568 height 783
click at [1442, 506] on li "Express $31.75" at bounding box center [1466, 506] width 128 height 29
type input "4"
click at [1515, 706] on span "Next" at bounding box center [1523, 714] width 27 height 21
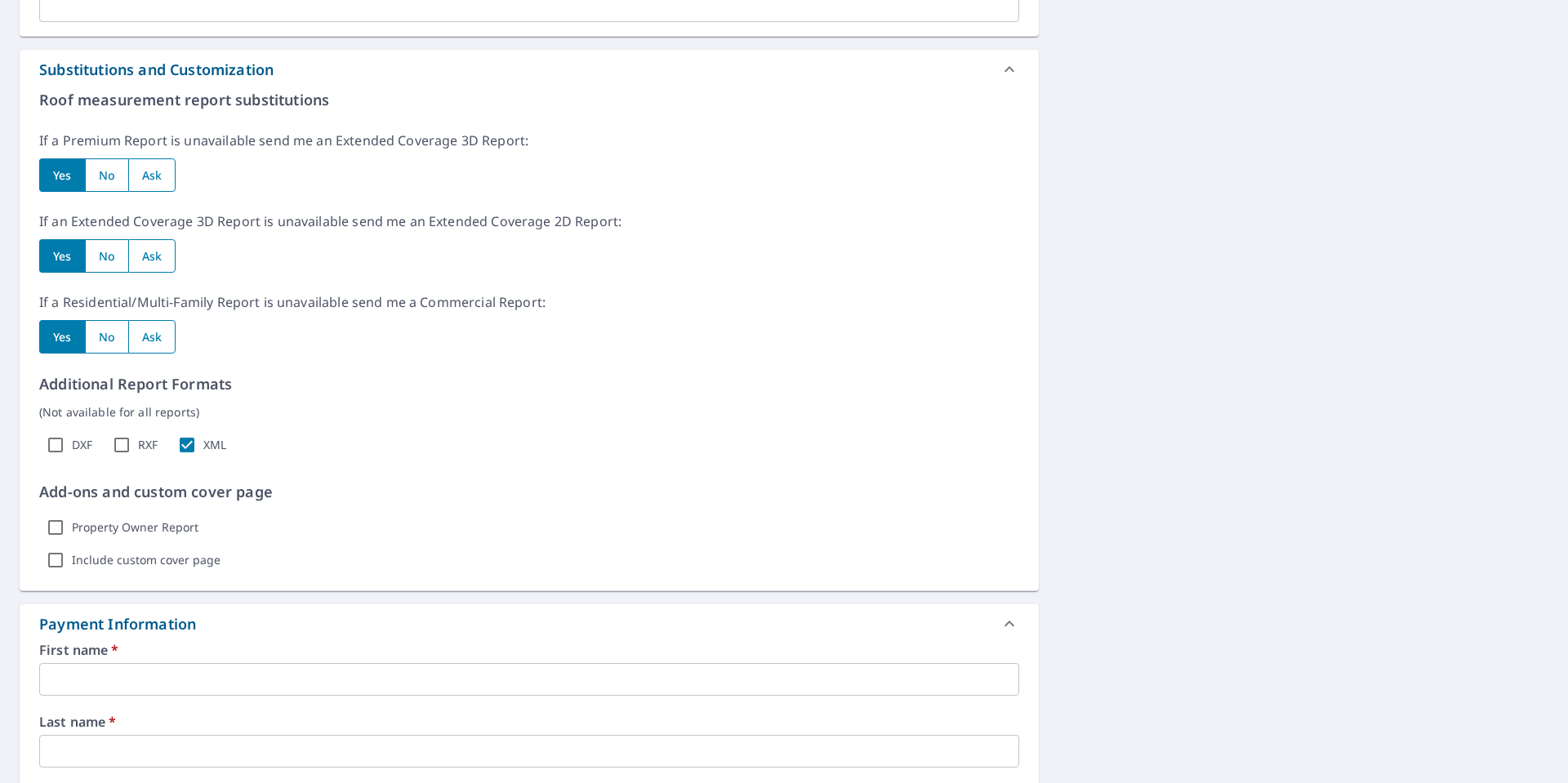
scroll to position [1062, 0]
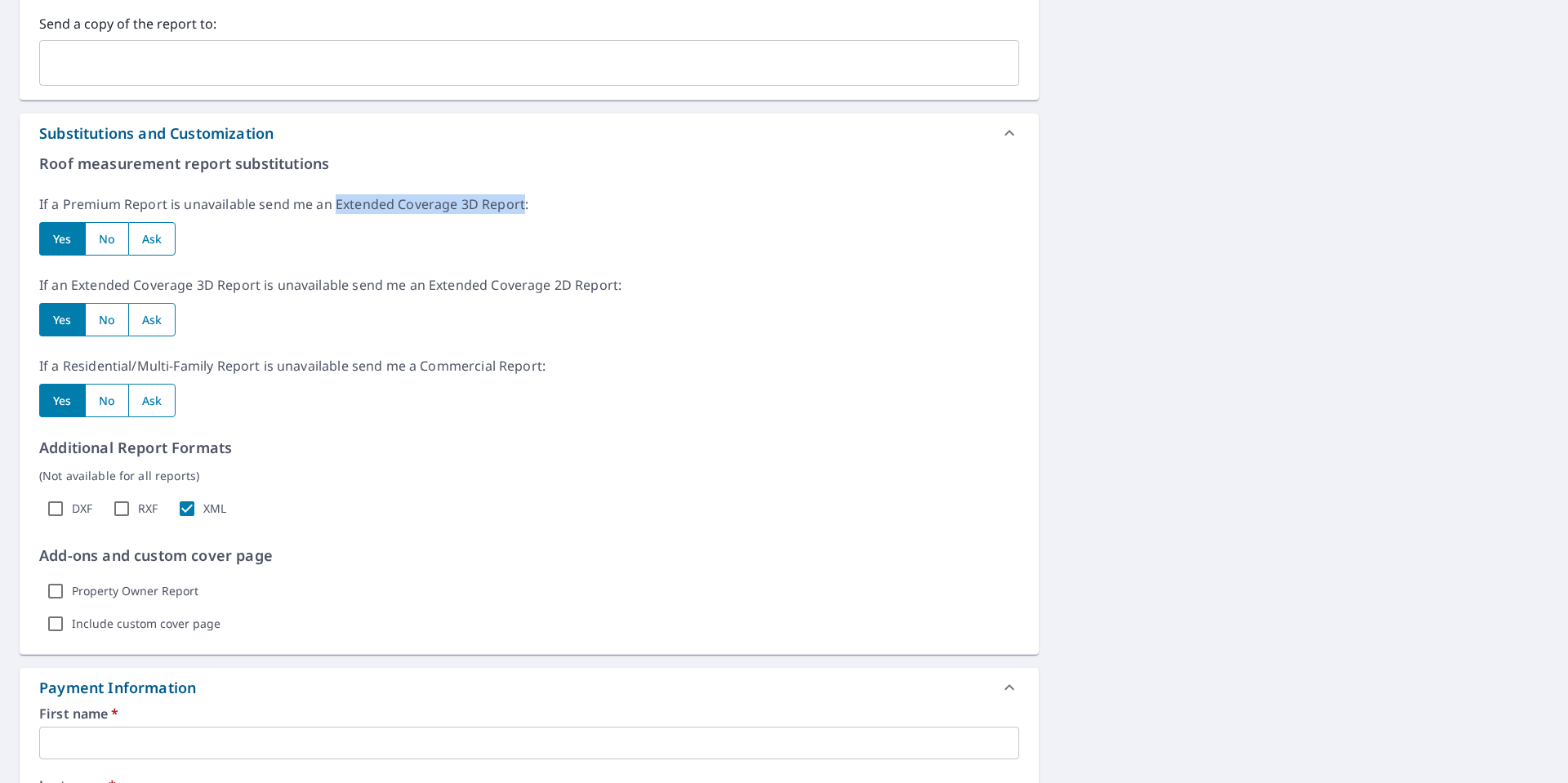
drag, startPoint x: 337, startPoint y: 206, endPoint x: 519, endPoint y: 201, distance: 182.1
click at [519, 201] on p "If a Premium Report is unavailable send me an Extended Coverage 3D Report:" at bounding box center [529, 204] width 980 height 20
copy p "Extended Coverage 3D Report"
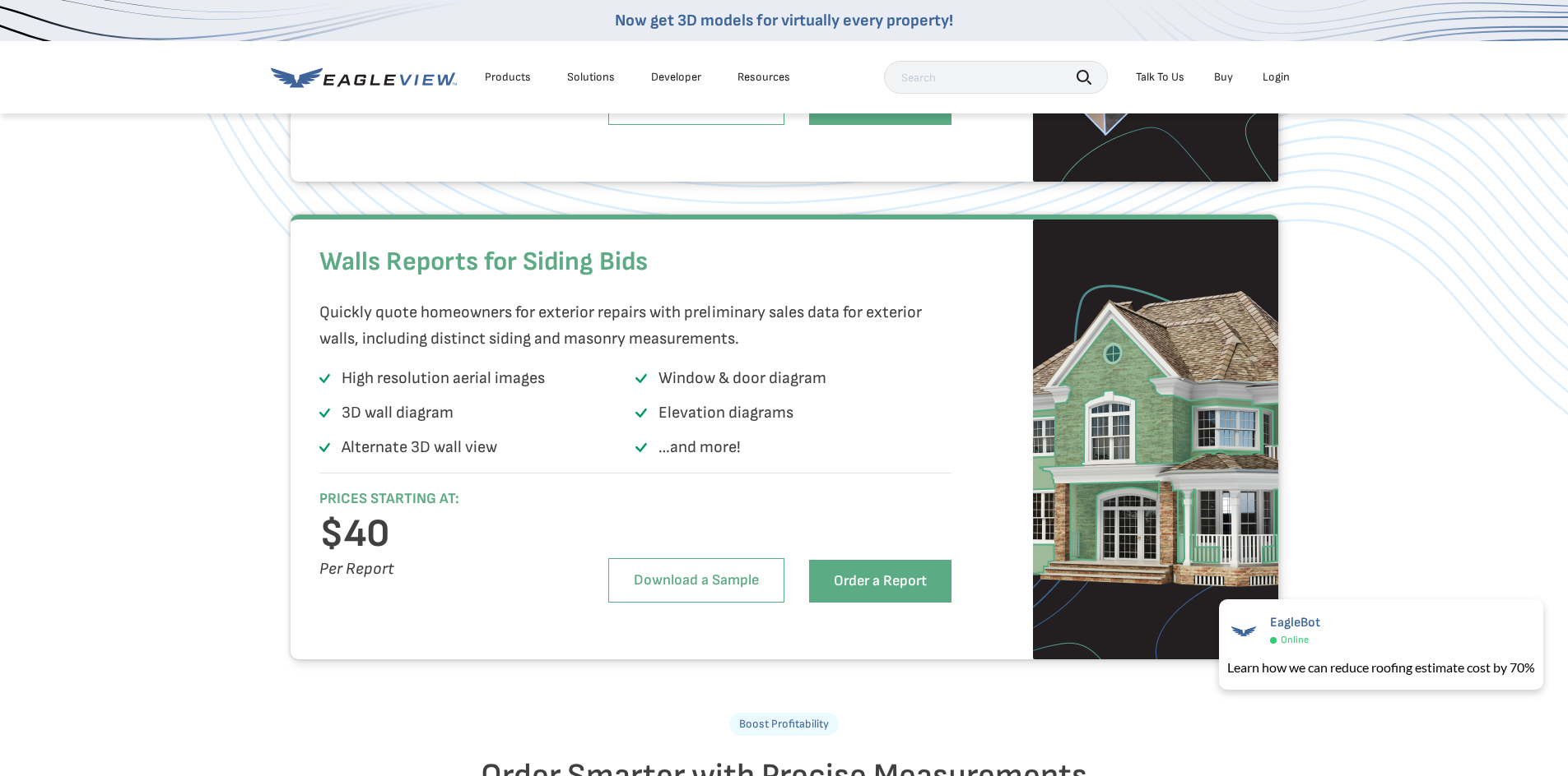
scroll to position [1461, 0]
